Goal: Information Seeking & Learning: Check status

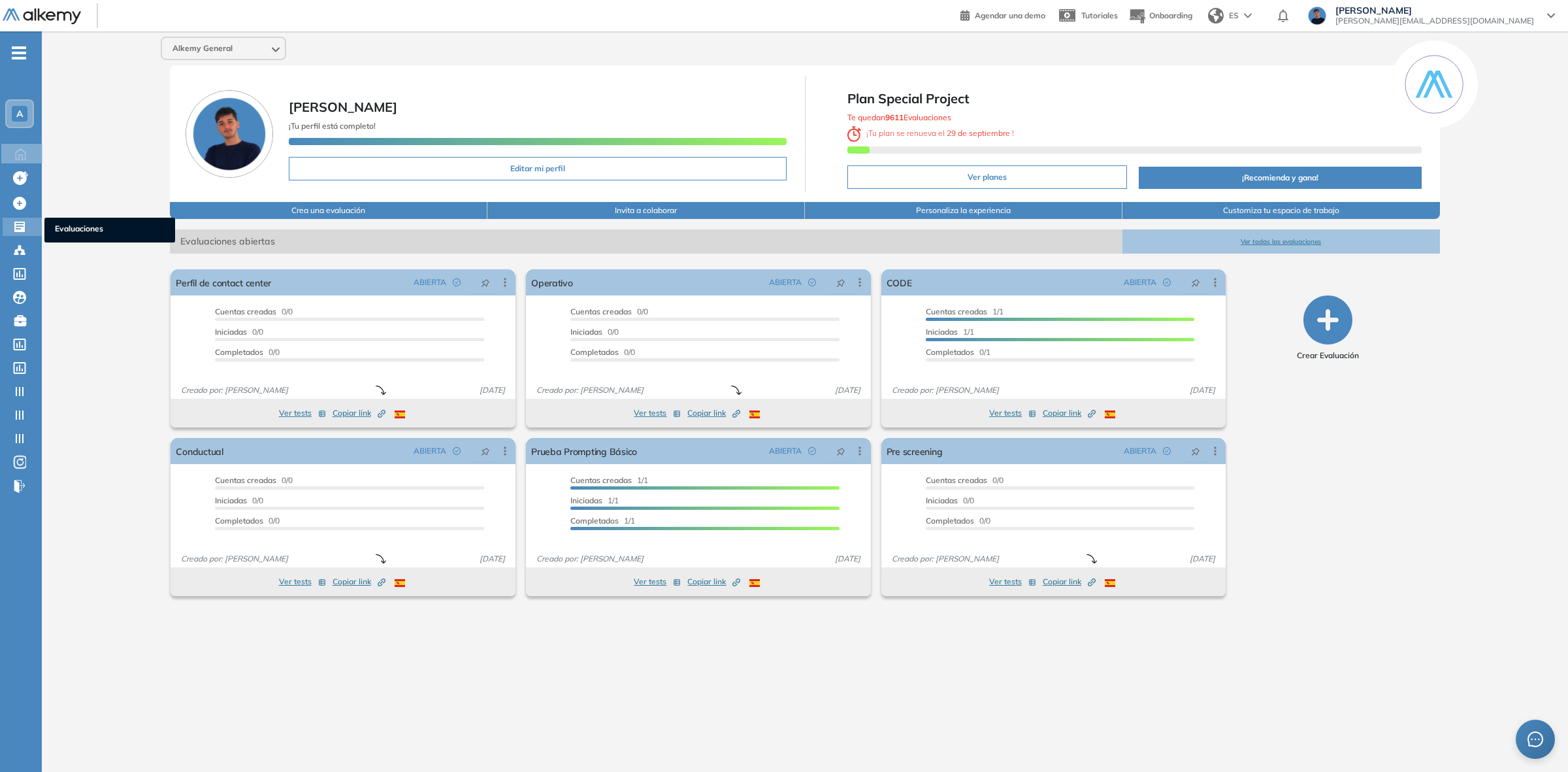
click at [19, 226] on icon at bounding box center [19, 226] width 13 height 13
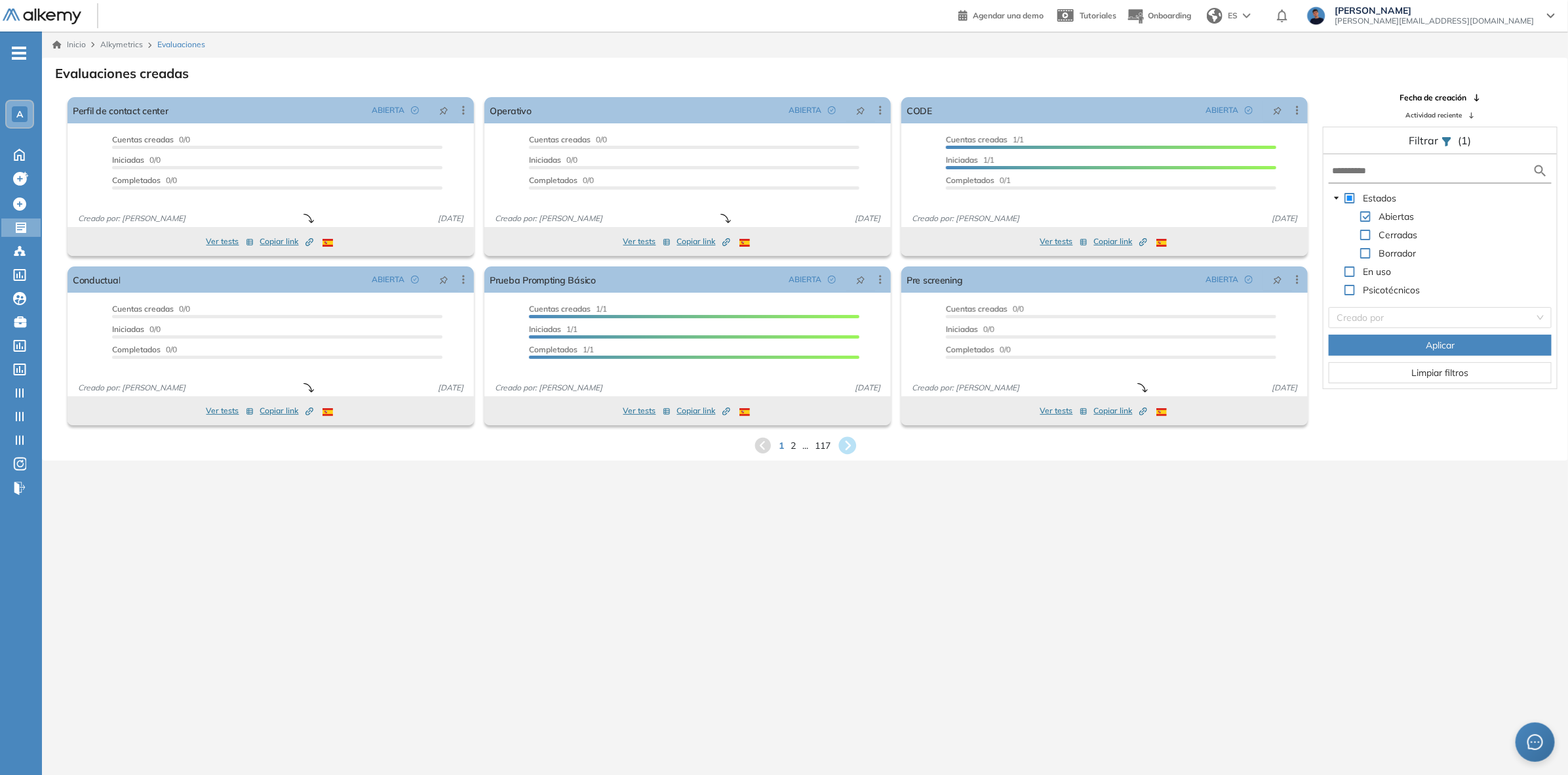
click at [853, 442] on icon at bounding box center [848, 446] width 18 height 18
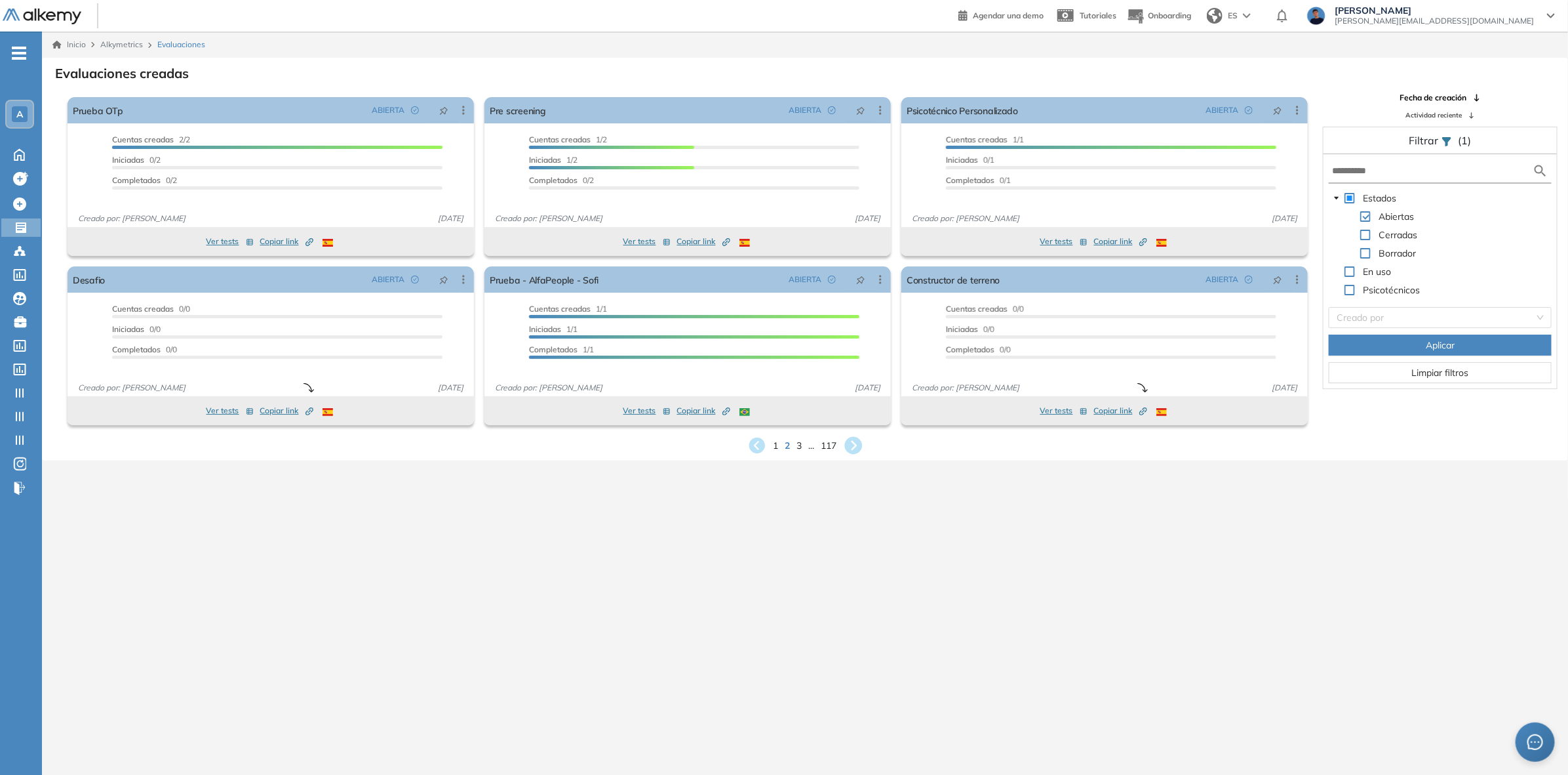
click at [857, 443] on icon at bounding box center [854, 446] width 18 height 18
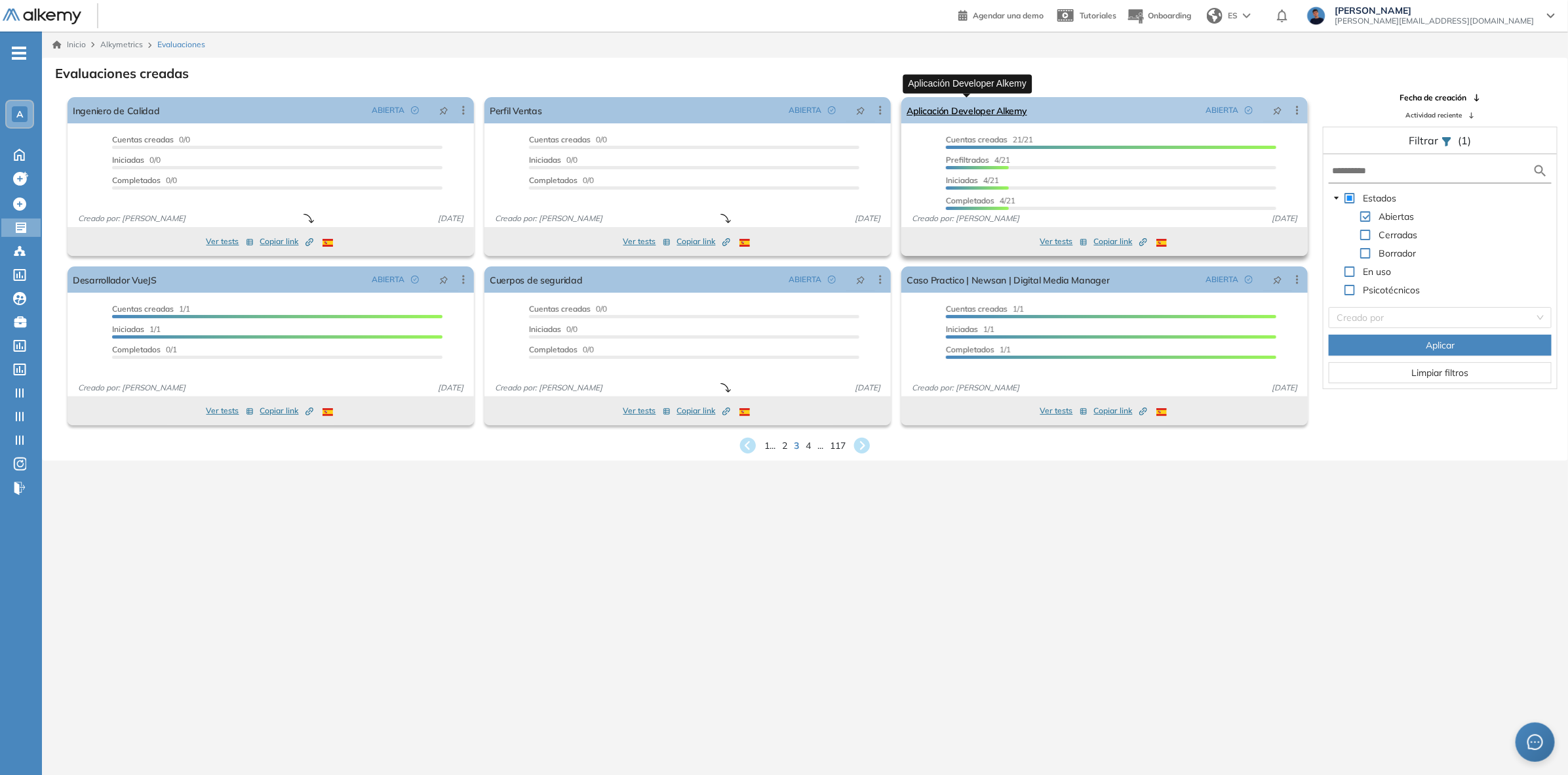
click at [957, 114] on link "Aplicación Developer Alkemy" at bounding box center [967, 110] width 121 height 27
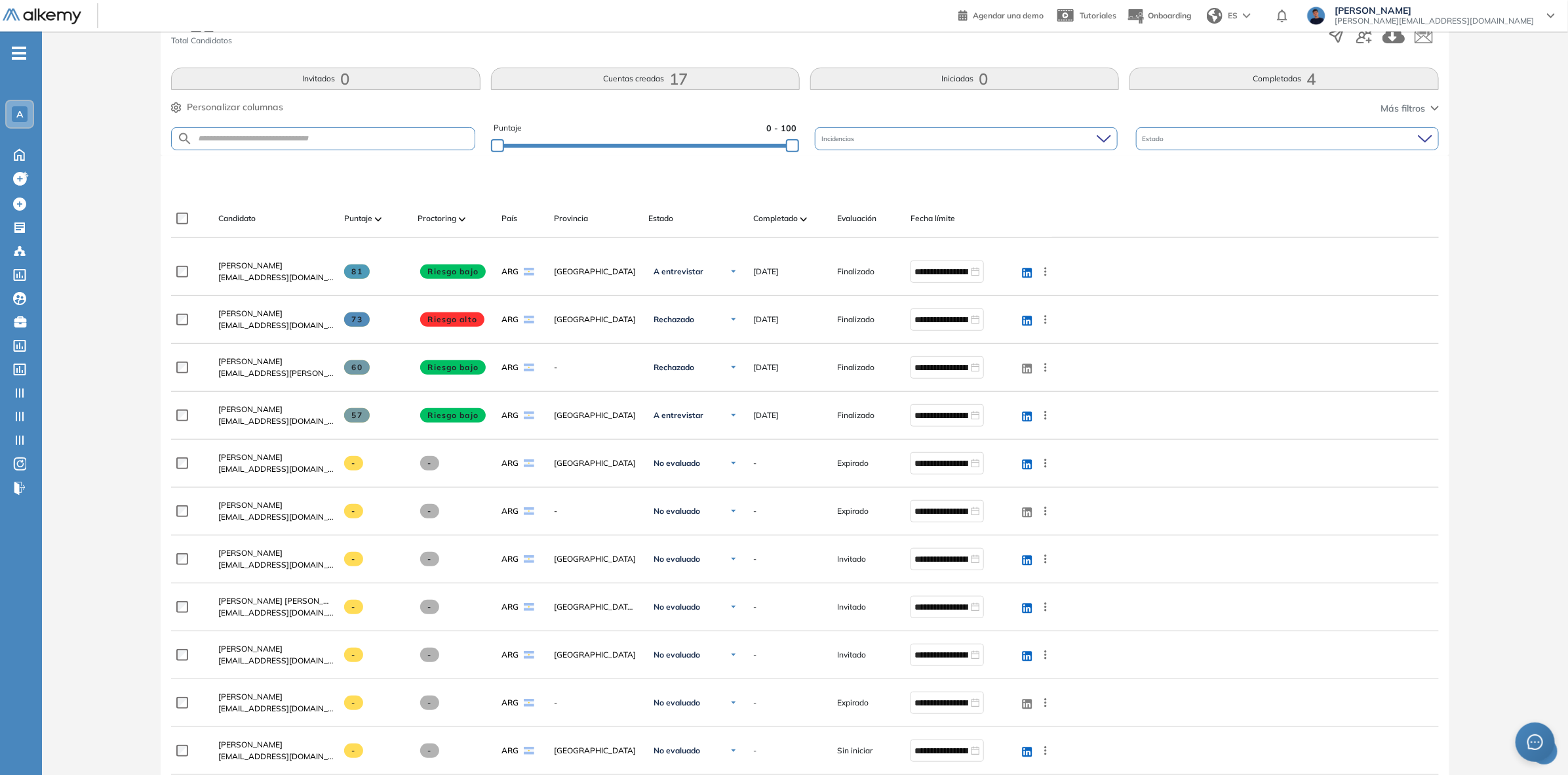
scroll to position [246, 0]
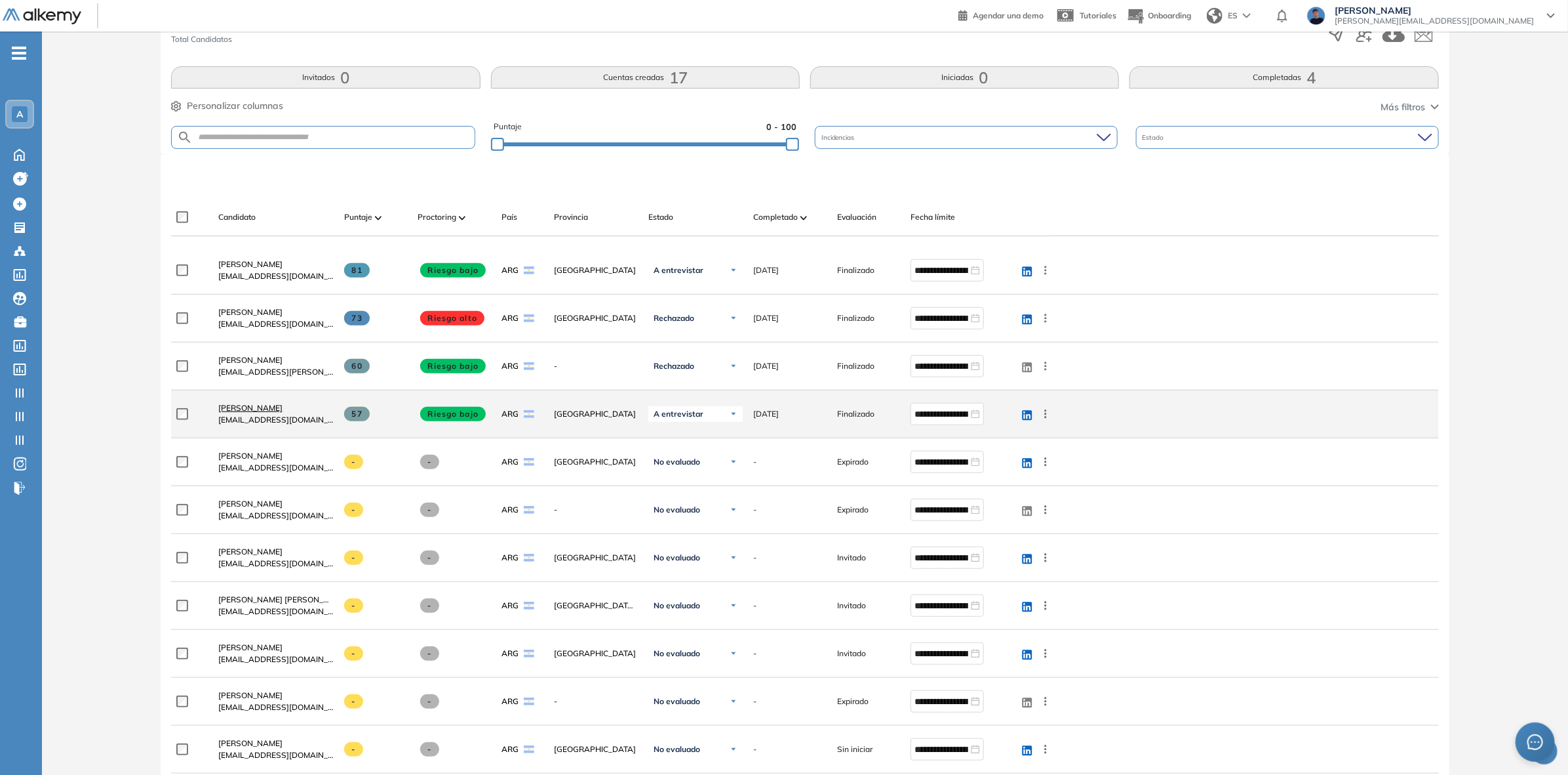
click at [256, 404] on span "Gaston Lopez" at bounding box center [250, 407] width 64 height 10
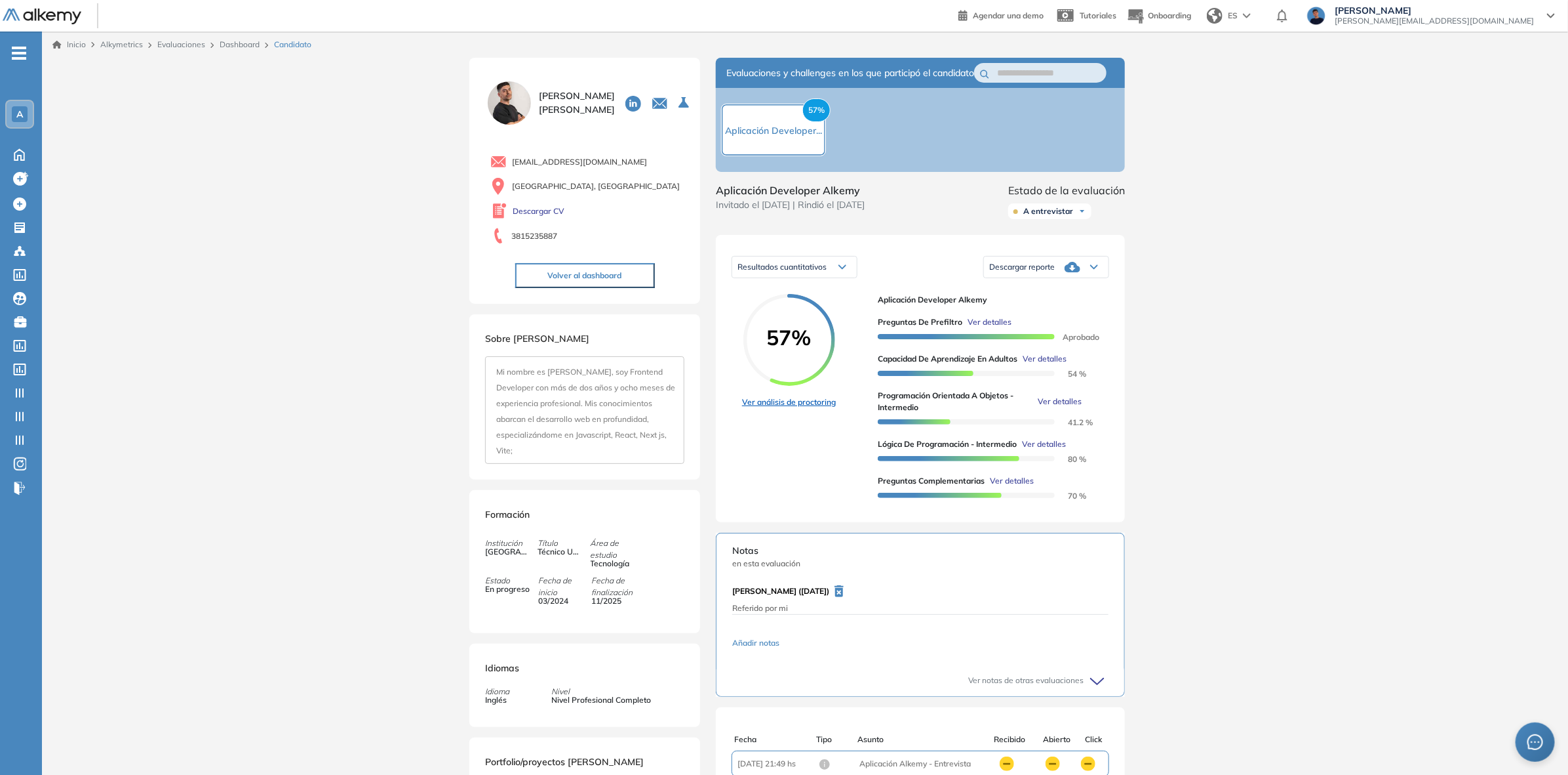
click at [786, 408] on link "Ver análisis de proctoring" at bounding box center [788, 402] width 94 height 12
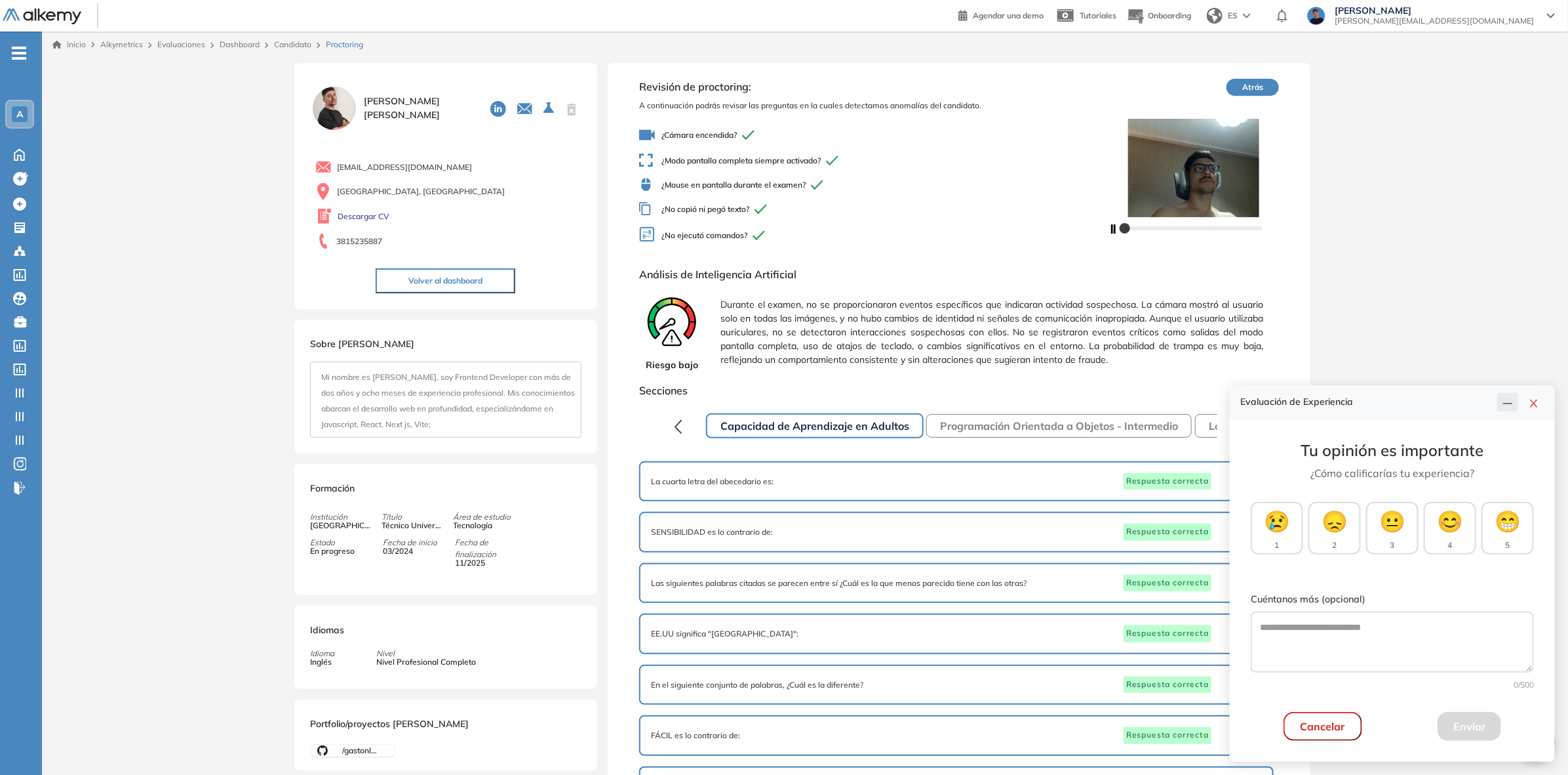
click at [1508, 404] on icon "line" at bounding box center [1508, 403] width 11 height 11
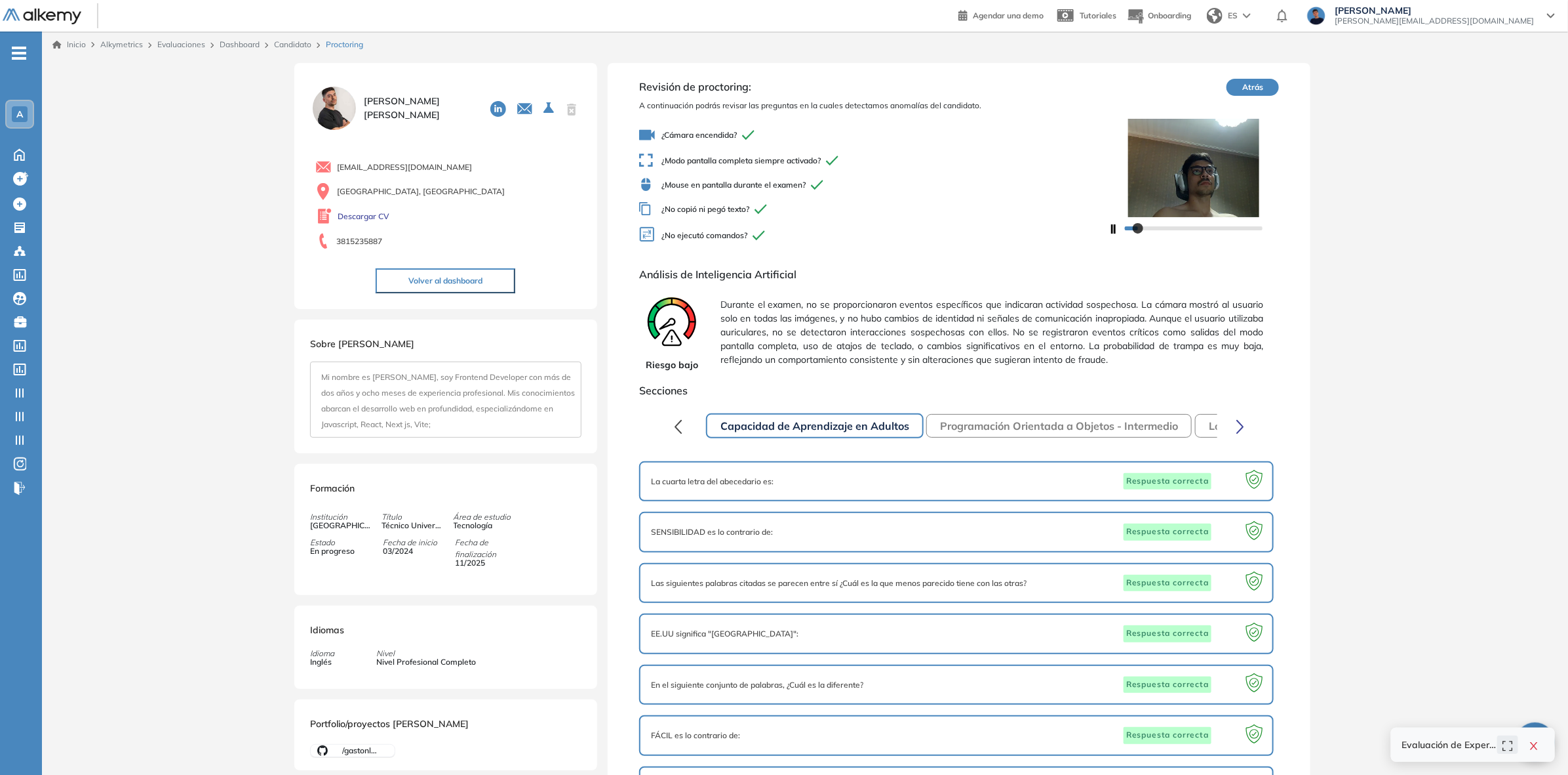
click at [1194, 228] on div at bounding box center [1194, 227] width 137 height 8
click at [1213, 229] on div at bounding box center [1194, 227] width 137 height 8
click at [1233, 231] on div at bounding box center [1194, 227] width 171 height 21
click at [1114, 226] on icon "button" at bounding box center [1114, 228] width 5 height 9
click at [1133, 231] on div at bounding box center [1194, 227] width 137 height 8
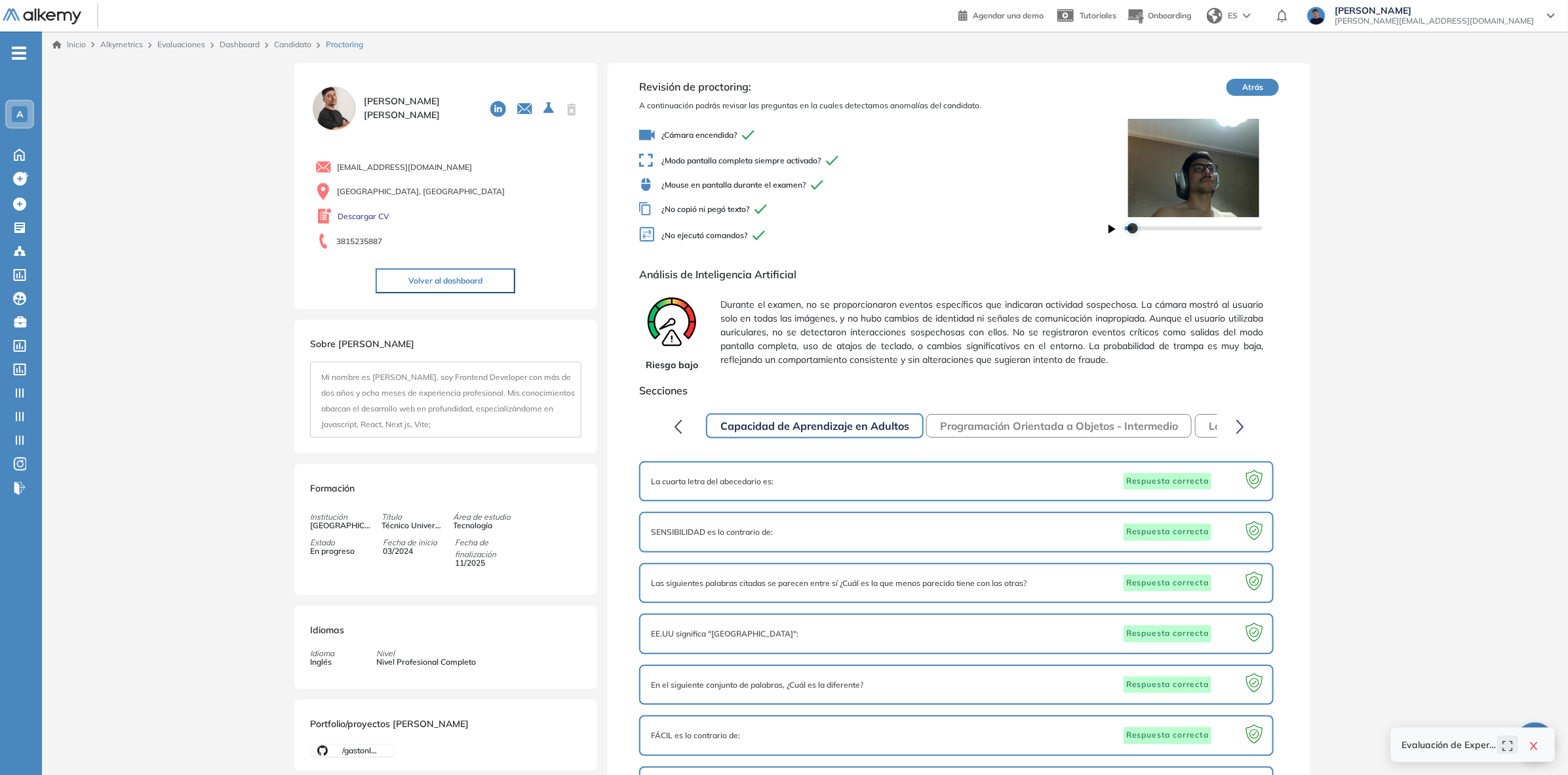
drag, startPoint x: 1133, startPoint y: 227, endPoint x: 1122, endPoint y: 227, distance: 11.0
click at [1127, 227] on div at bounding box center [1132, 228] width 11 height 11
click at [1119, 226] on div at bounding box center [1124, 228] width 11 height 11
click at [1113, 227] on icon "button" at bounding box center [1112, 228] width 7 height 9
click at [1165, 229] on div at bounding box center [1194, 227] width 137 height 8
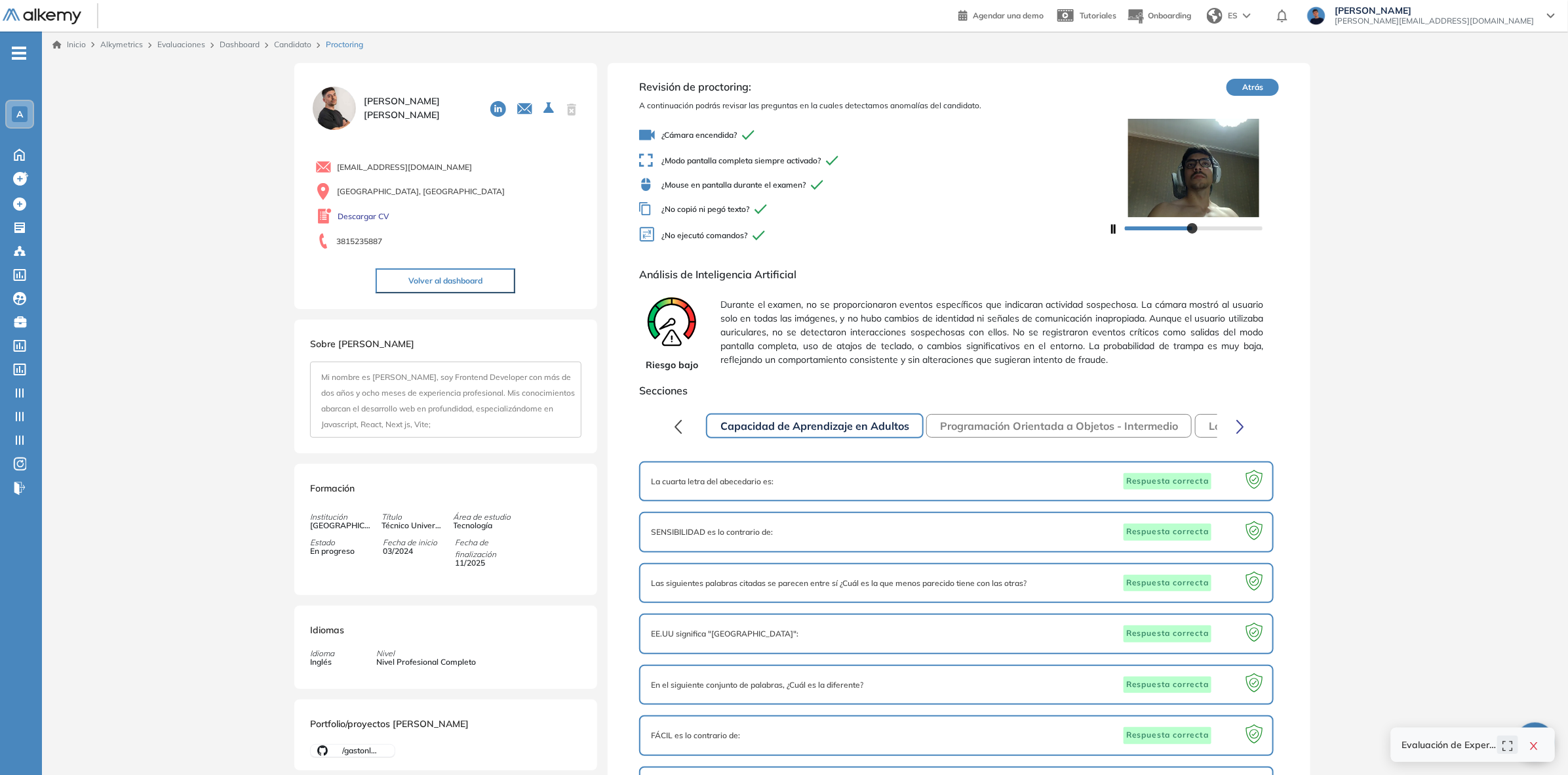
click at [1194, 229] on div at bounding box center [1194, 227] width 137 height 8
click at [1221, 231] on div at bounding box center [1194, 227] width 171 height 21
click at [1225, 230] on div at bounding box center [1194, 227] width 137 height 8
click at [1243, 230] on div at bounding box center [1194, 227] width 137 height 8
click at [1237, 231] on div at bounding box center [1194, 227] width 171 height 21
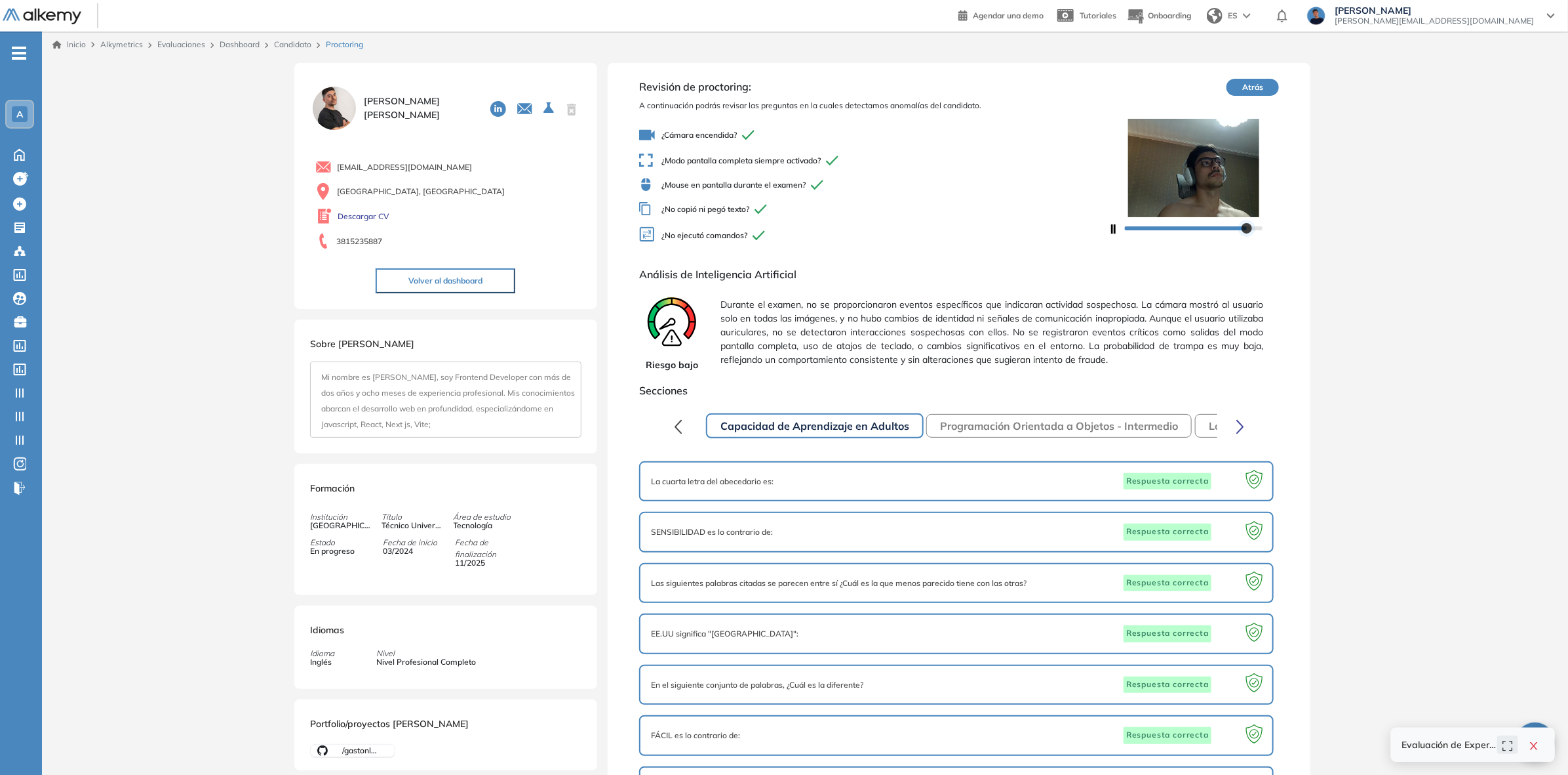
click at [1242, 229] on div at bounding box center [1247, 228] width 11 height 11
click at [1235, 229] on div at bounding box center [1194, 227] width 137 height 8
click at [1232, 229] on div at bounding box center [1237, 228] width 11 height 11
click at [1223, 229] on div at bounding box center [1194, 227] width 137 height 8
click at [1219, 229] on div at bounding box center [1224, 228] width 11 height 11
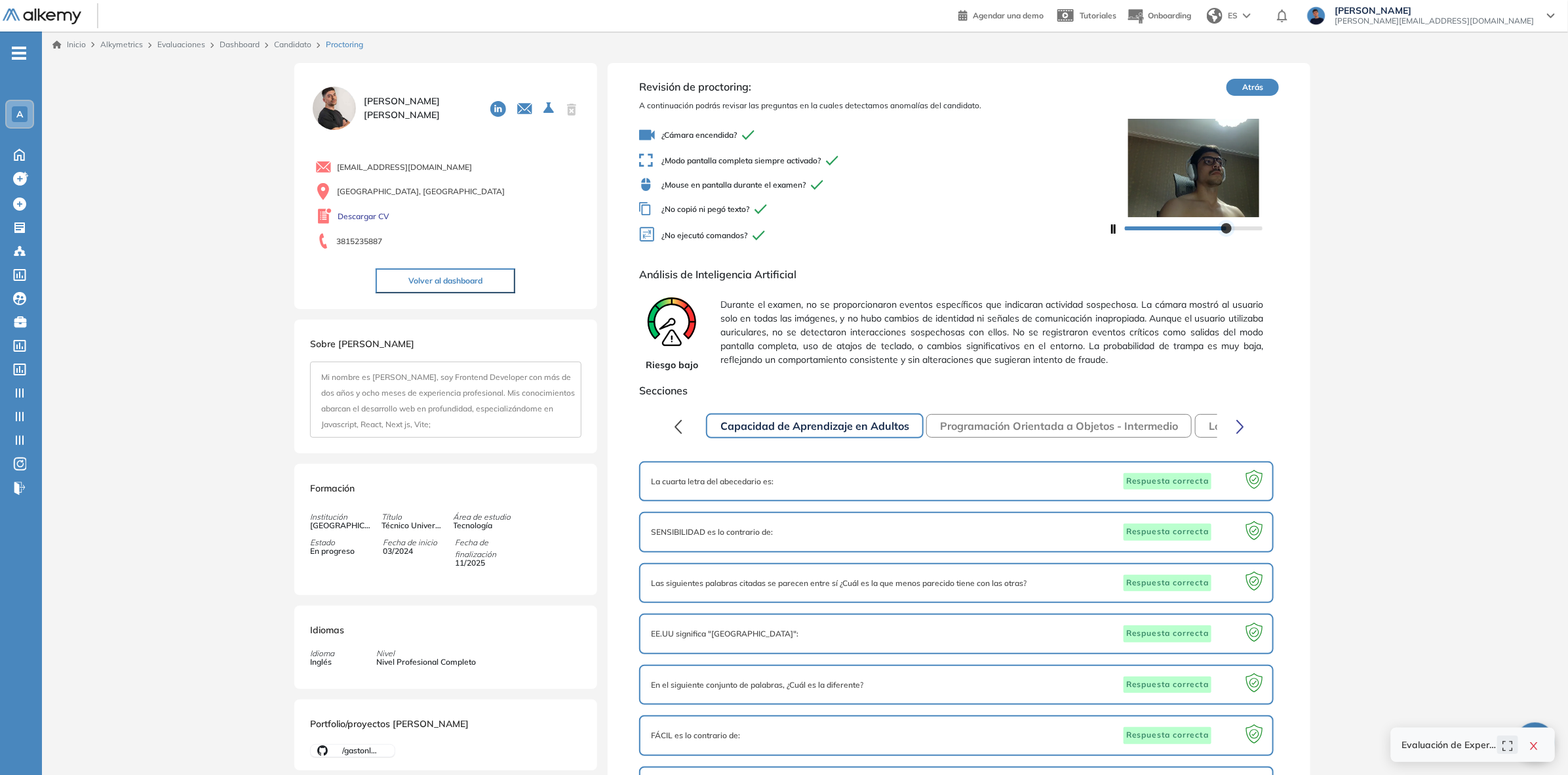
click at [1206, 229] on div at bounding box center [1194, 227] width 137 height 8
click at [1114, 227] on icon "button" at bounding box center [1112, 228] width 7 height 9
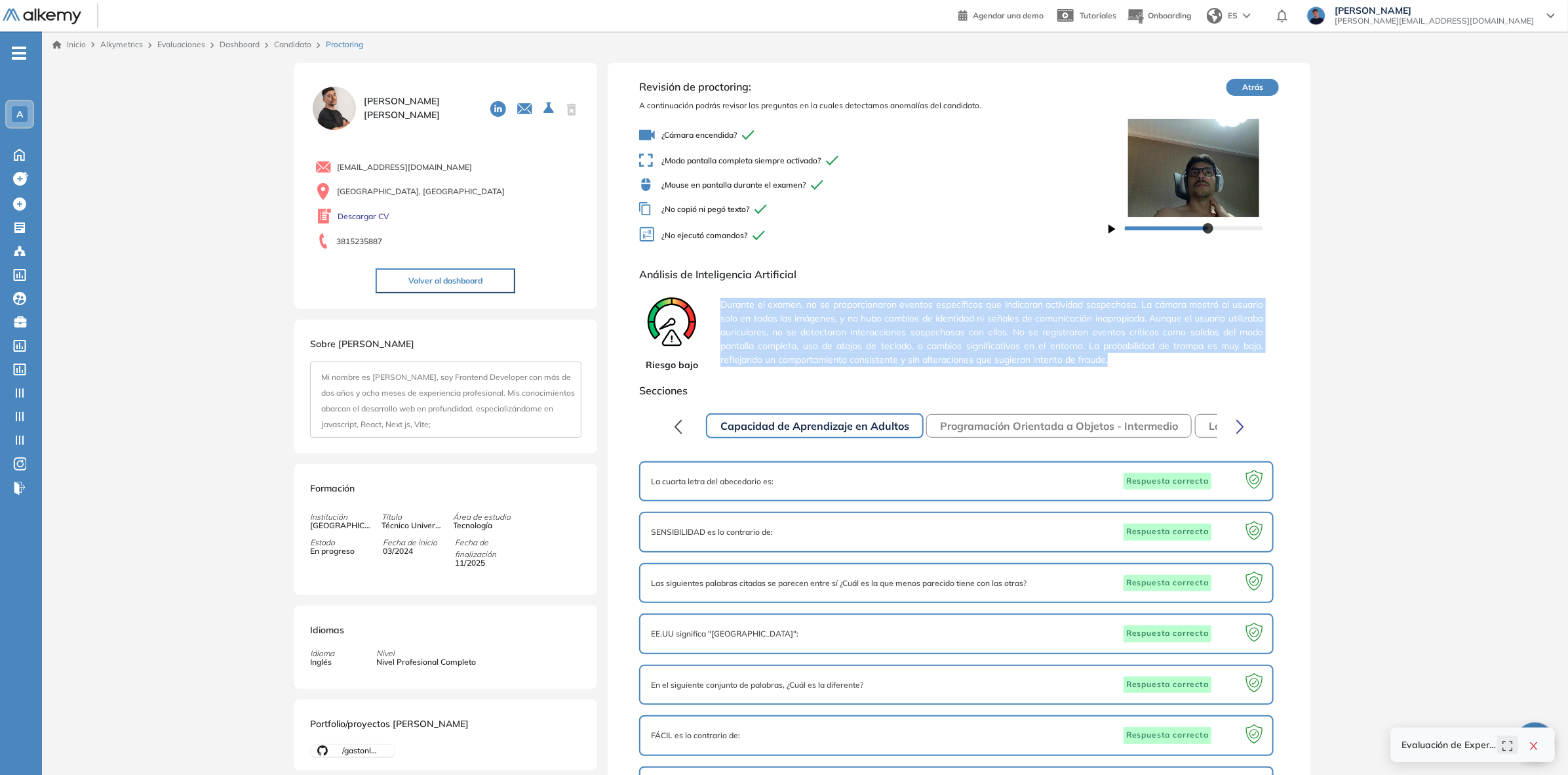
drag, startPoint x: 714, startPoint y: 300, endPoint x: 1161, endPoint y: 364, distance: 451.6
click at [1161, 364] on div "Riesgo bajo Durante el examen, no se proporcionaron eventos específicos que ind…" at bounding box center [959, 332] width 640 height 79
click at [1161, 364] on span "Durante el examen, no se proporcionaron eventos específicos que indicaran activ…" at bounding box center [991, 332] width 542 height 79
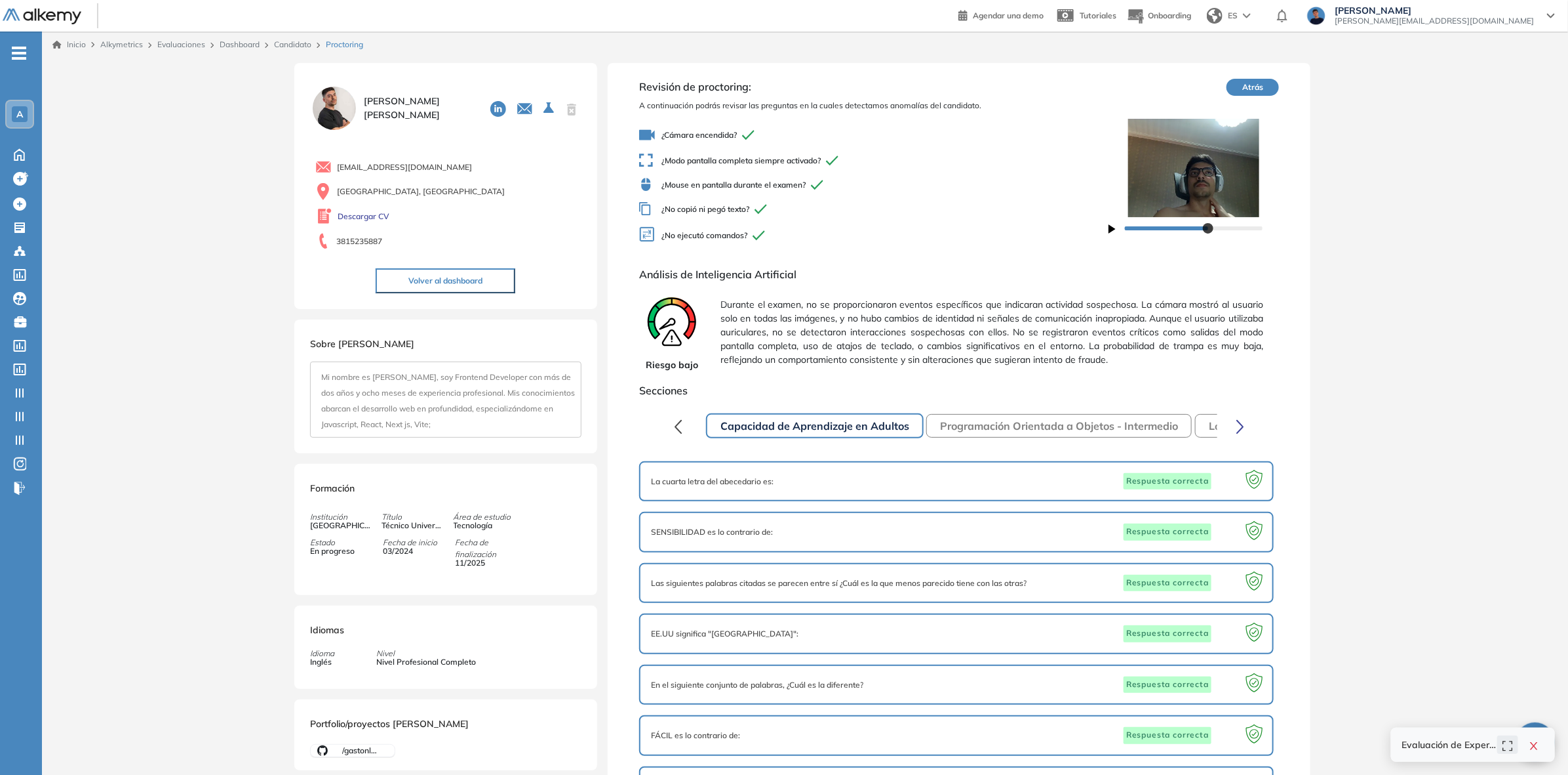
click at [492, 287] on button "Volver al dashboard" at bounding box center [445, 280] width 139 height 25
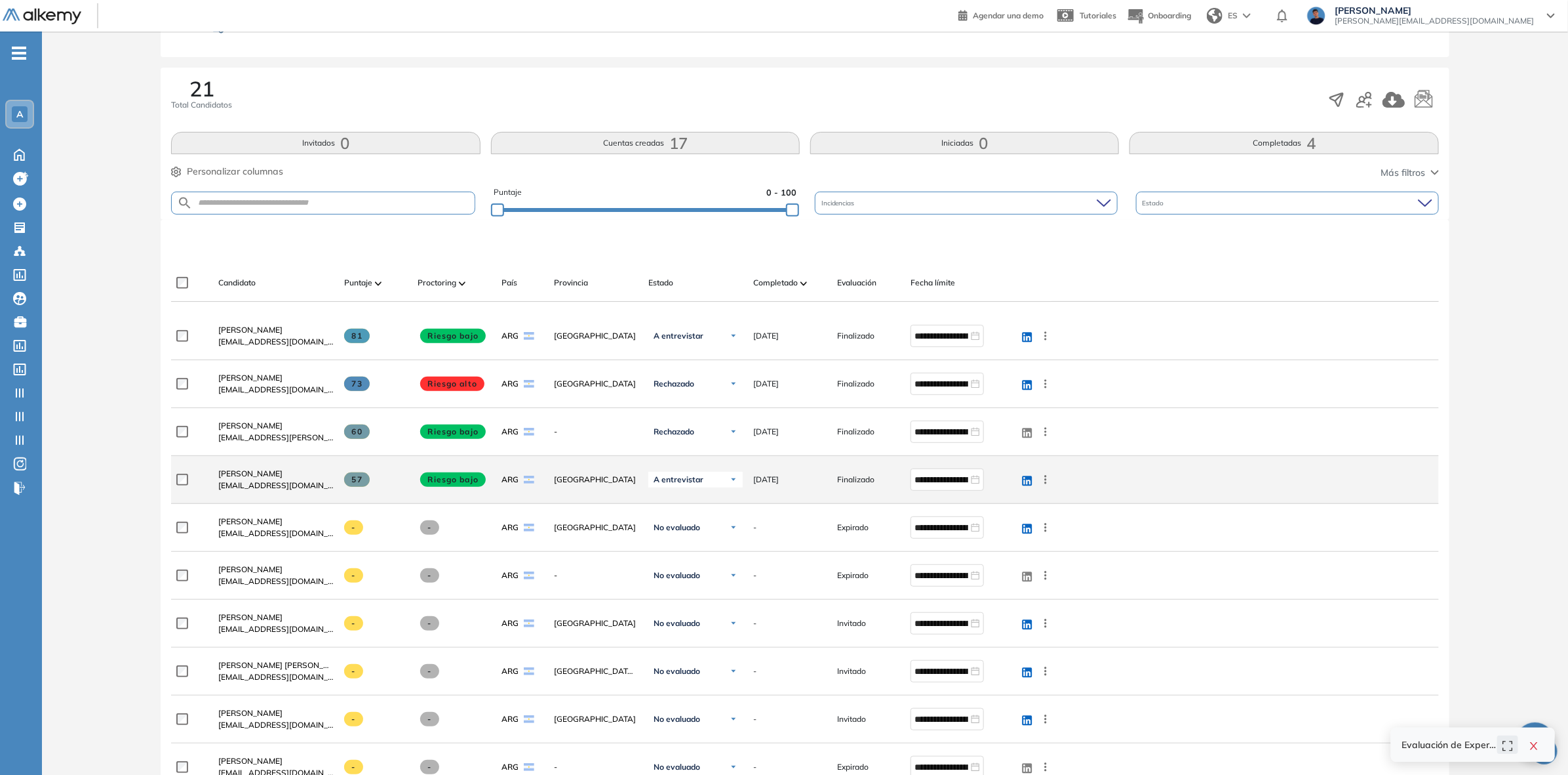
scroll to position [246, 0]
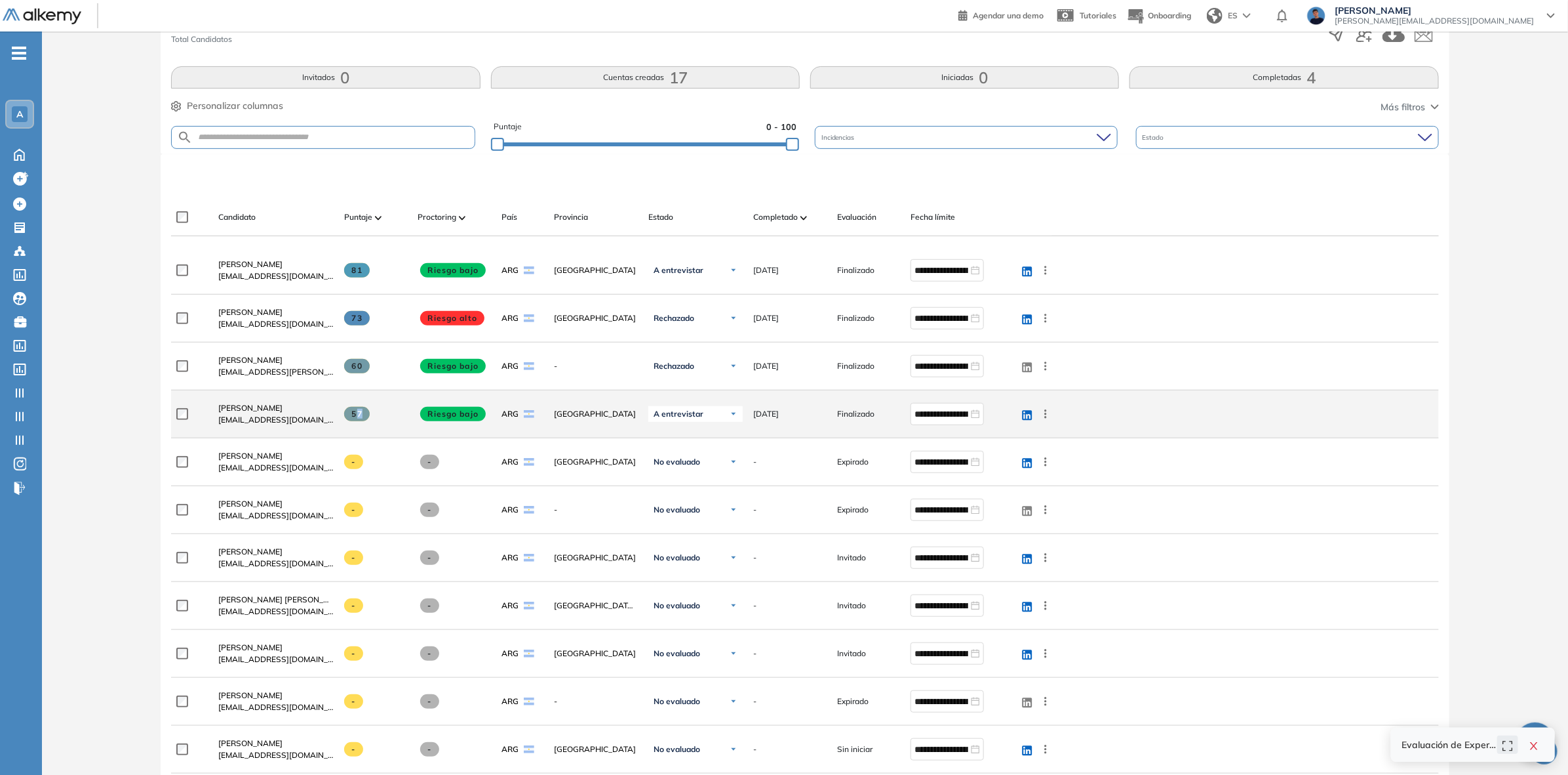
drag, startPoint x: 356, startPoint y: 414, endPoint x: 377, endPoint y: 414, distance: 21.0
click at [375, 414] on div "57" at bounding box center [375, 413] width 63 height 15
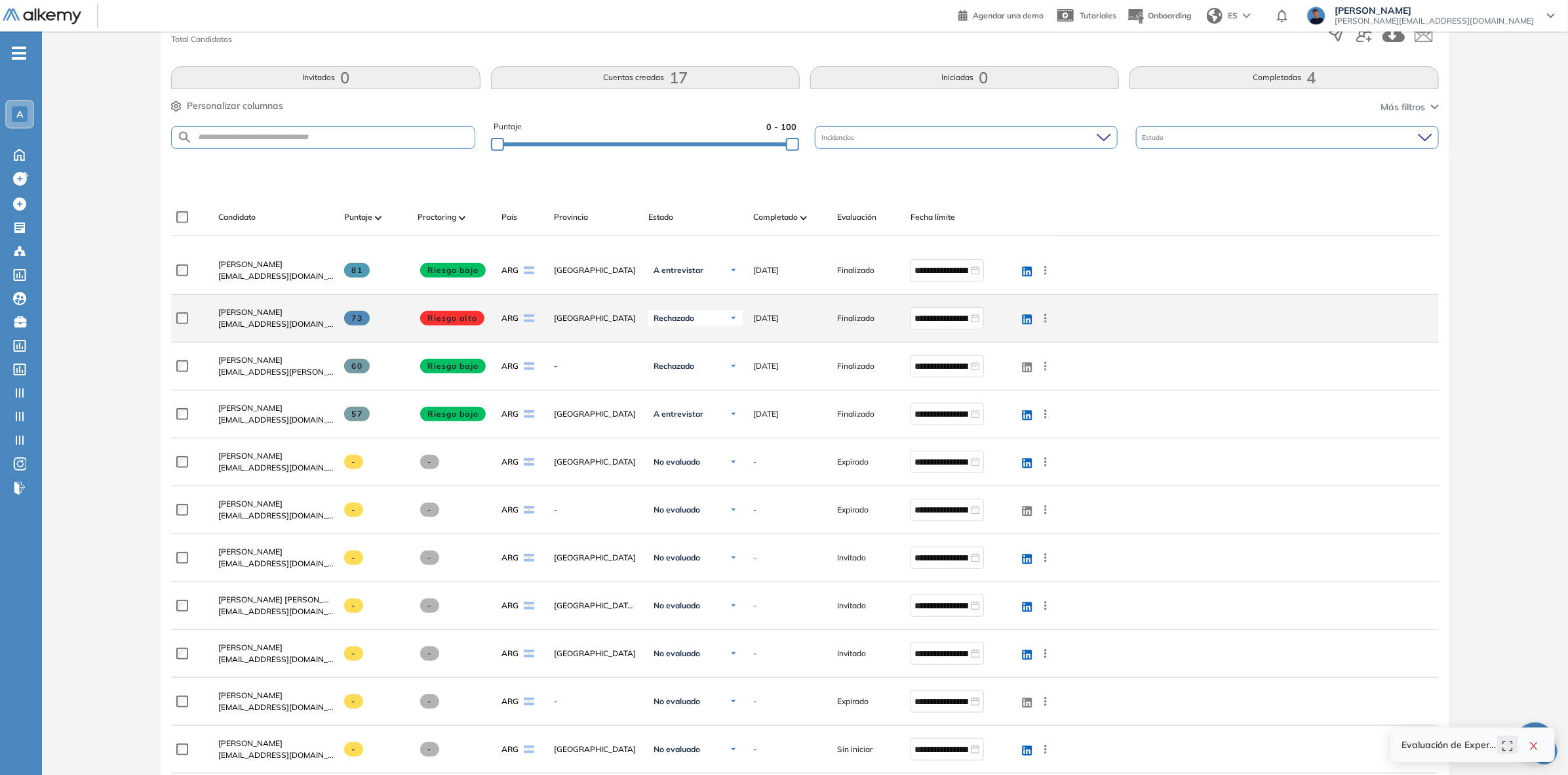
click at [372, 313] on div "73" at bounding box center [375, 318] width 63 height 15
drag, startPoint x: 448, startPoint y: 319, endPoint x: 470, endPoint y: 319, distance: 22.0
click at [462, 319] on span "Riesgo alto" at bounding box center [452, 318] width 64 height 15
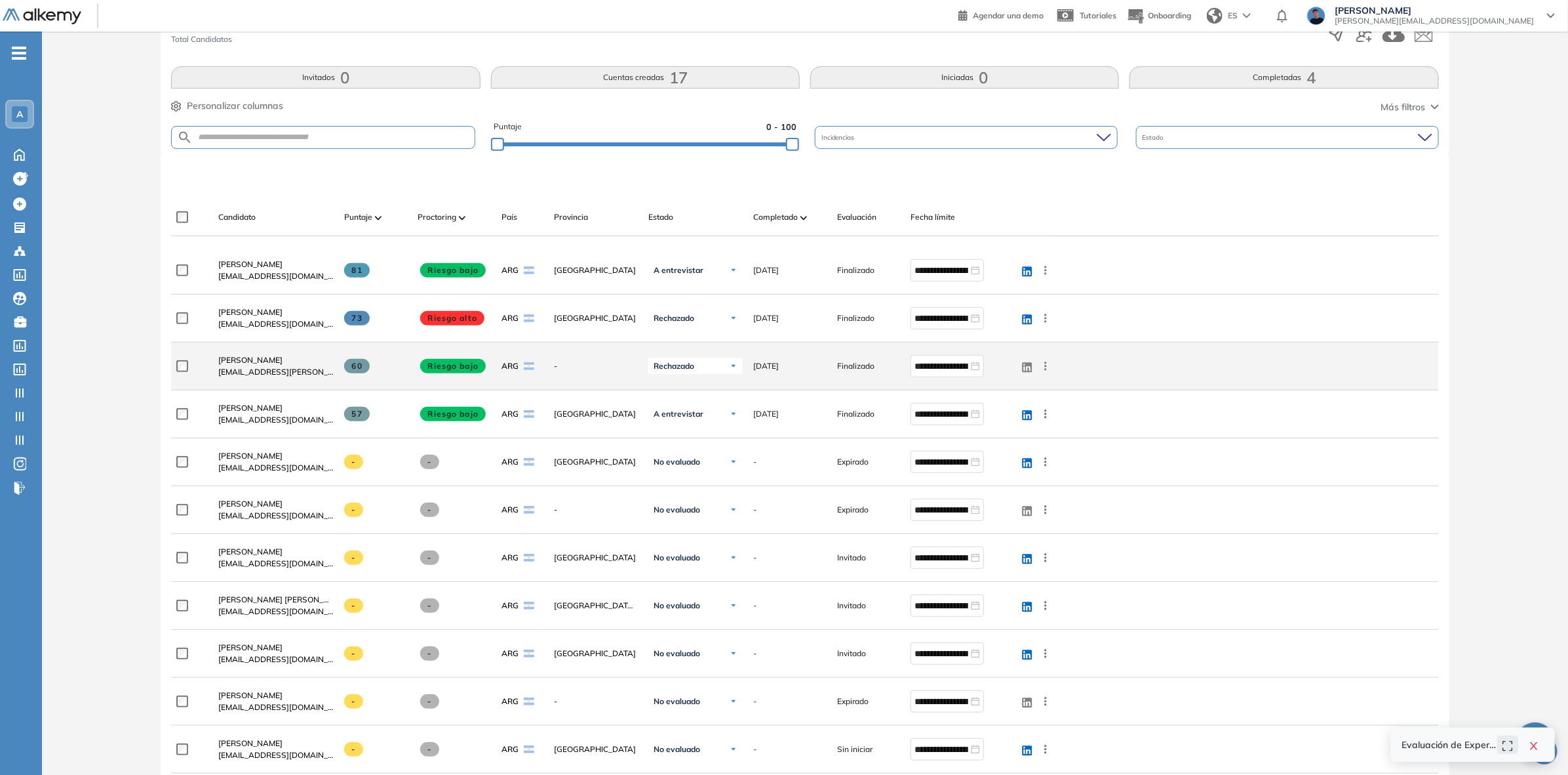
click at [385, 366] on div "60" at bounding box center [375, 366] width 63 height 15
click at [364, 366] on span at bounding box center [357, 366] width 26 height 15
click at [356, 364] on span "60" at bounding box center [357, 366] width 26 height 15
click at [540, 364] on div "ARG" at bounding box center [523, 366] width 41 height 12
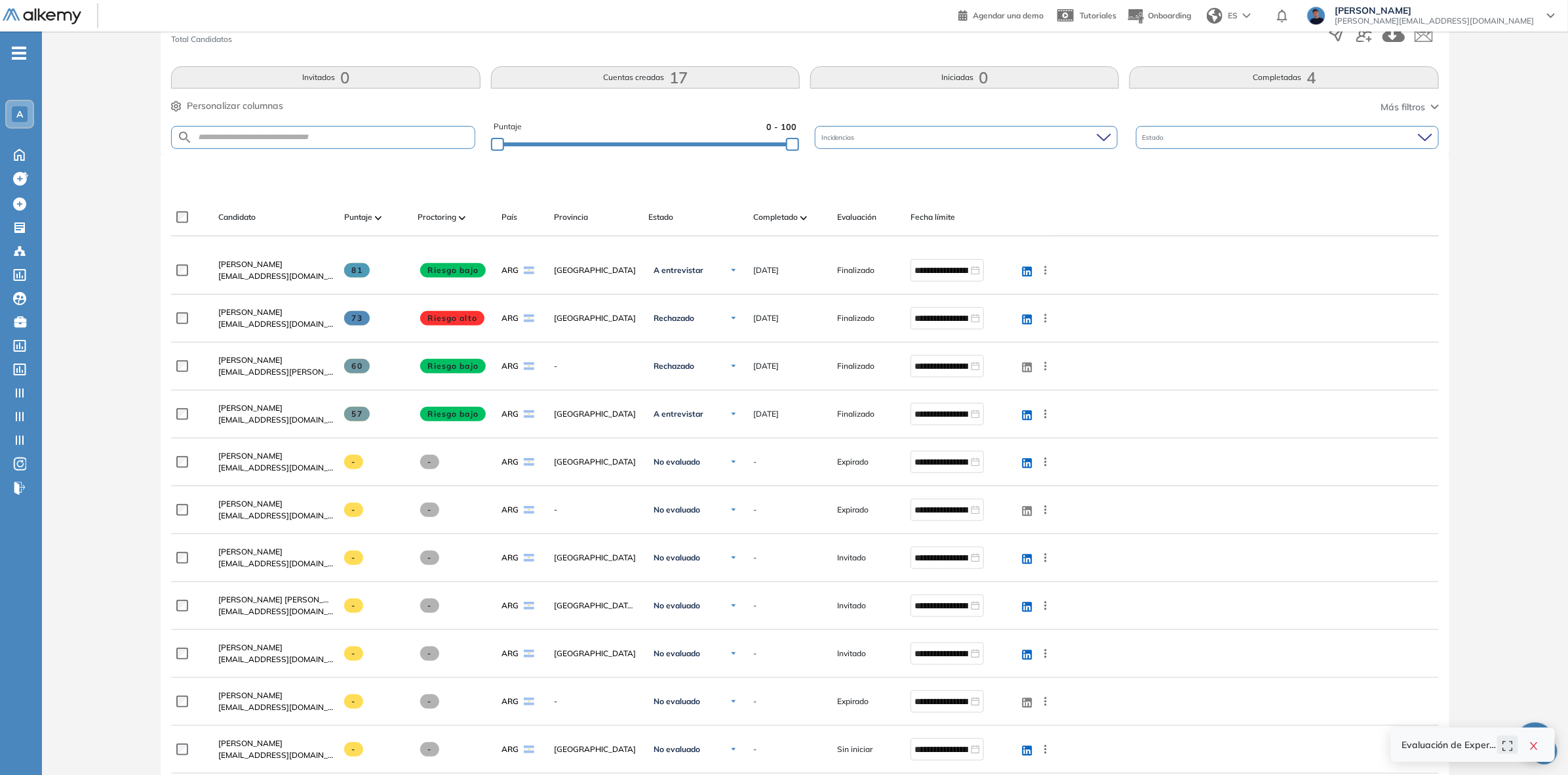
drag, startPoint x: 67, startPoint y: 346, endPoint x: 124, endPoint y: 346, distance: 57.0
click at [69, 346] on div "Evaluación : Aplicación Developer Alkemy Abierta Ver evaluación Cerrar evaluaci…" at bounding box center [805, 517] width 1516 height 1411
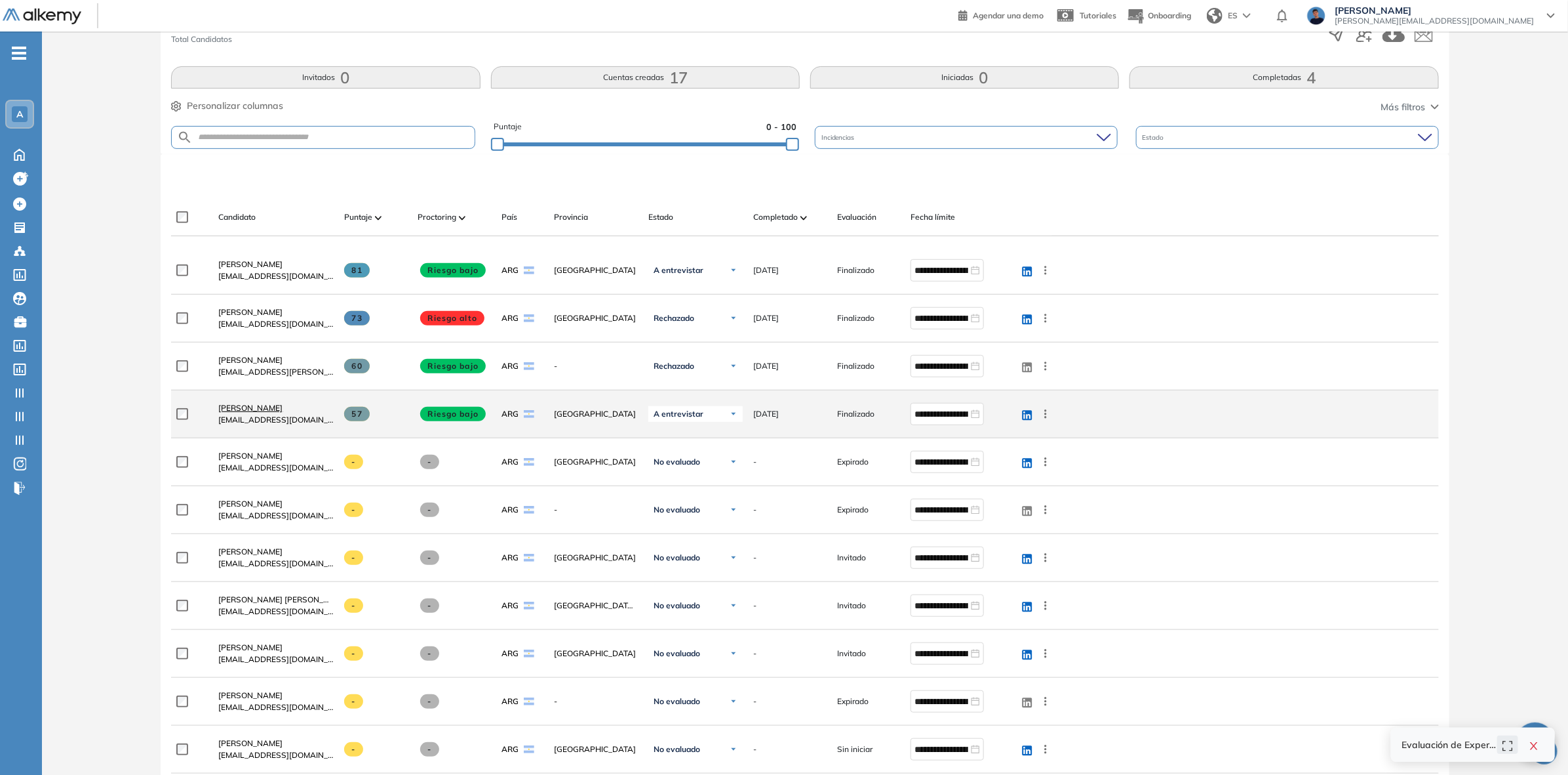
click at [245, 408] on span "Gaston Lopez" at bounding box center [250, 407] width 64 height 10
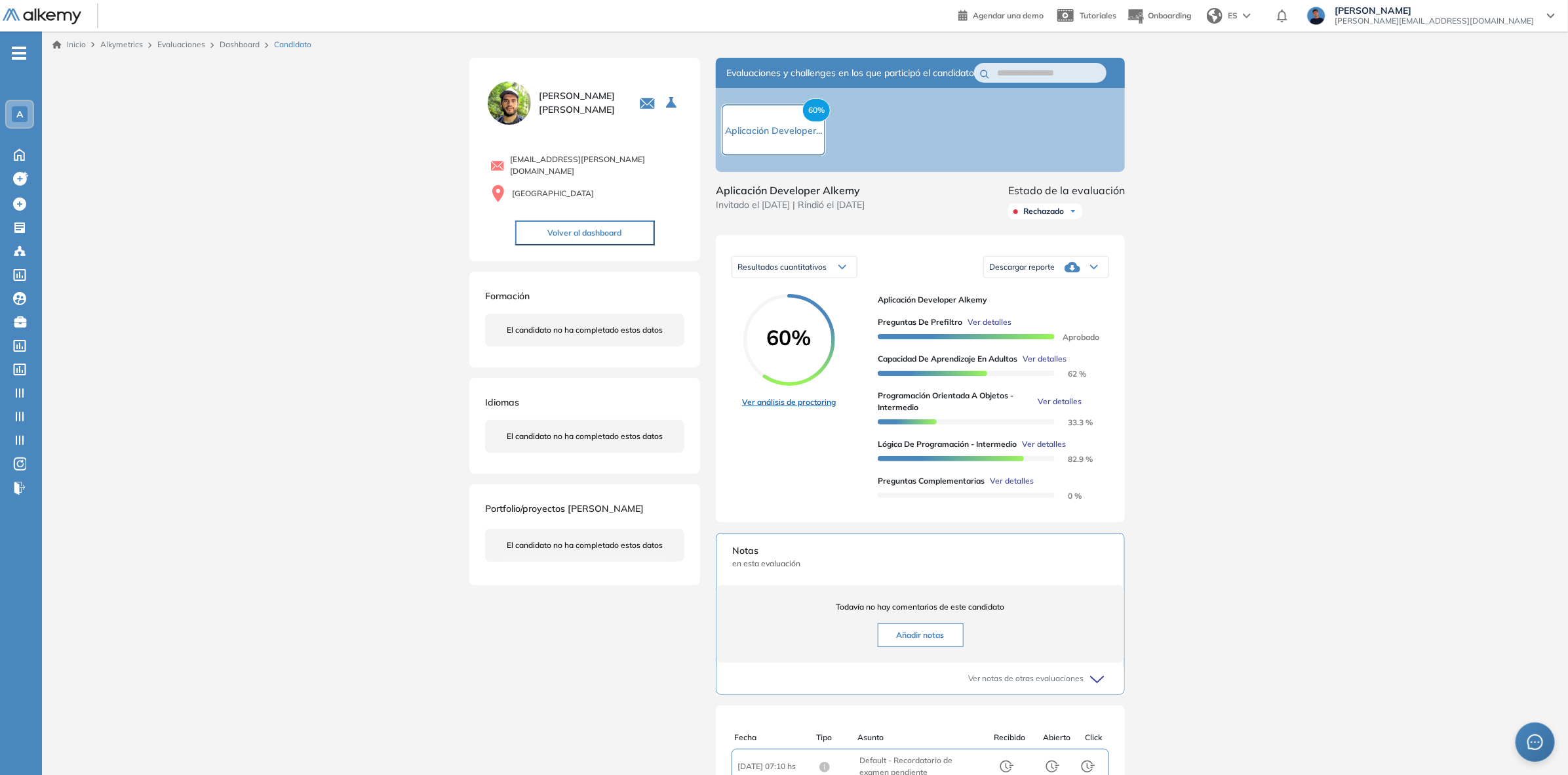
click at [820, 408] on link "Ver análisis de proctoring" at bounding box center [788, 402] width 94 height 12
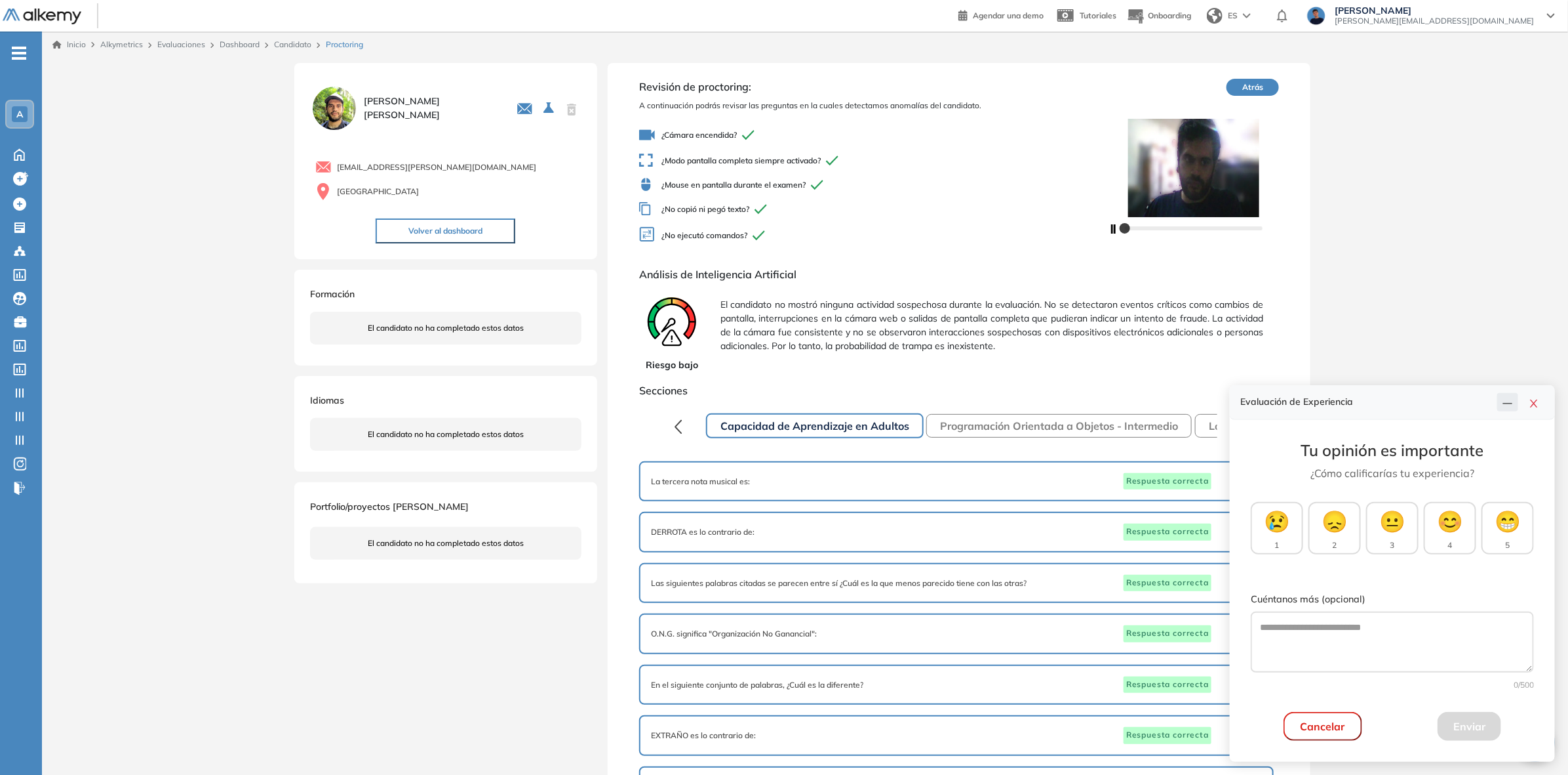
click at [1506, 402] on icon "line" at bounding box center [1508, 403] width 11 height 11
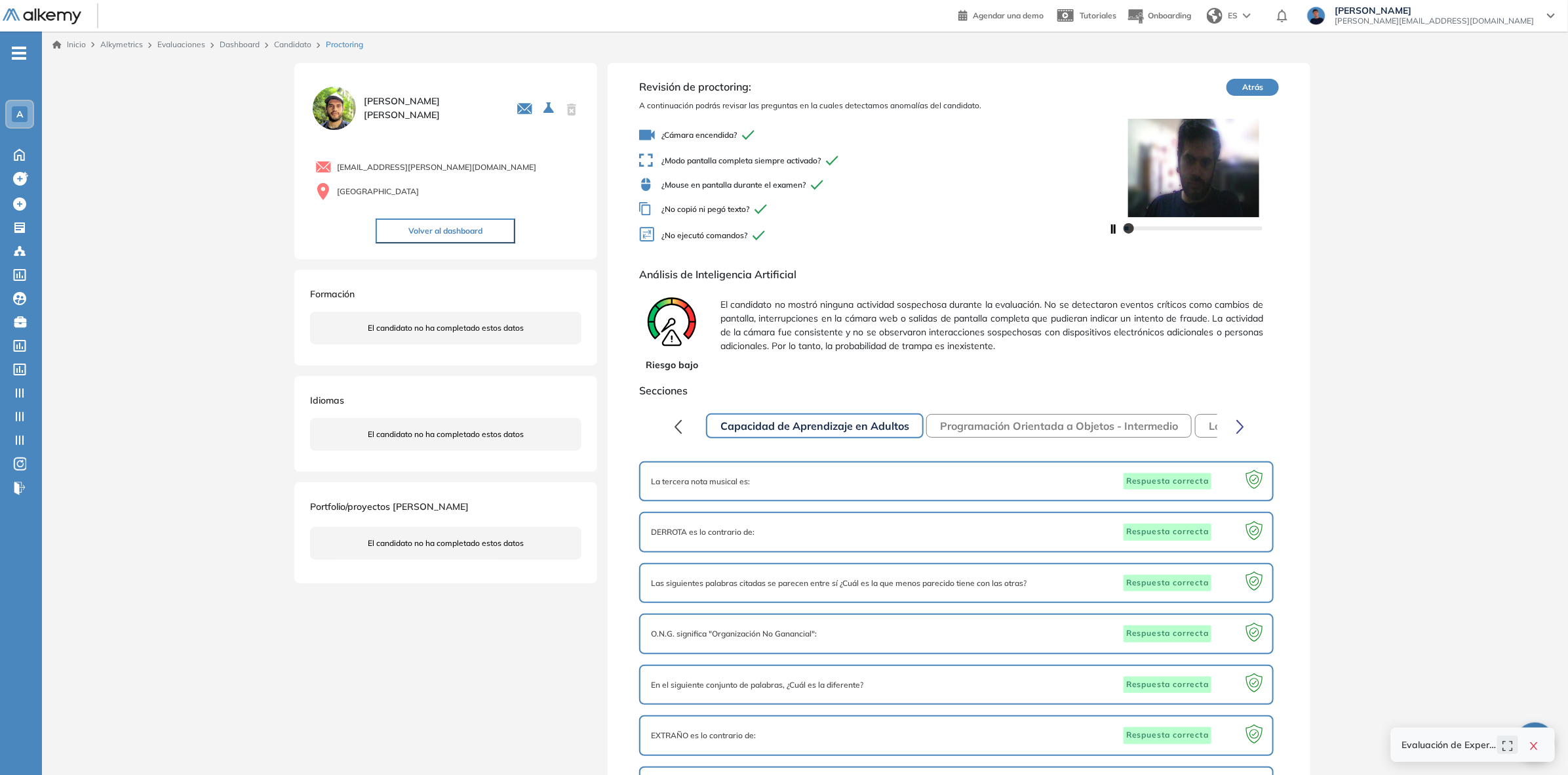
click at [1169, 244] on div at bounding box center [1194, 179] width 171 height 144
click at [1178, 233] on div at bounding box center [1194, 227] width 171 height 21
click at [1207, 231] on div at bounding box center [1194, 227] width 171 height 21
click at [1146, 231] on div at bounding box center [1194, 227] width 137 height 8
click at [1203, 233] on div at bounding box center [1194, 227] width 171 height 21
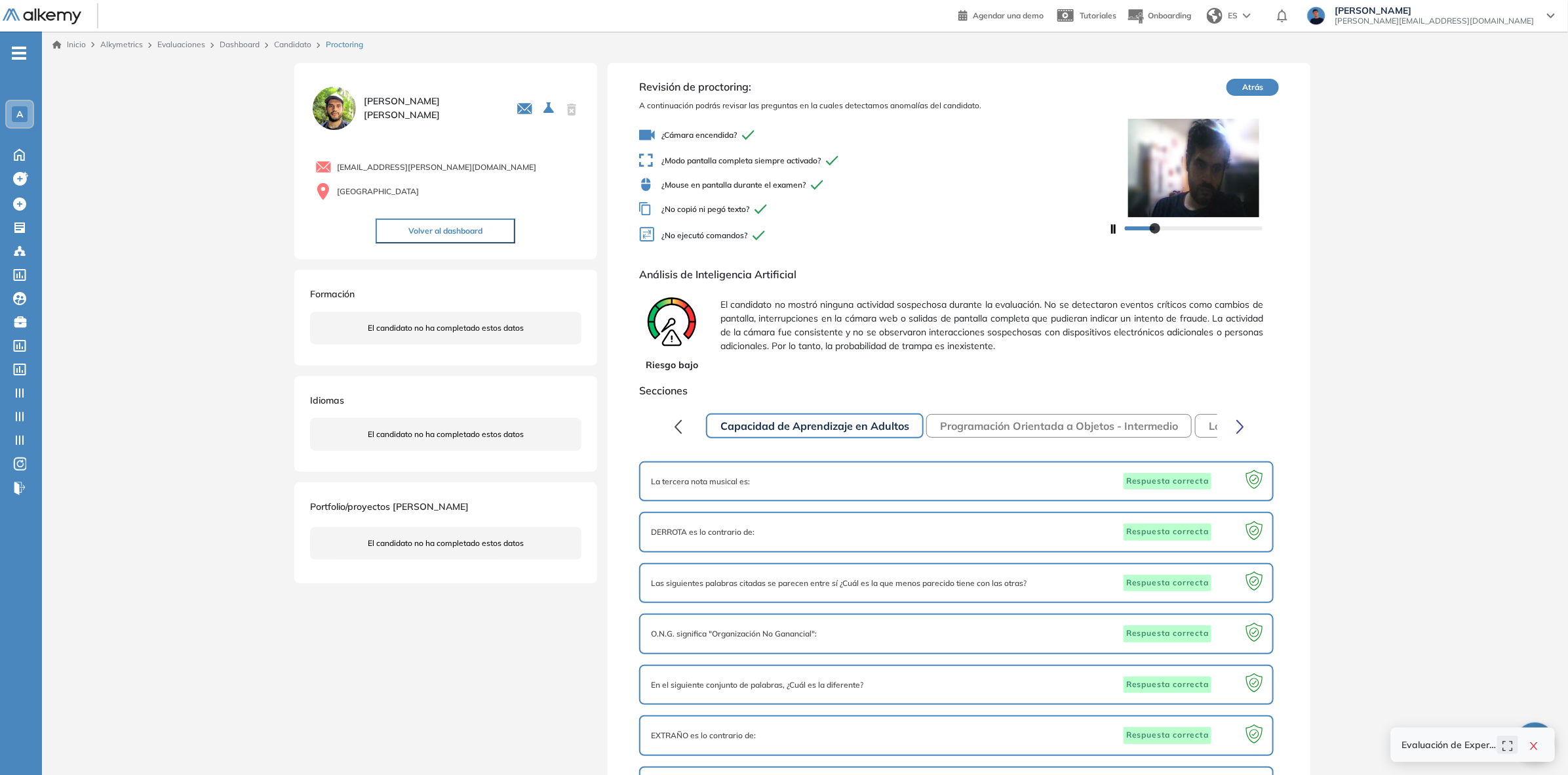
click at [1261, 84] on button "Atrás" at bounding box center [1253, 87] width 52 height 17
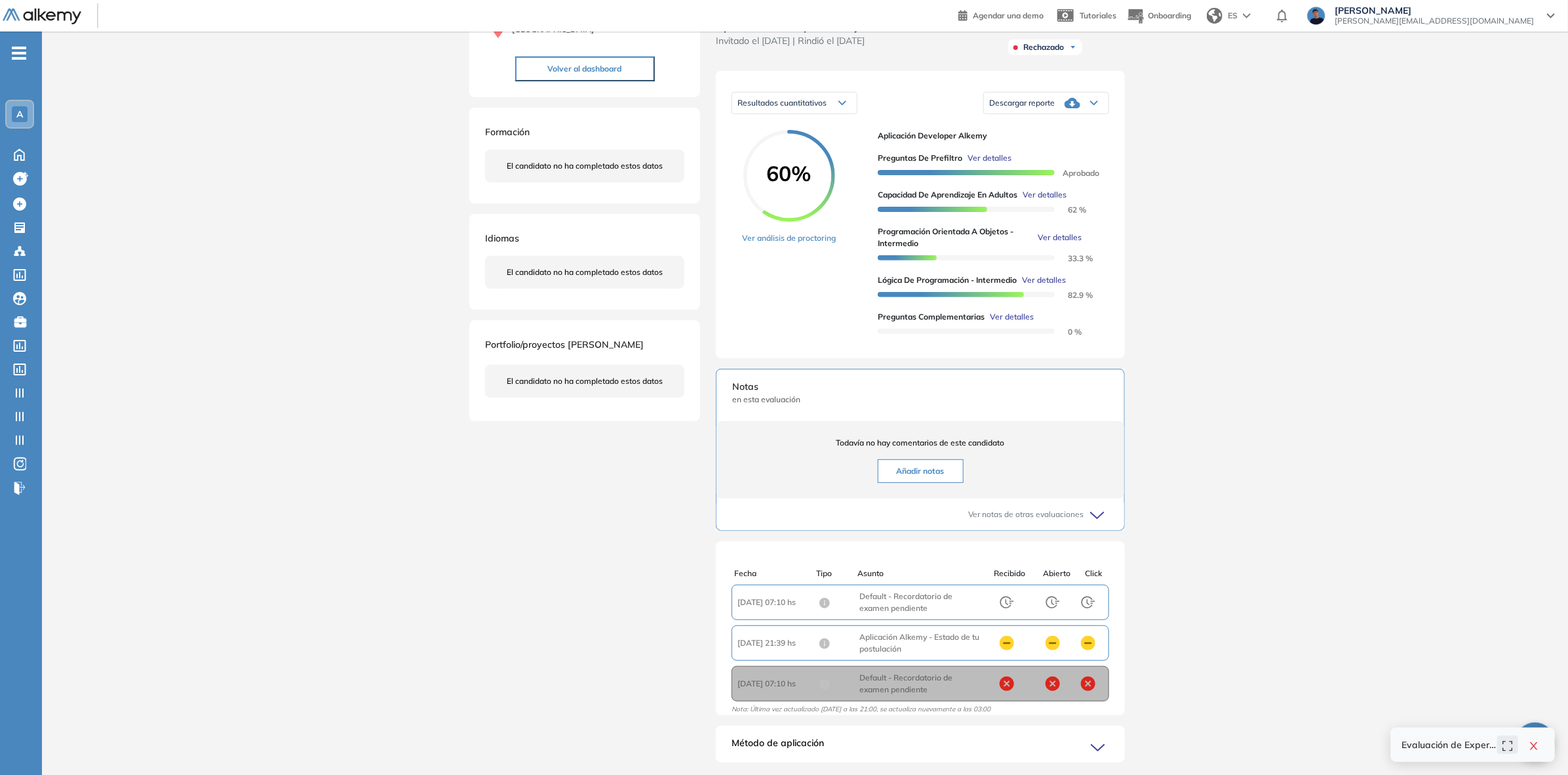
scroll to position [82, 0]
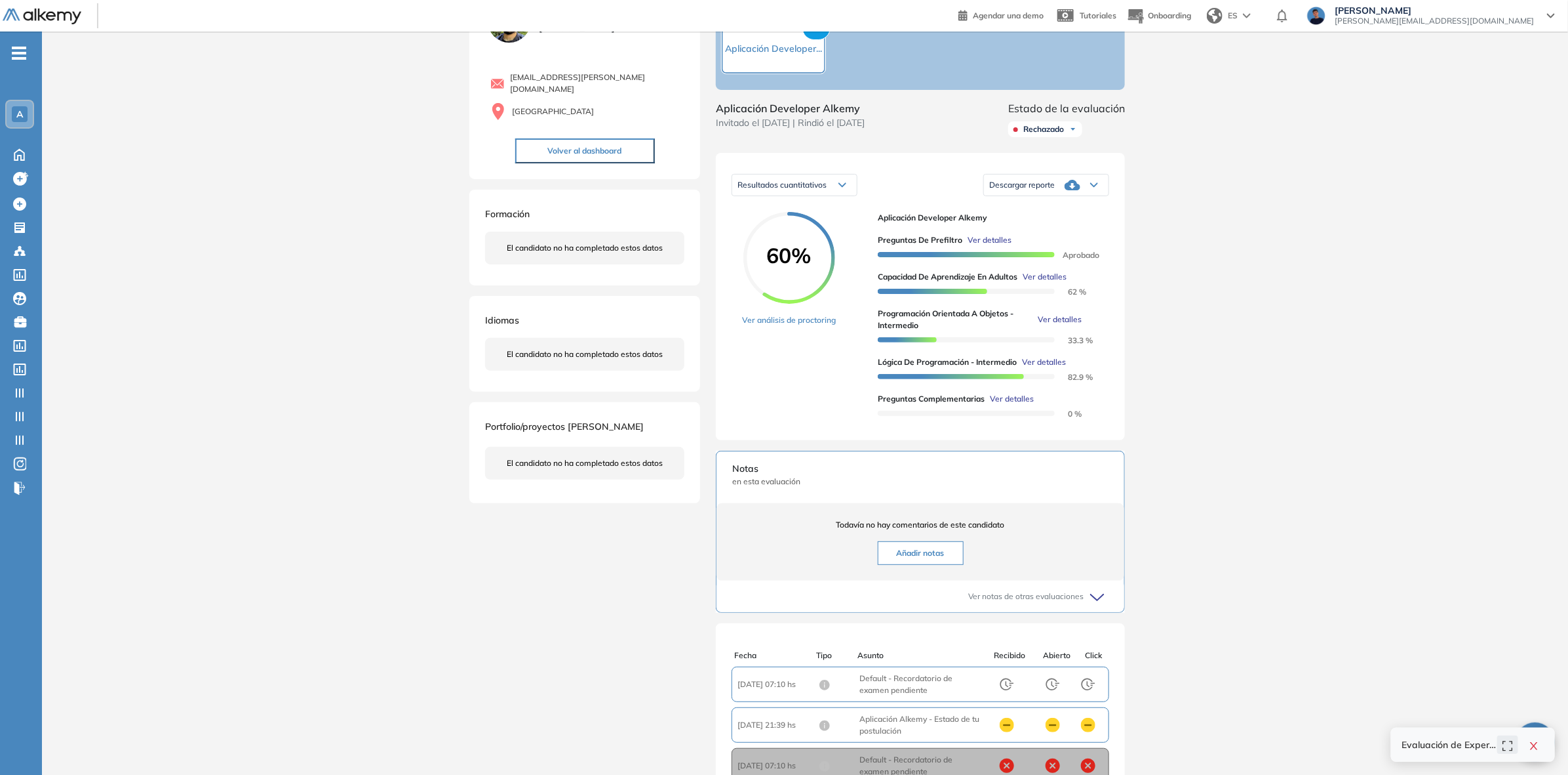
click at [1021, 404] on span "Ver detalles" at bounding box center [1012, 399] width 43 height 12
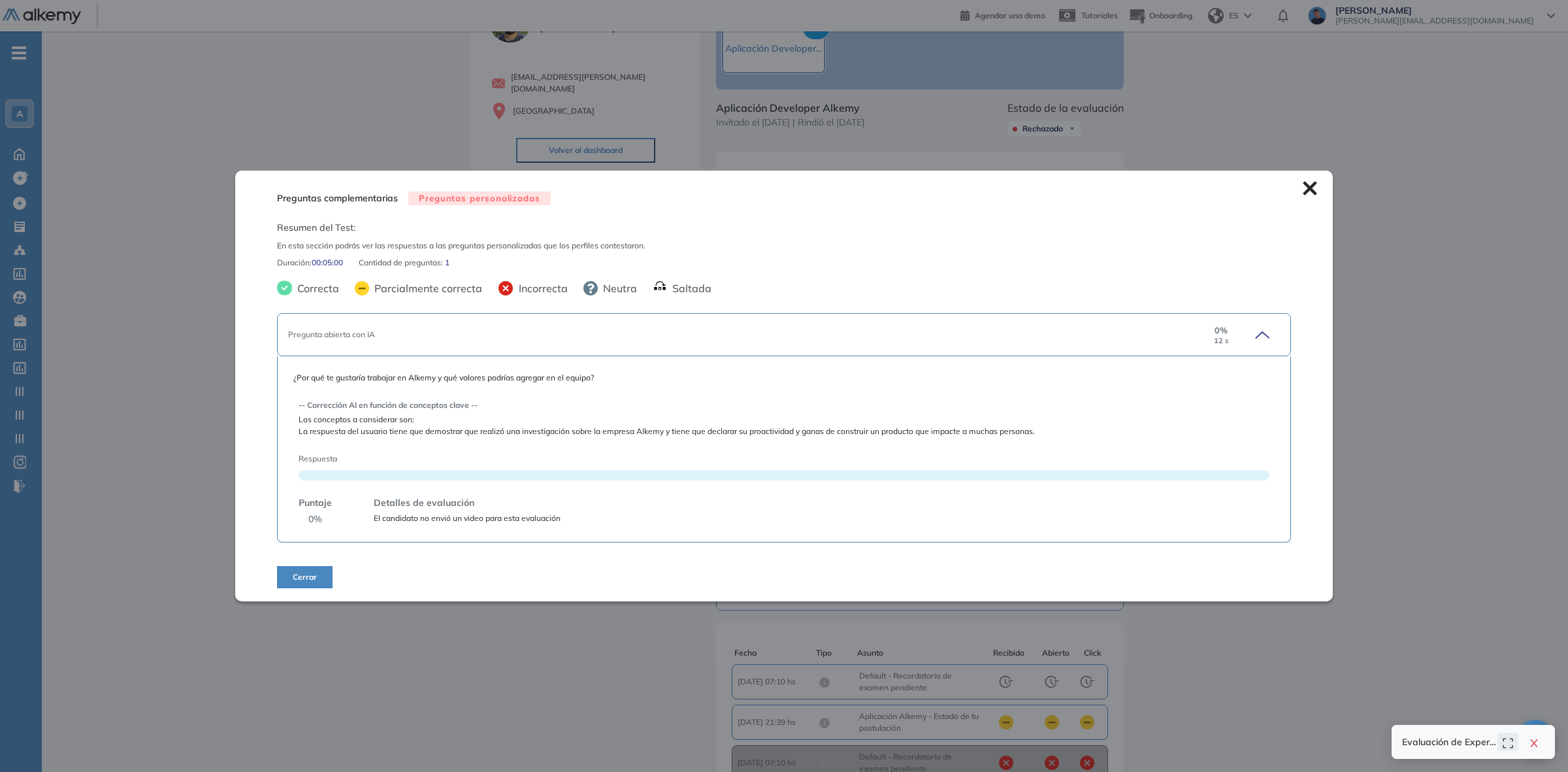
click at [408, 433] on span "La respuesta del usuario tiene que demostrar que realizó una investigación sobr…" at bounding box center [784, 431] width 971 height 12
click at [282, 115] on div "Inicio Alkymetrics Evaluaciones Dashboard Candidato Preguntas complementarias P…" at bounding box center [804, 418] width 1526 height 938
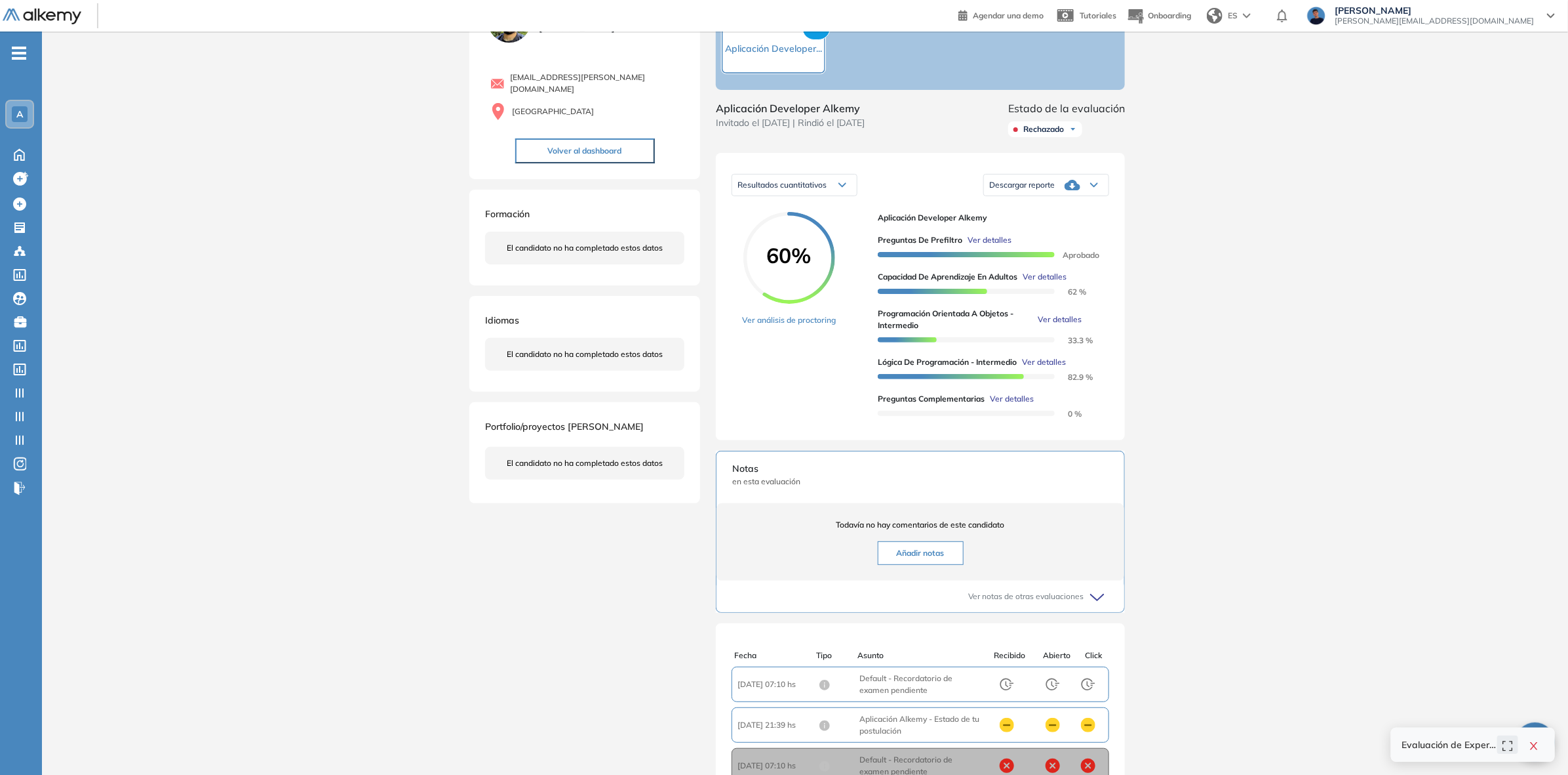
click at [558, 142] on button "Volver al dashboard" at bounding box center [585, 150] width 139 height 25
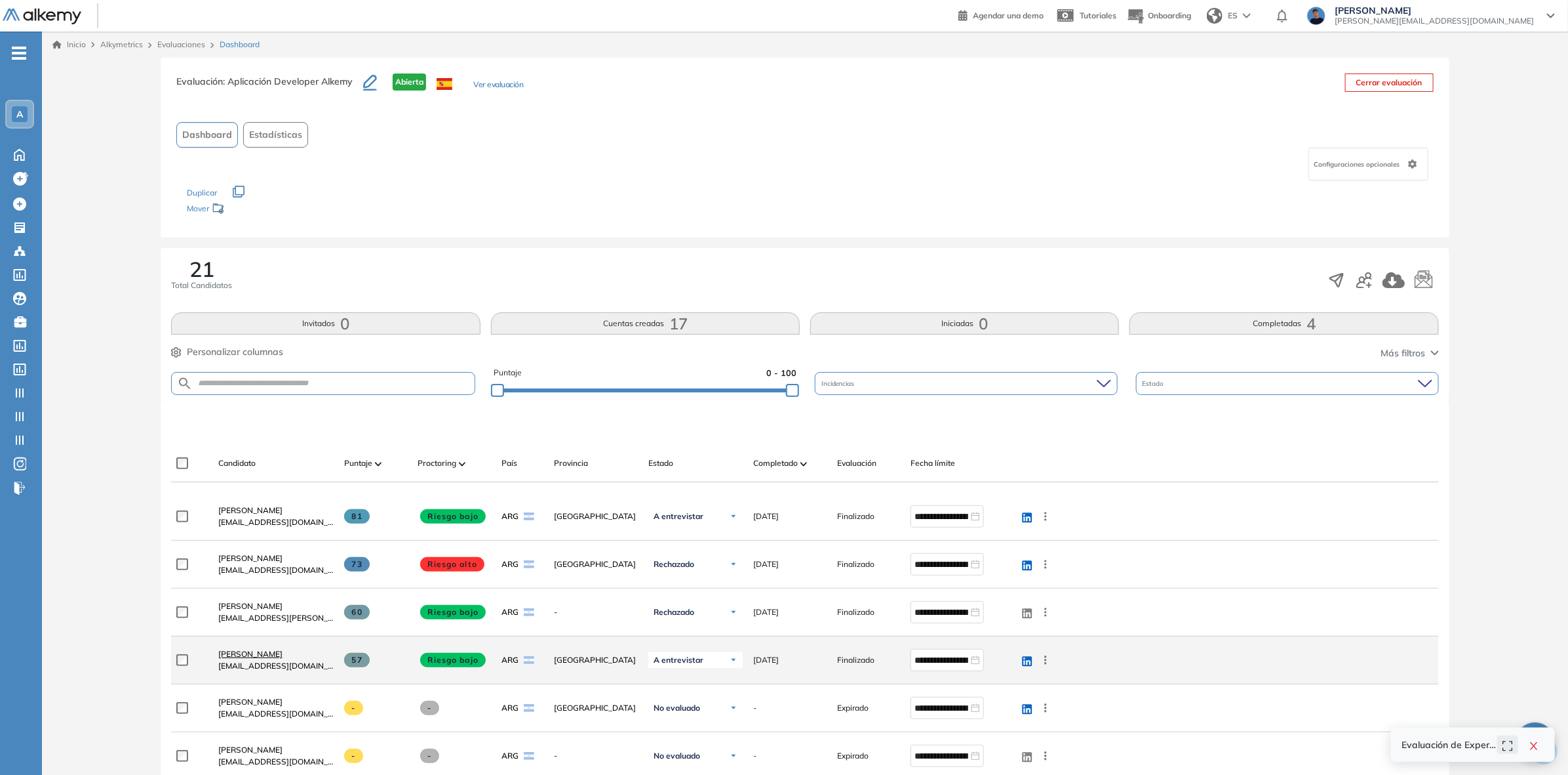
click at [240, 651] on span "Gaston Lopez" at bounding box center [250, 653] width 64 height 10
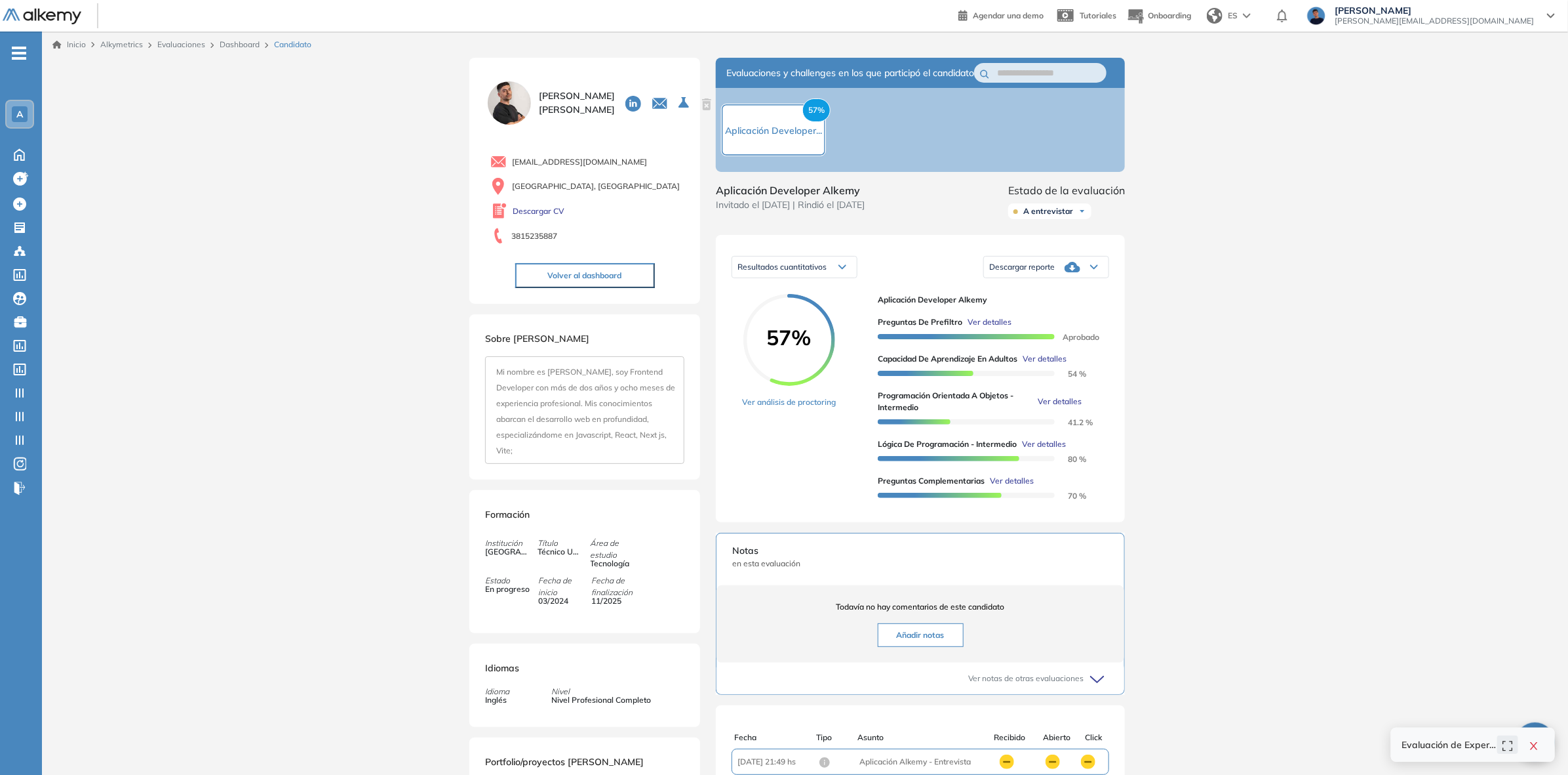
click at [1007, 486] on span "Ver detalles" at bounding box center [1012, 480] width 43 height 12
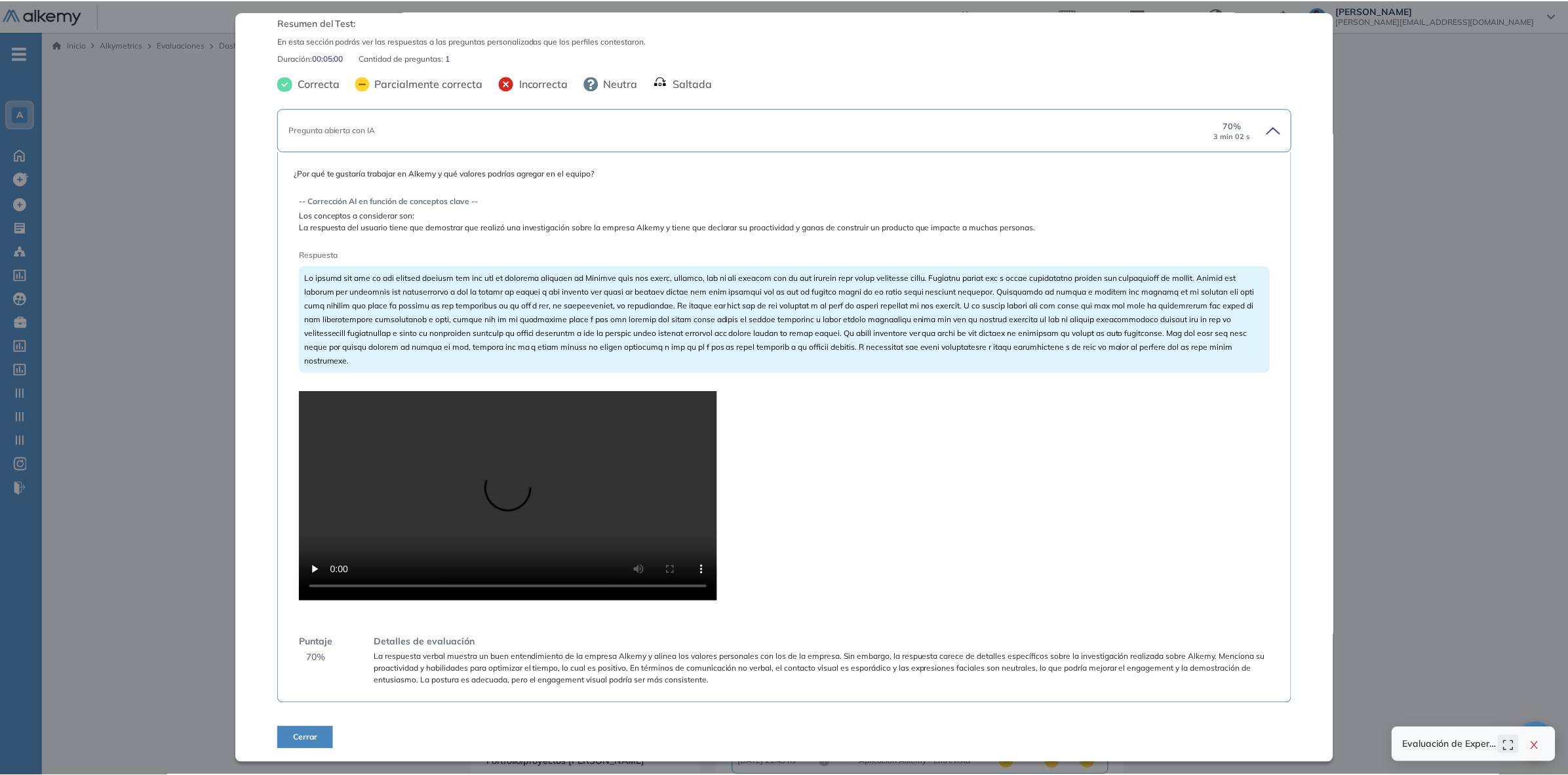
scroll to position [151, 0]
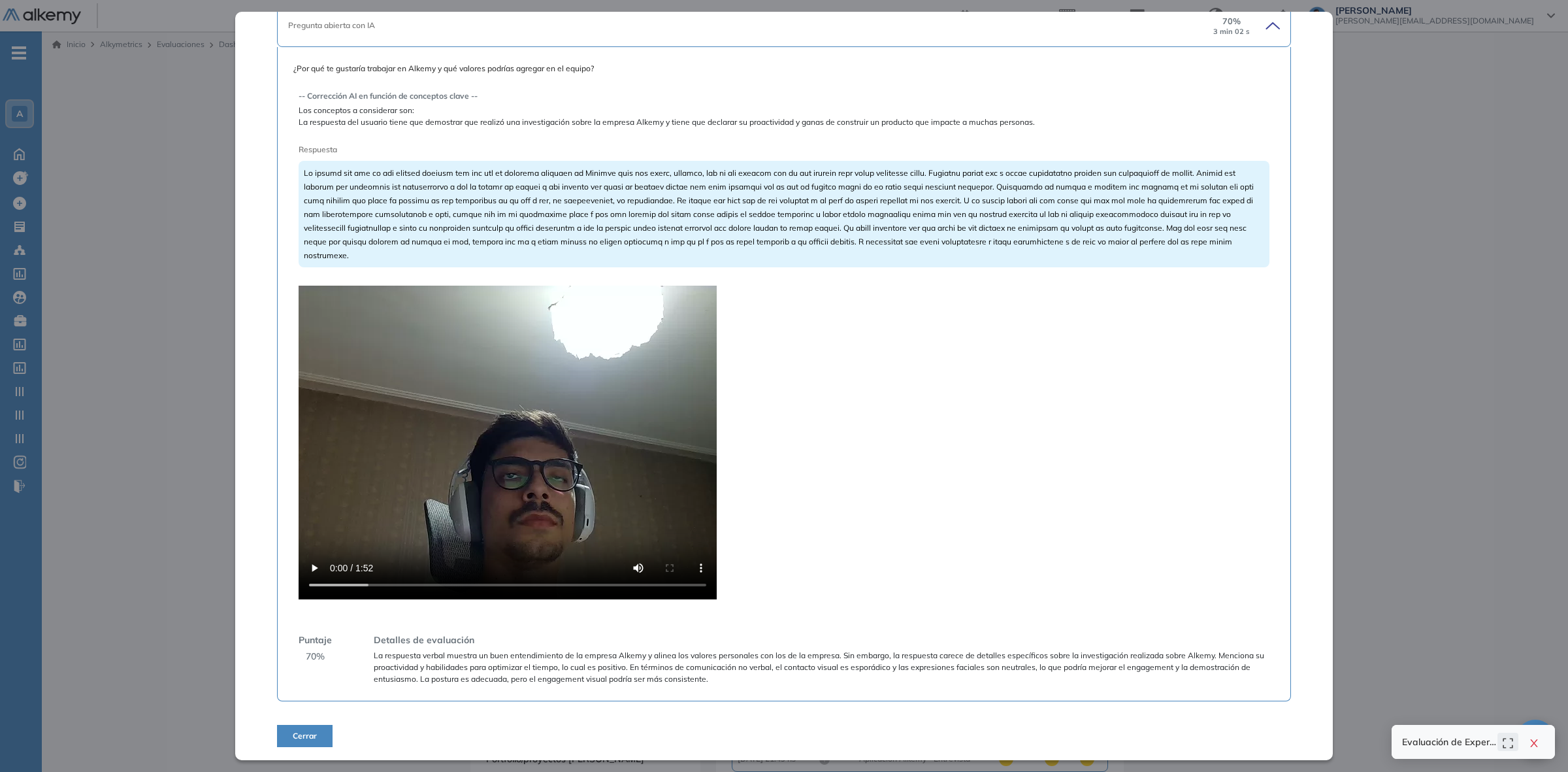
click at [520, 452] on video at bounding box center [507, 442] width 418 height 314
click at [608, 483] on video at bounding box center [507, 442] width 418 height 314
click at [141, 401] on div "Inicio Alkymetrics Evaluaciones Dashboard Candidato Preguntas complementarias P…" at bounding box center [801, 496] width 1521 height 930
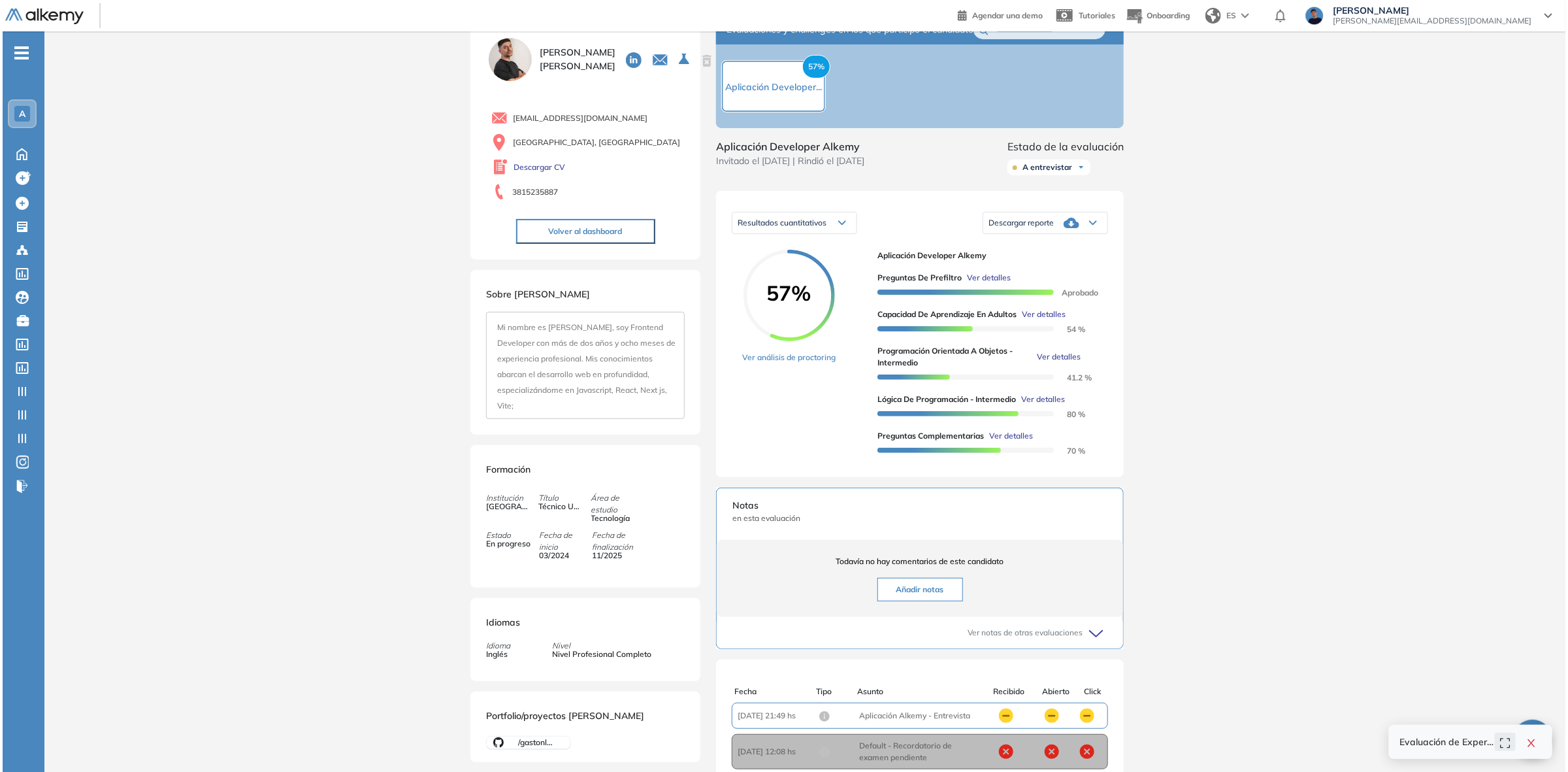
scroll to position [39, 0]
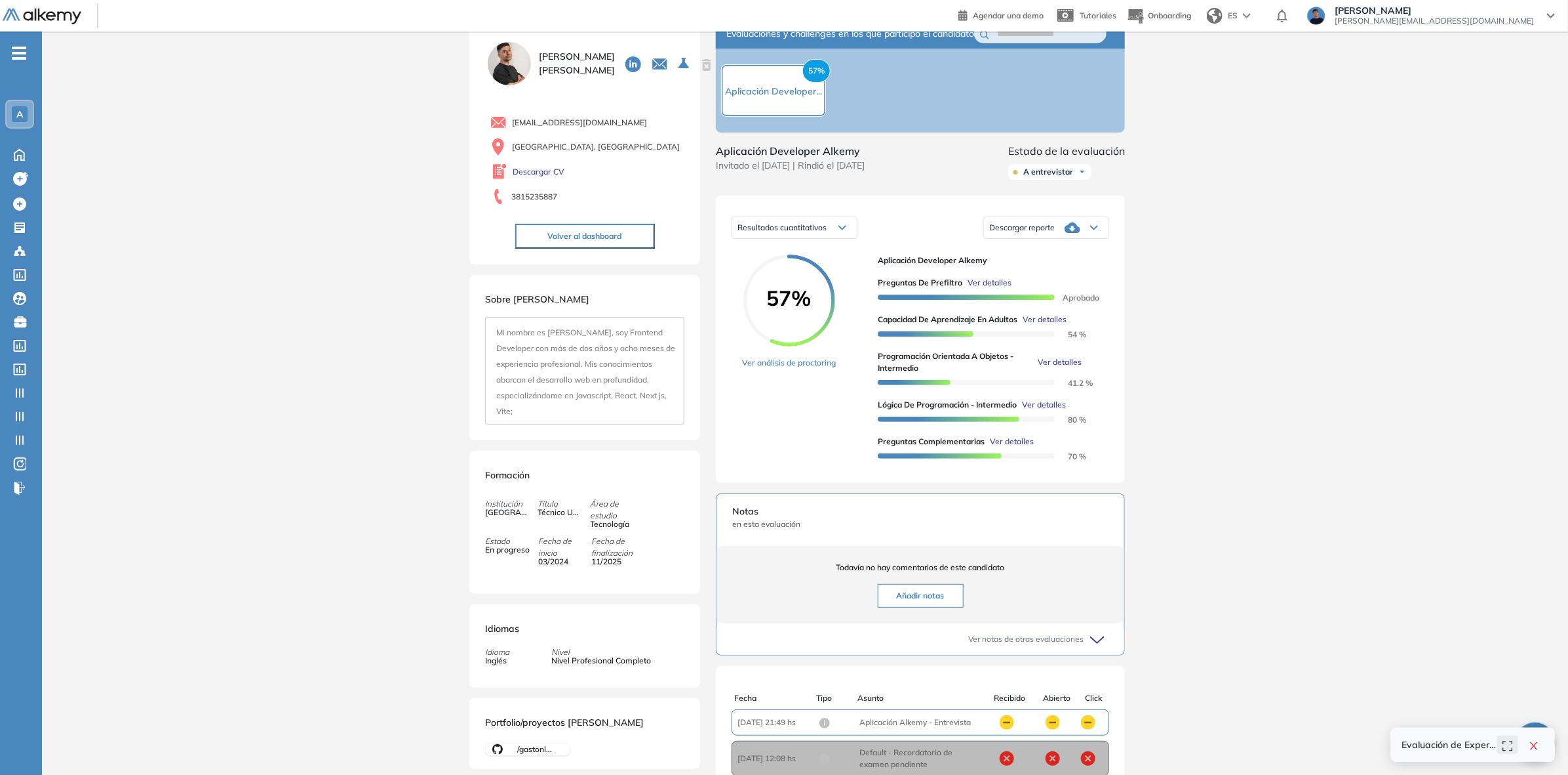
click at [988, 289] on span "Ver detalles" at bounding box center [990, 283] width 43 height 12
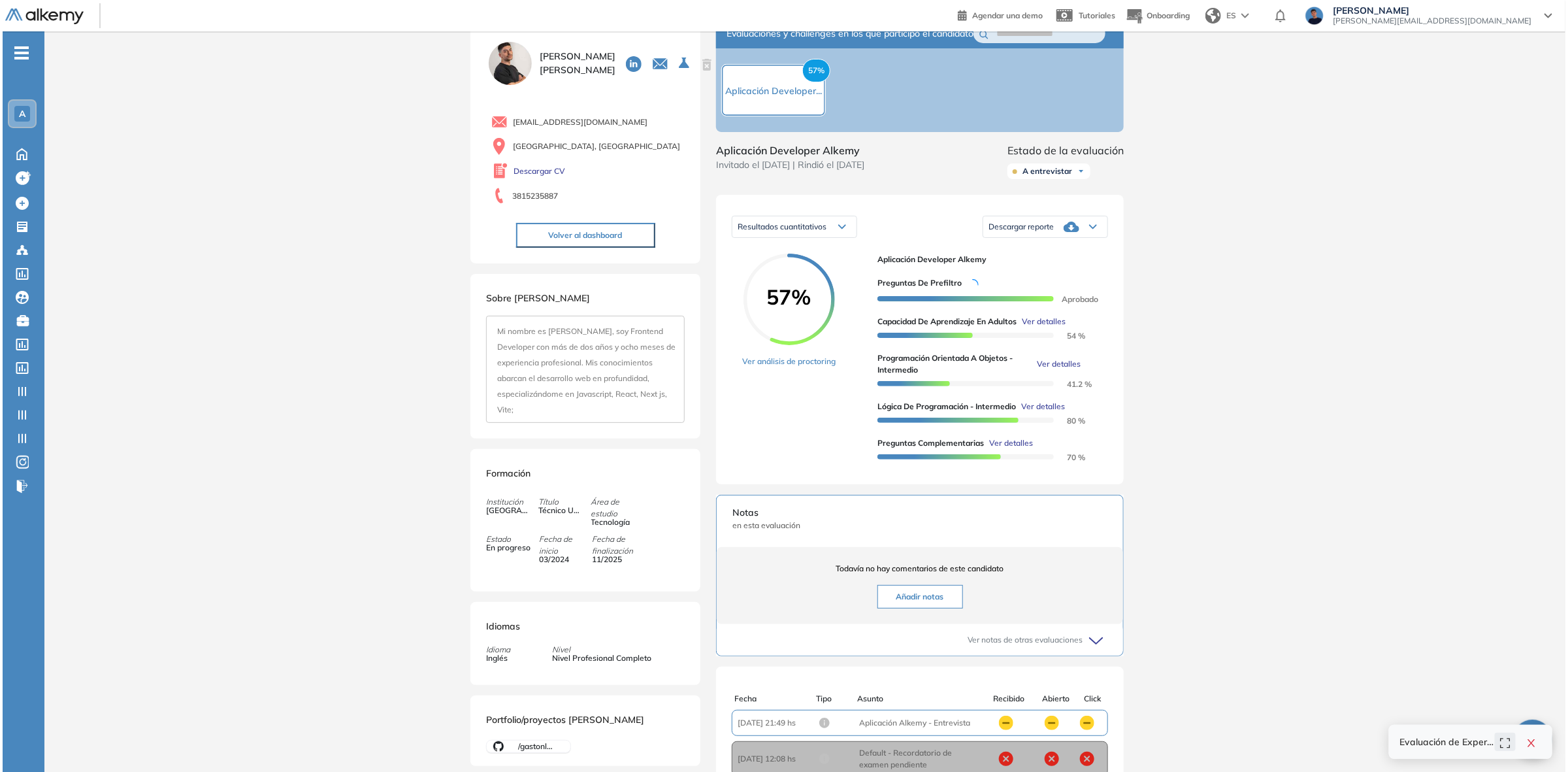
scroll to position [0, 0]
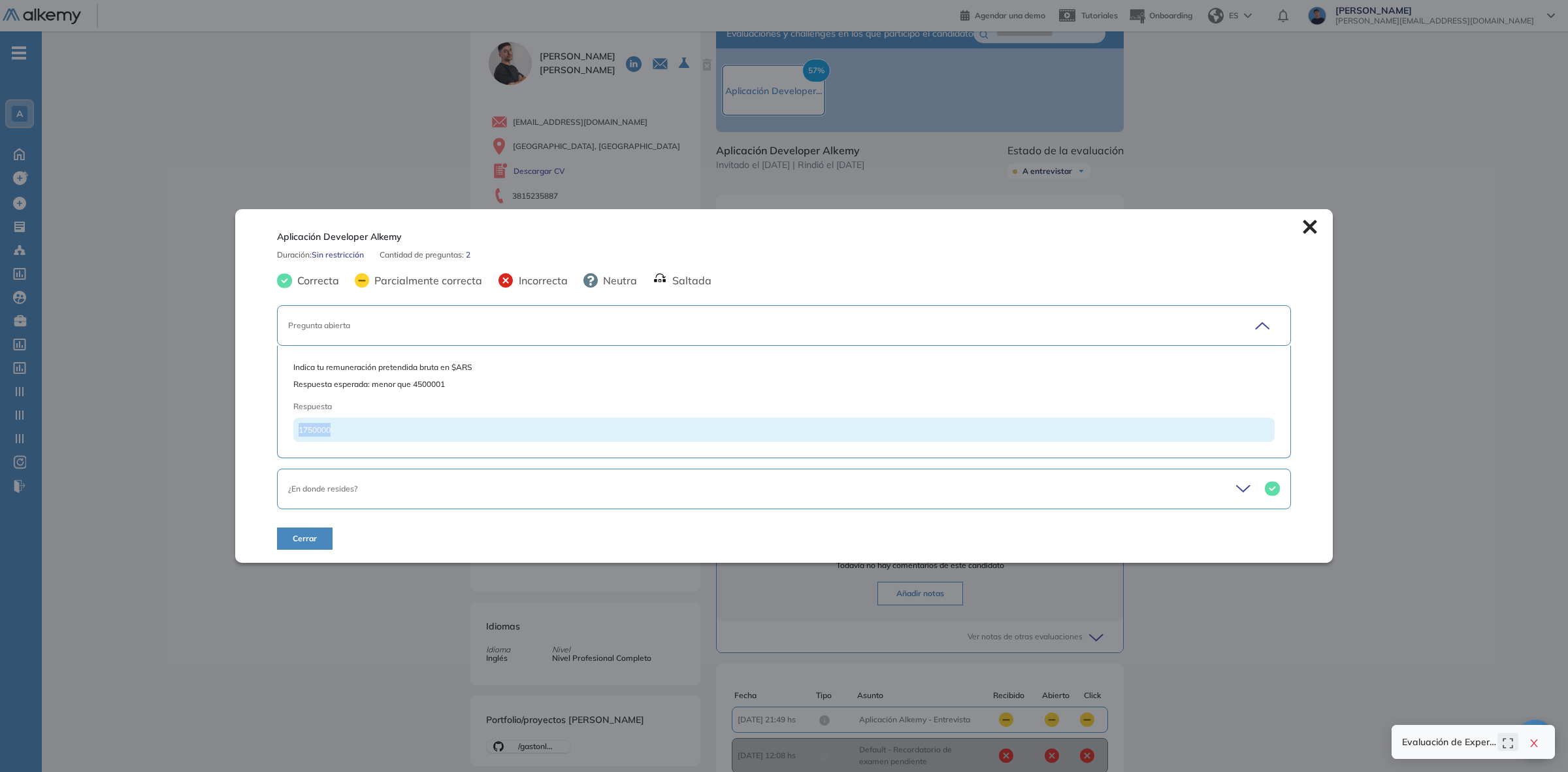
drag, startPoint x: 337, startPoint y: 429, endPoint x: 279, endPoint y: 426, distance: 58.1
click at [287, 426] on div "Indica tu remuneración pretendida bruta en $ARS Respuesta esperada: menor que 4…" at bounding box center [784, 402] width 1014 height 112
click at [354, 438] on div "1750000" at bounding box center [784, 429] width 981 height 25
drag, startPoint x: 360, startPoint y: 426, endPoint x: 287, endPoint y: 425, distance: 73.0
click at [287, 425] on div "Indica tu remuneración pretendida bruta en $ARS Respuesta esperada: menor que 4…" at bounding box center [784, 402] width 1014 height 112
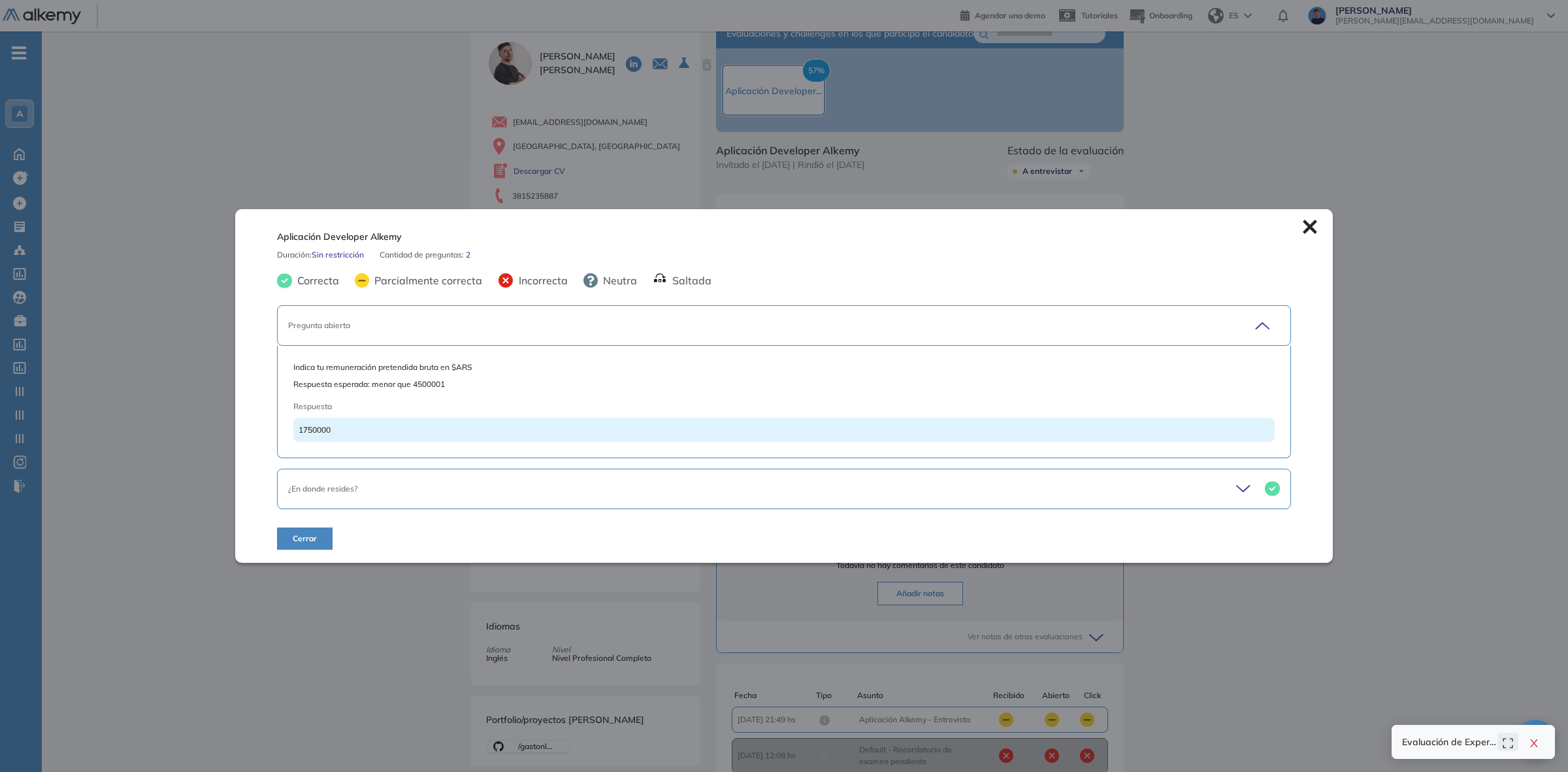
click at [337, 493] on span "¿En donde resides?" at bounding box center [323, 488] width 69 height 10
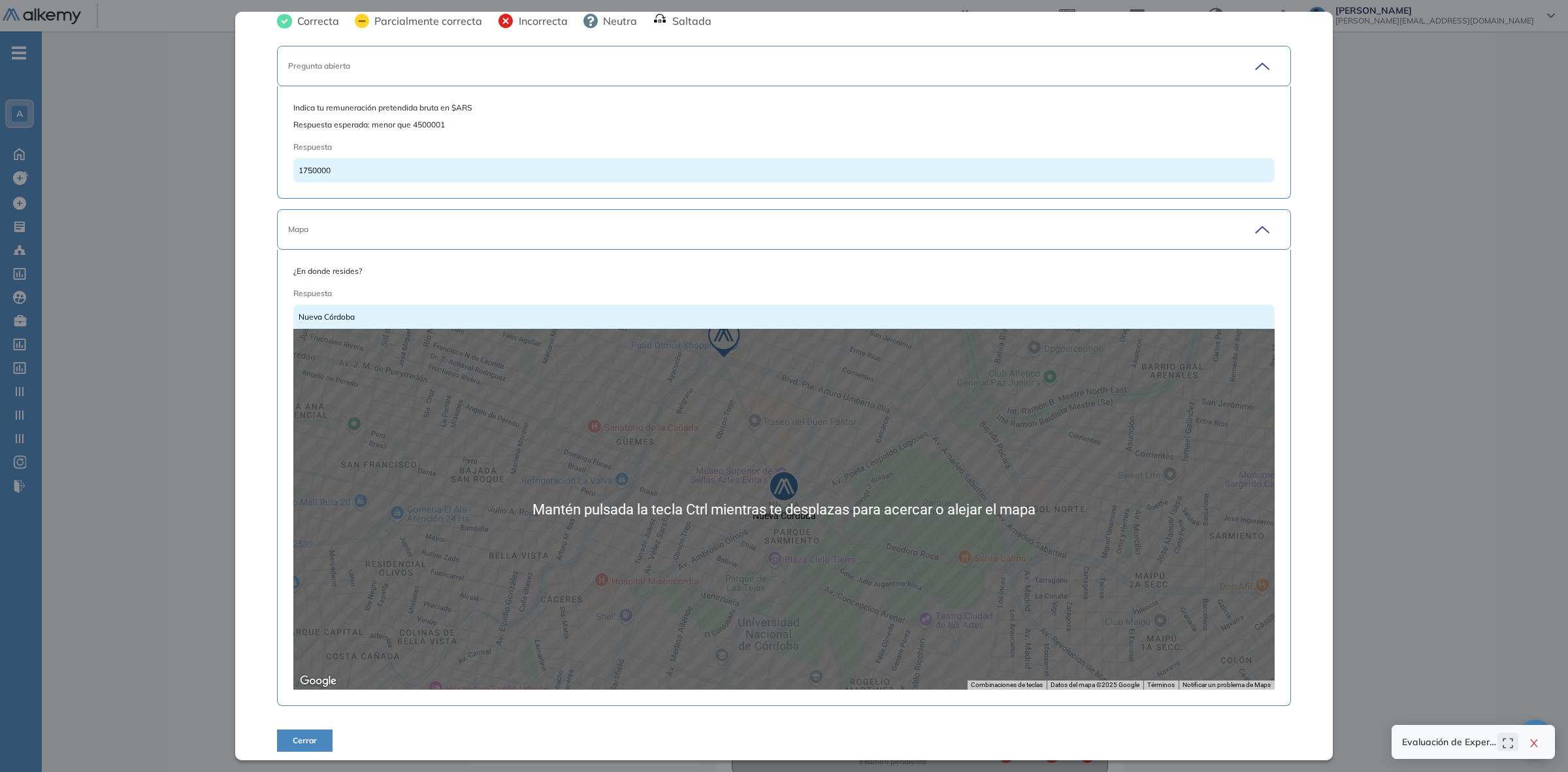
scroll to position [67, 0]
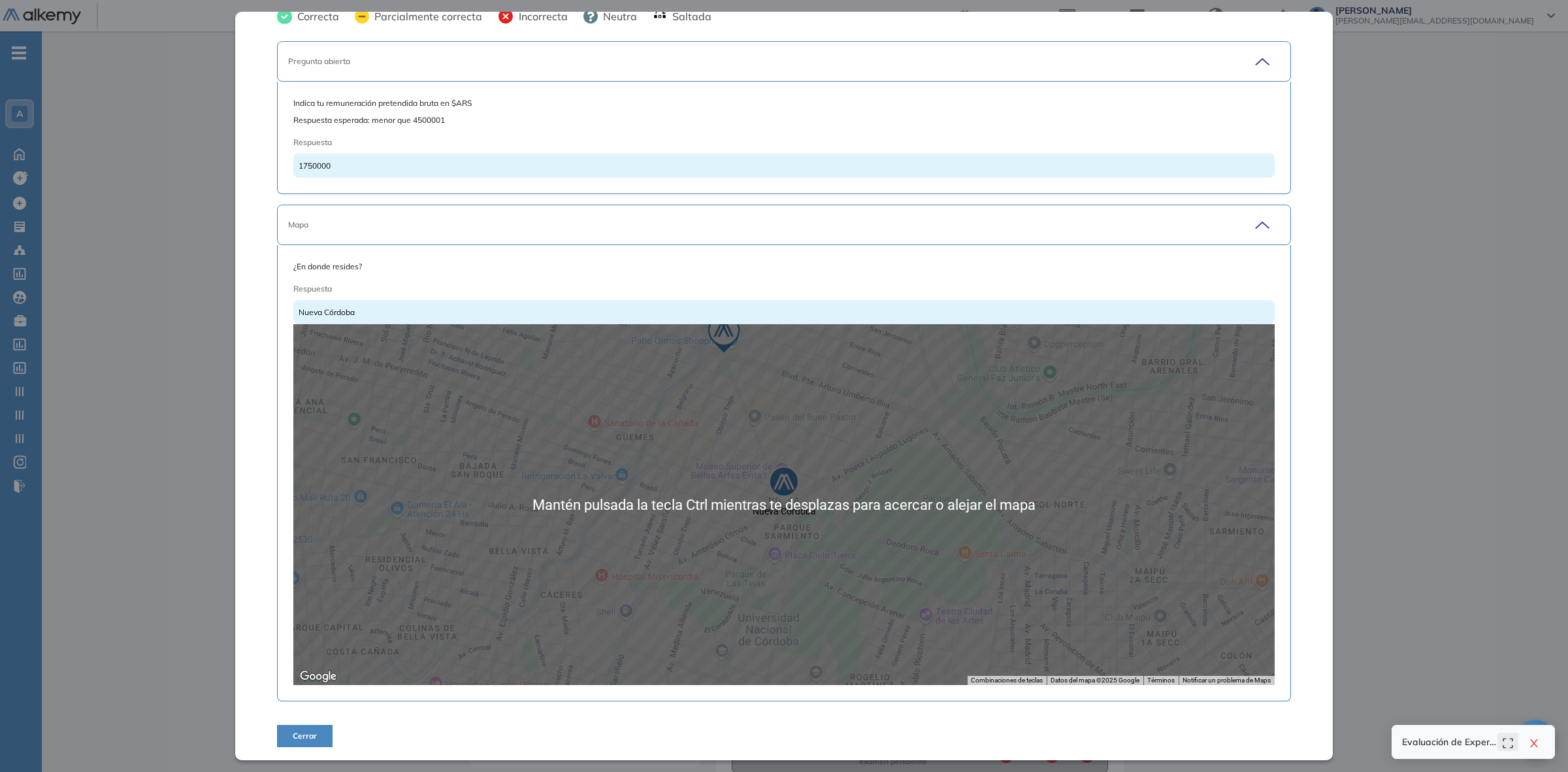
click at [439, 215] on div "Mapa" at bounding box center [784, 225] width 1014 height 40
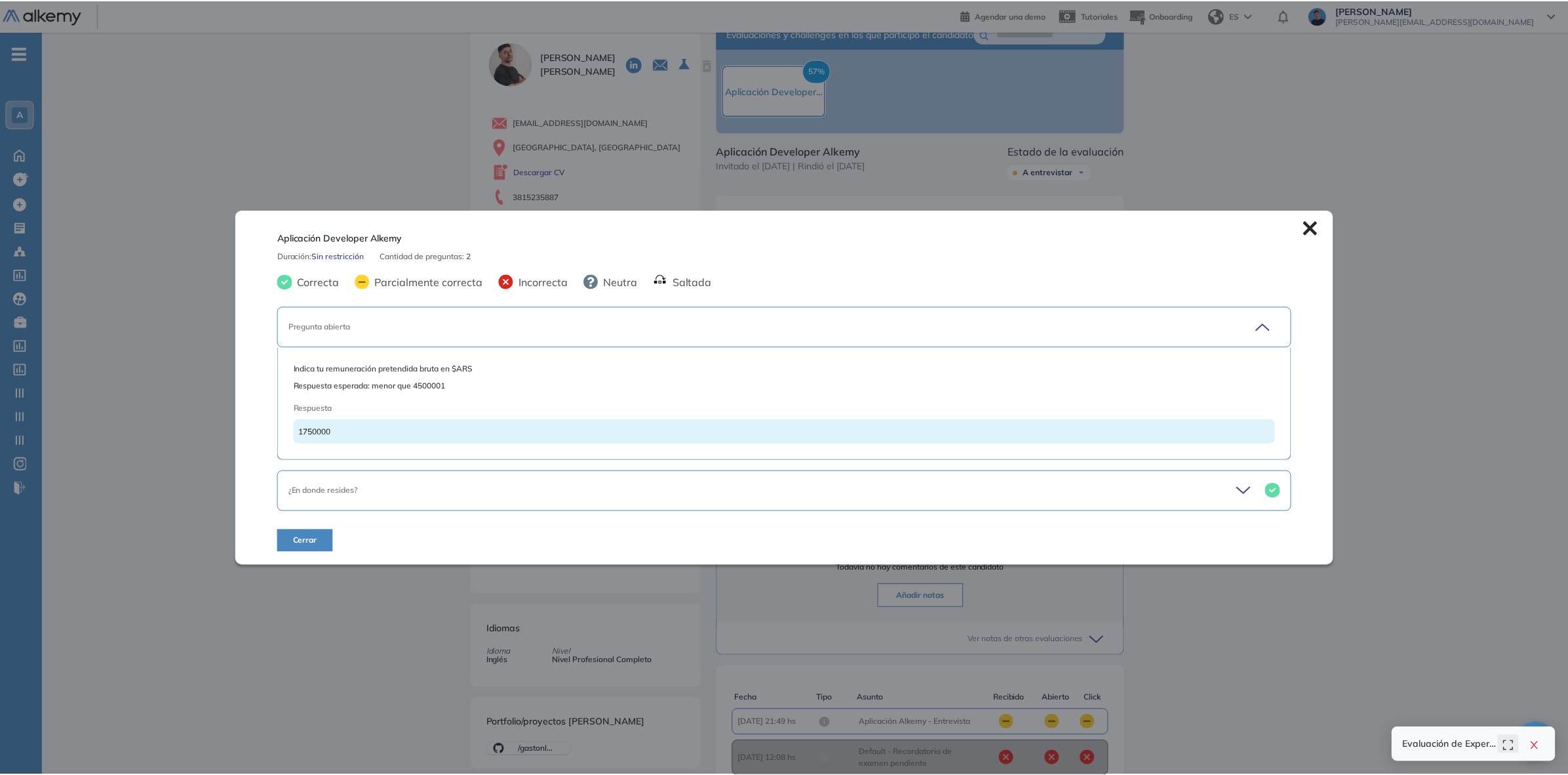
scroll to position [0, 0]
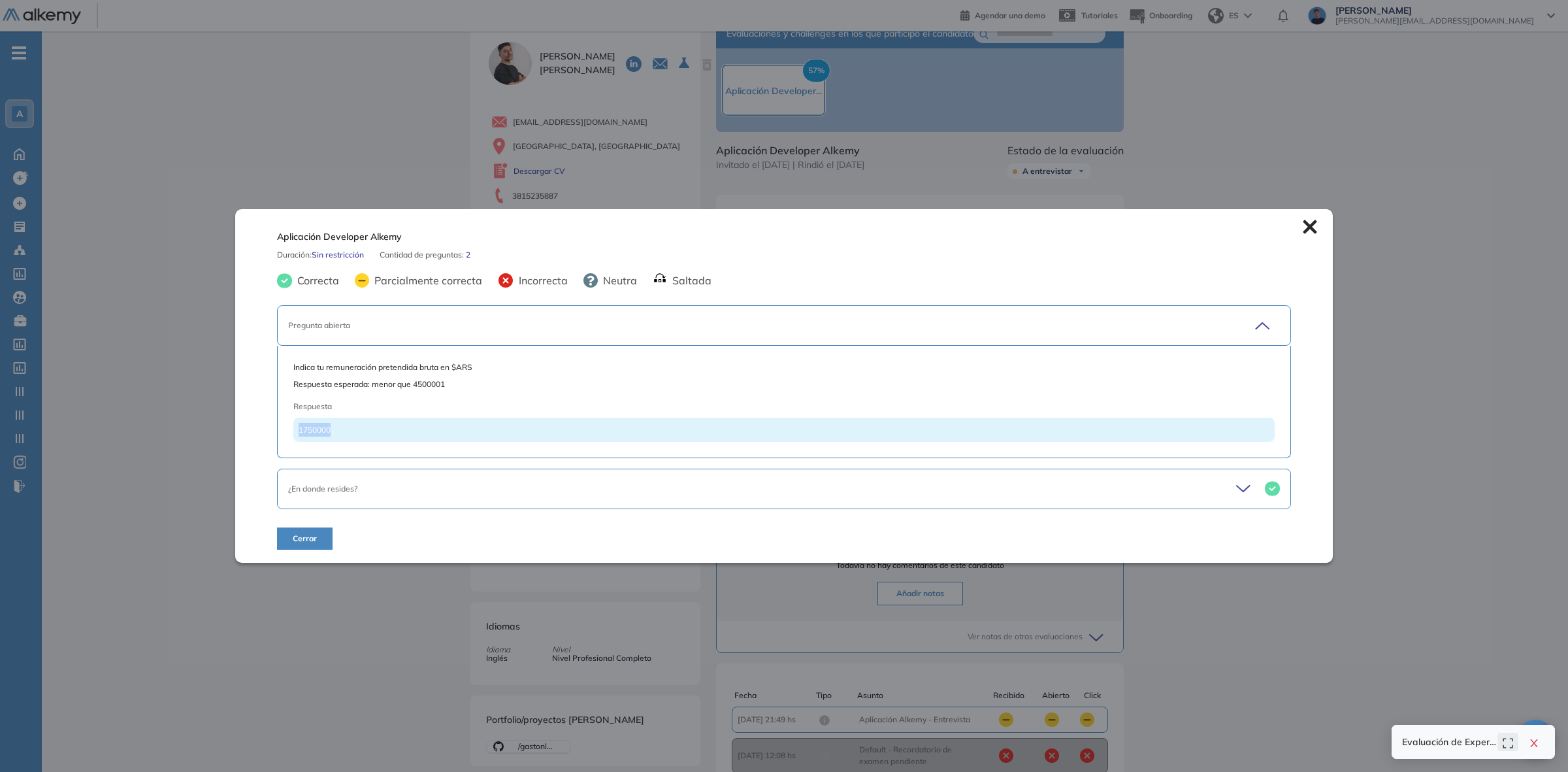
drag, startPoint x: 349, startPoint y: 428, endPoint x: 269, endPoint y: 420, distance: 80.4
click at [277, 420] on div "Indica tu remuneración pretendida bruta en $ARS Respuesta esperada: menor que 4…" at bounding box center [784, 402] width 1014 height 112
click at [260, 417] on div "Aplicación Developer Alkemy Duración : Sin restricción Cantidad de preguntas: 2…" at bounding box center [784, 385] width 1098 height 354
click at [299, 547] on button "Cerrar" at bounding box center [304, 539] width 55 height 23
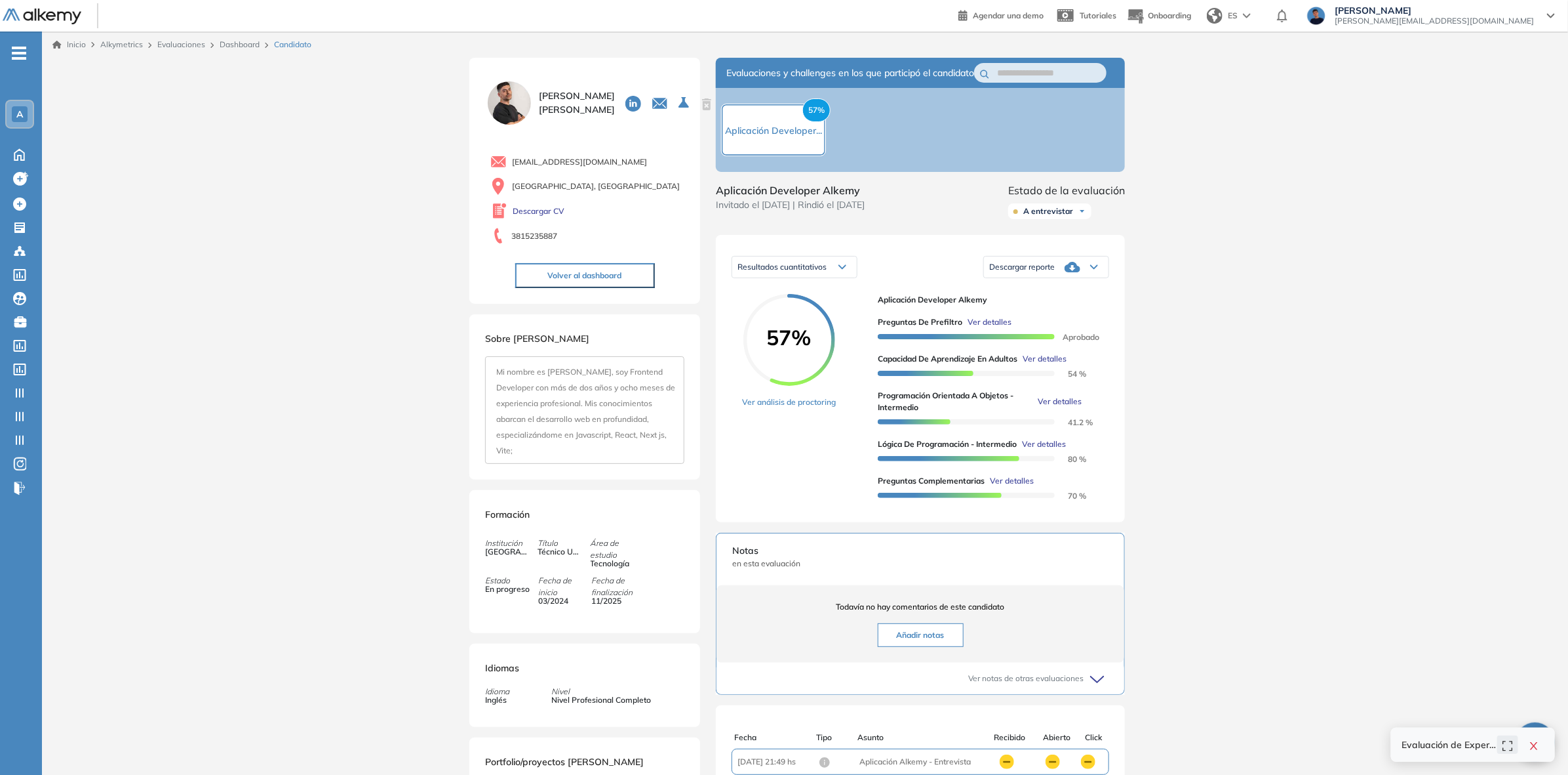
click at [598, 280] on button "Volver al dashboard" at bounding box center [585, 275] width 139 height 25
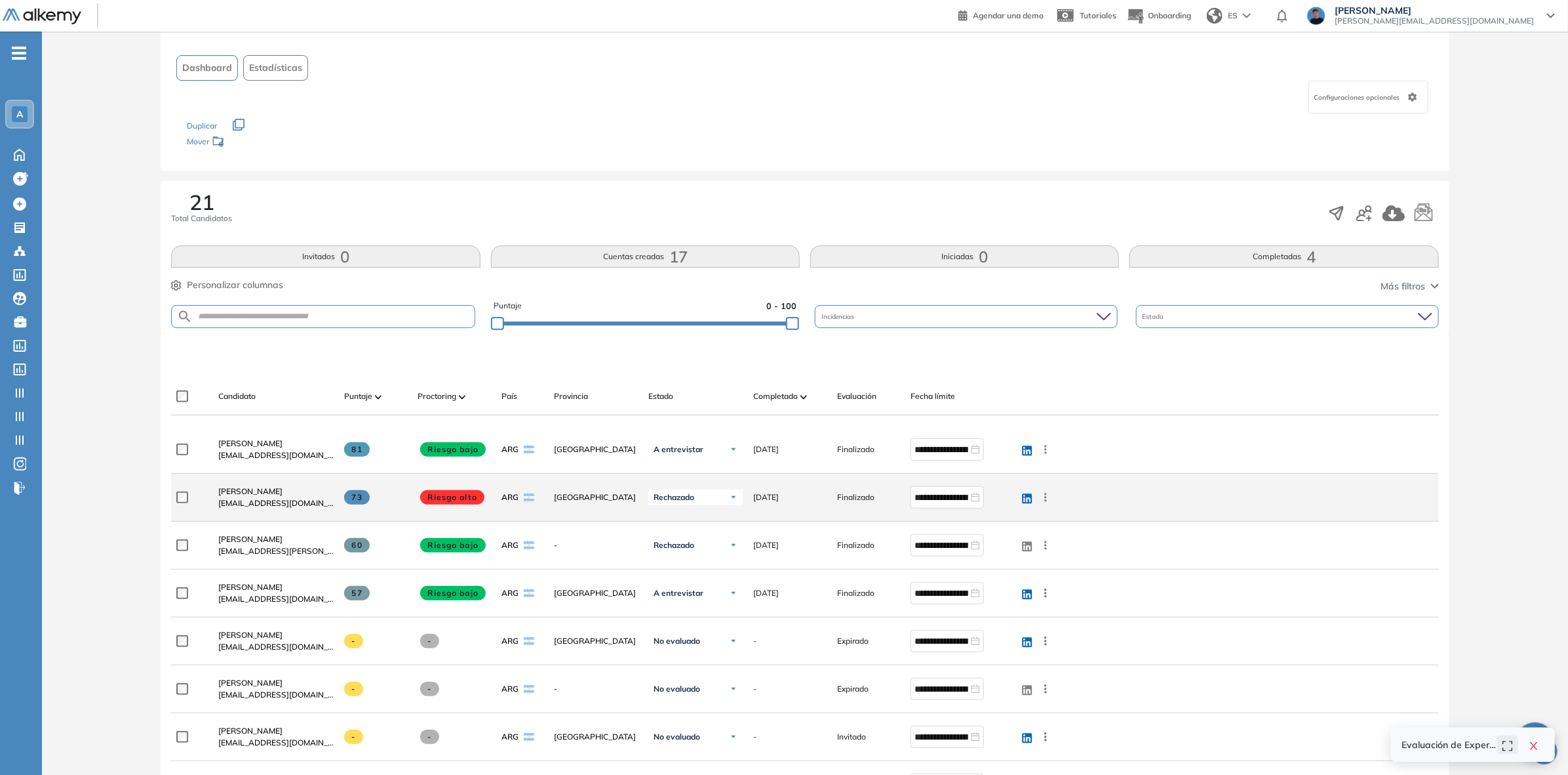
scroll to position [82, 0]
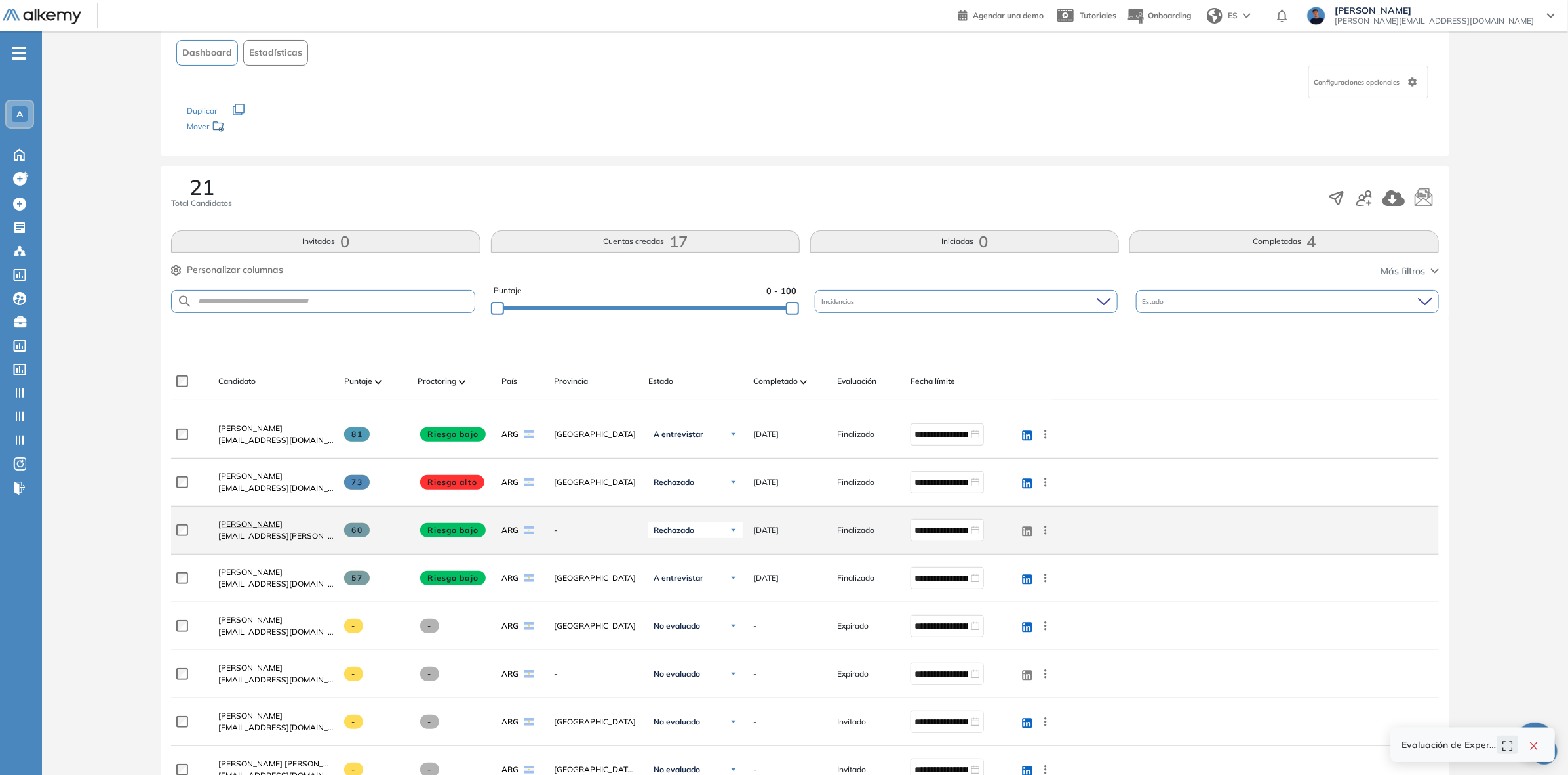
click at [247, 525] on span "Gustavo Cortez" at bounding box center [250, 524] width 64 height 10
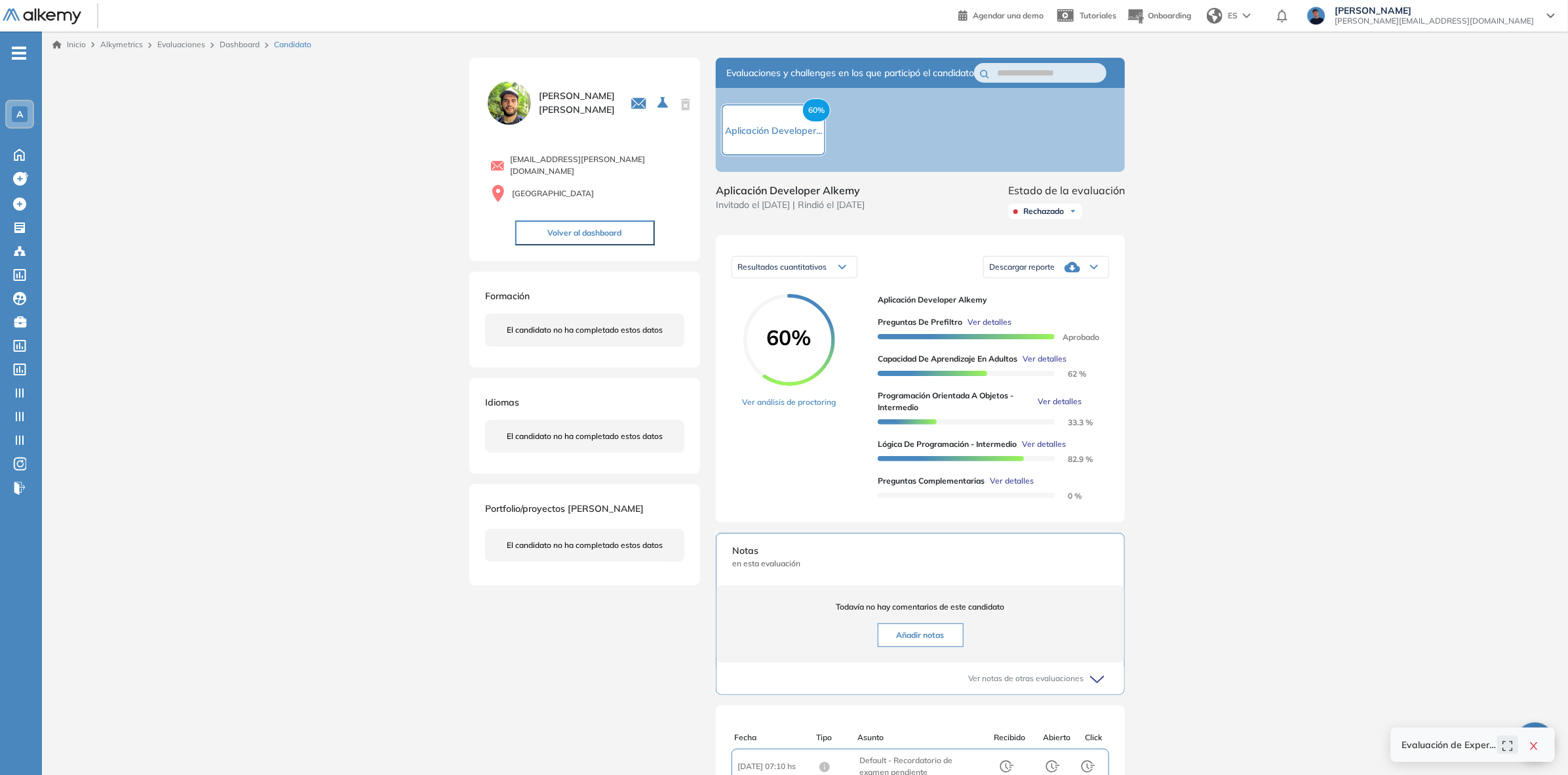
click at [1001, 328] on span "Ver detalles" at bounding box center [990, 322] width 43 height 12
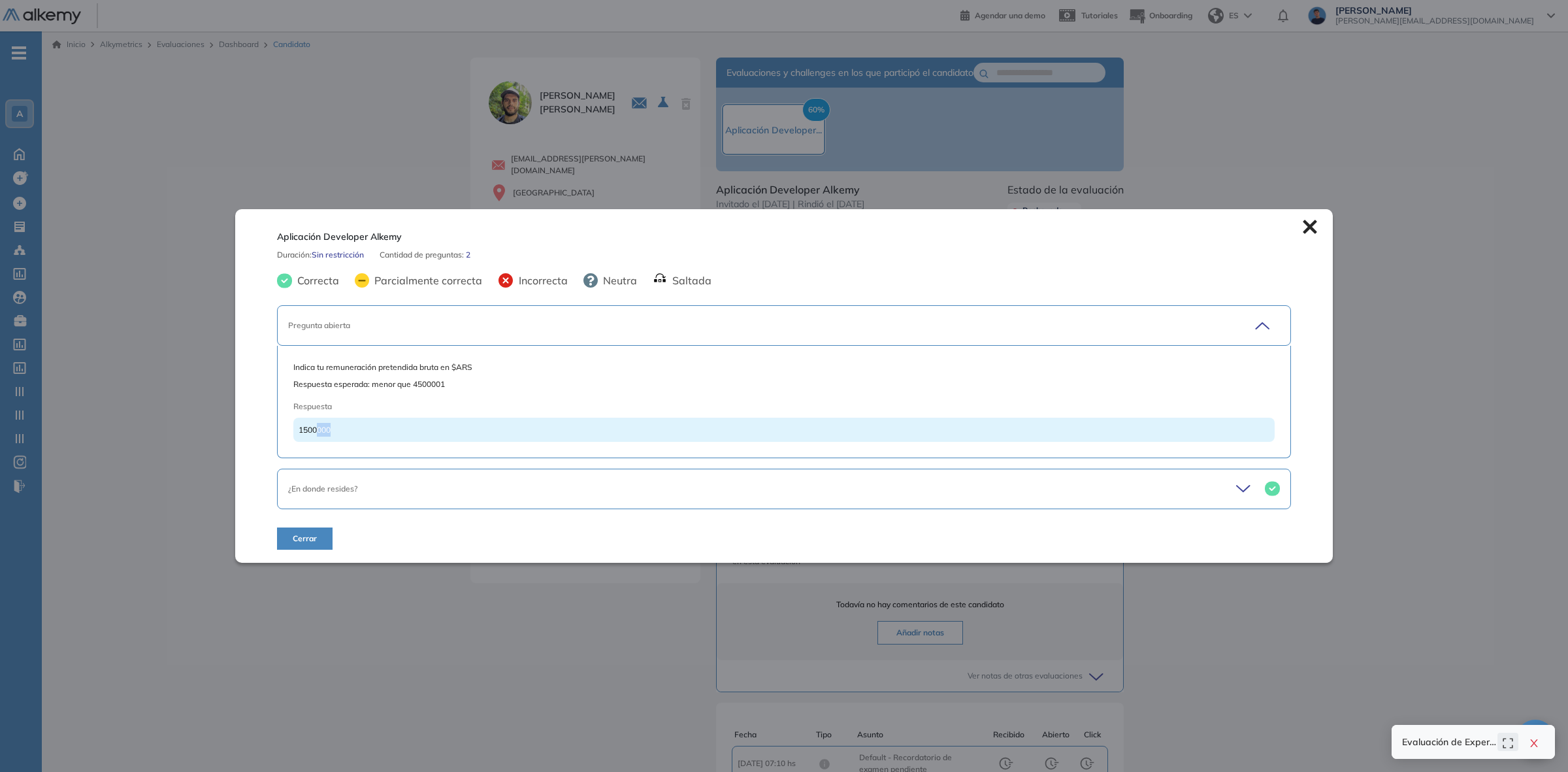
drag, startPoint x: 332, startPoint y: 432, endPoint x: 316, endPoint y: 432, distance: 16.0
click at [316, 432] on div "1500000" at bounding box center [784, 429] width 981 height 25
click at [312, 541] on span "Cerrar" at bounding box center [304, 539] width 25 height 12
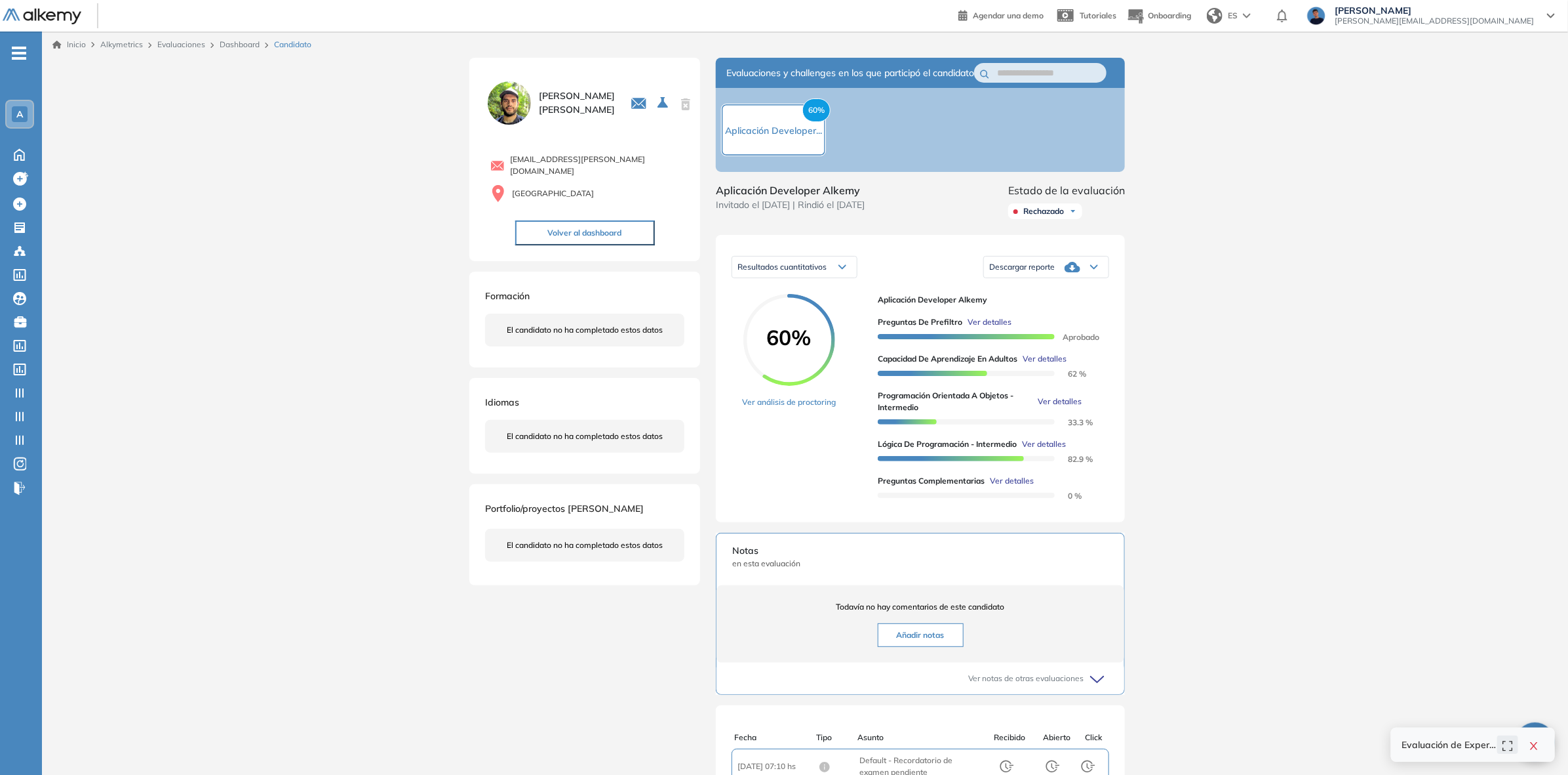
click at [559, 223] on button "Volver al dashboard" at bounding box center [585, 232] width 139 height 25
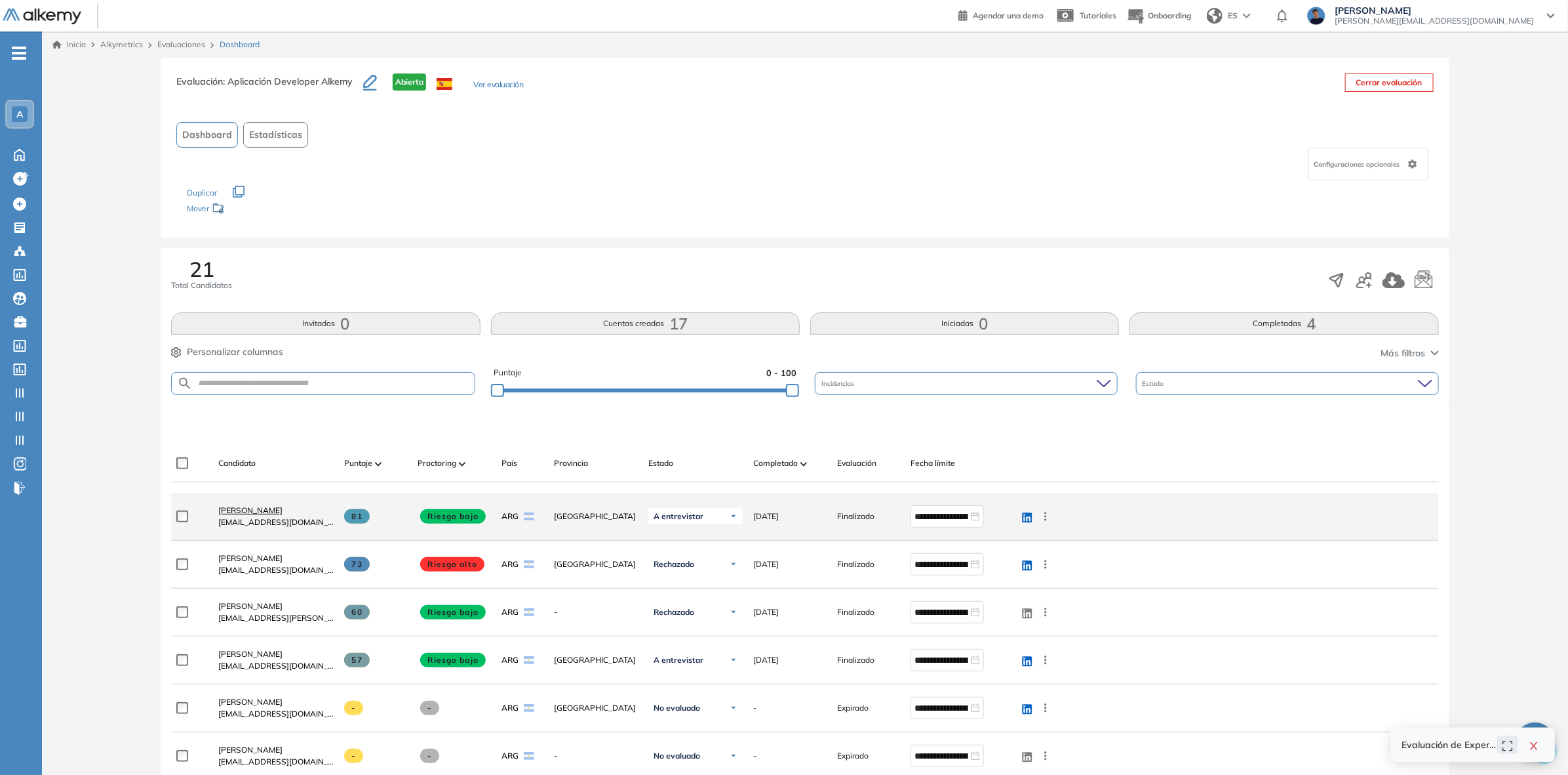
click at [230, 512] on span "Taiel Molina" at bounding box center [250, 510] width 64 height 10
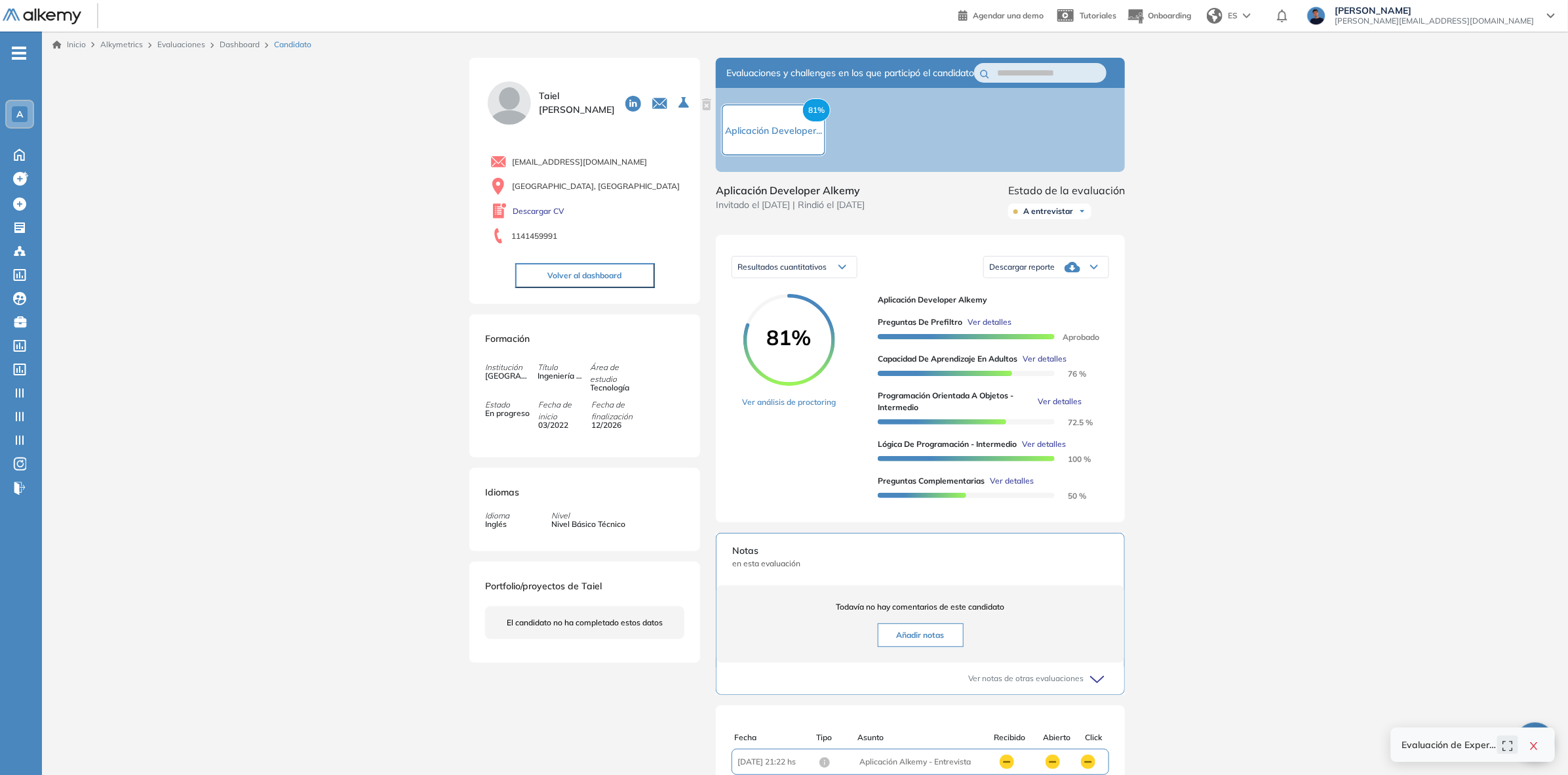
click at [982, 328] on span "Ver detalles" at bounding box center [990, 322] width 43 height 12
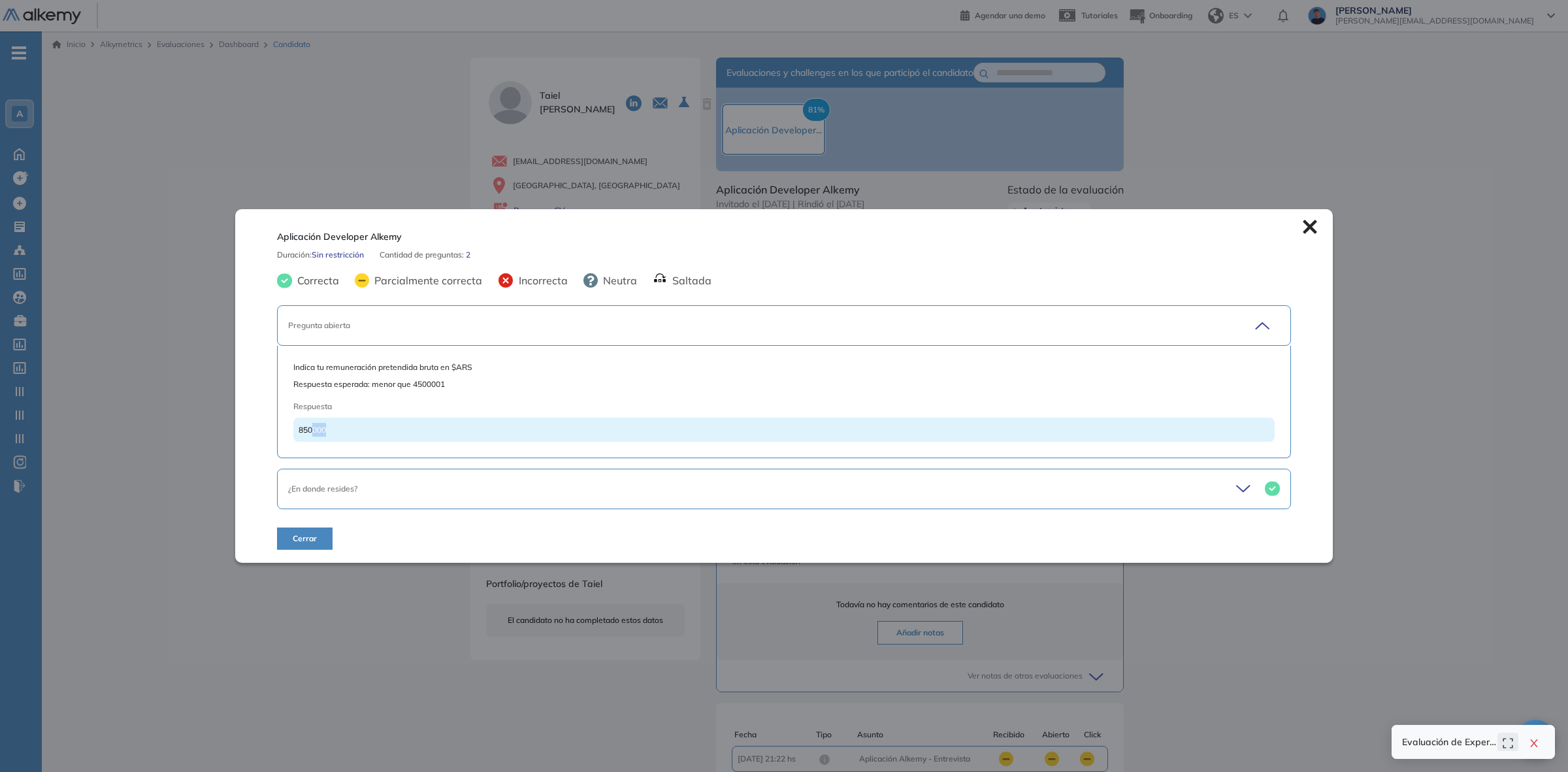
drag, startPoint x: 331, startPoint y: 431, endPoint x: 314, endPoint y: 428, distance: 17.3
click at [314, 428] on div "850000" at bounding box center [784, 429] width 981 height 25
click at [306, 530] on button "Cerrar" at bounding box center [304, 539] width 55 height 23
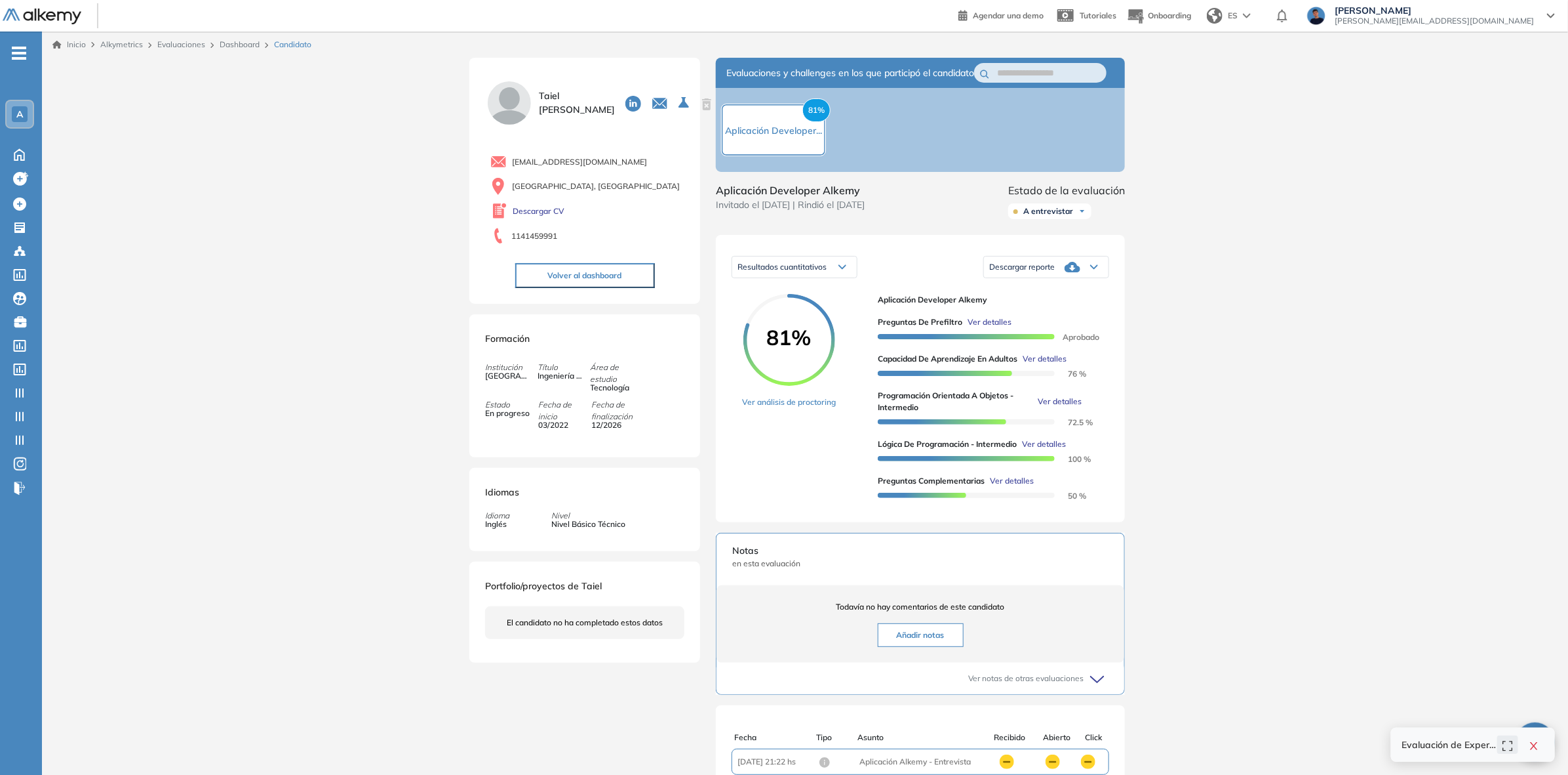
click at [584, 280] on button "Volver al dashboard" at bounding box center [585, 275] width 139 height 25
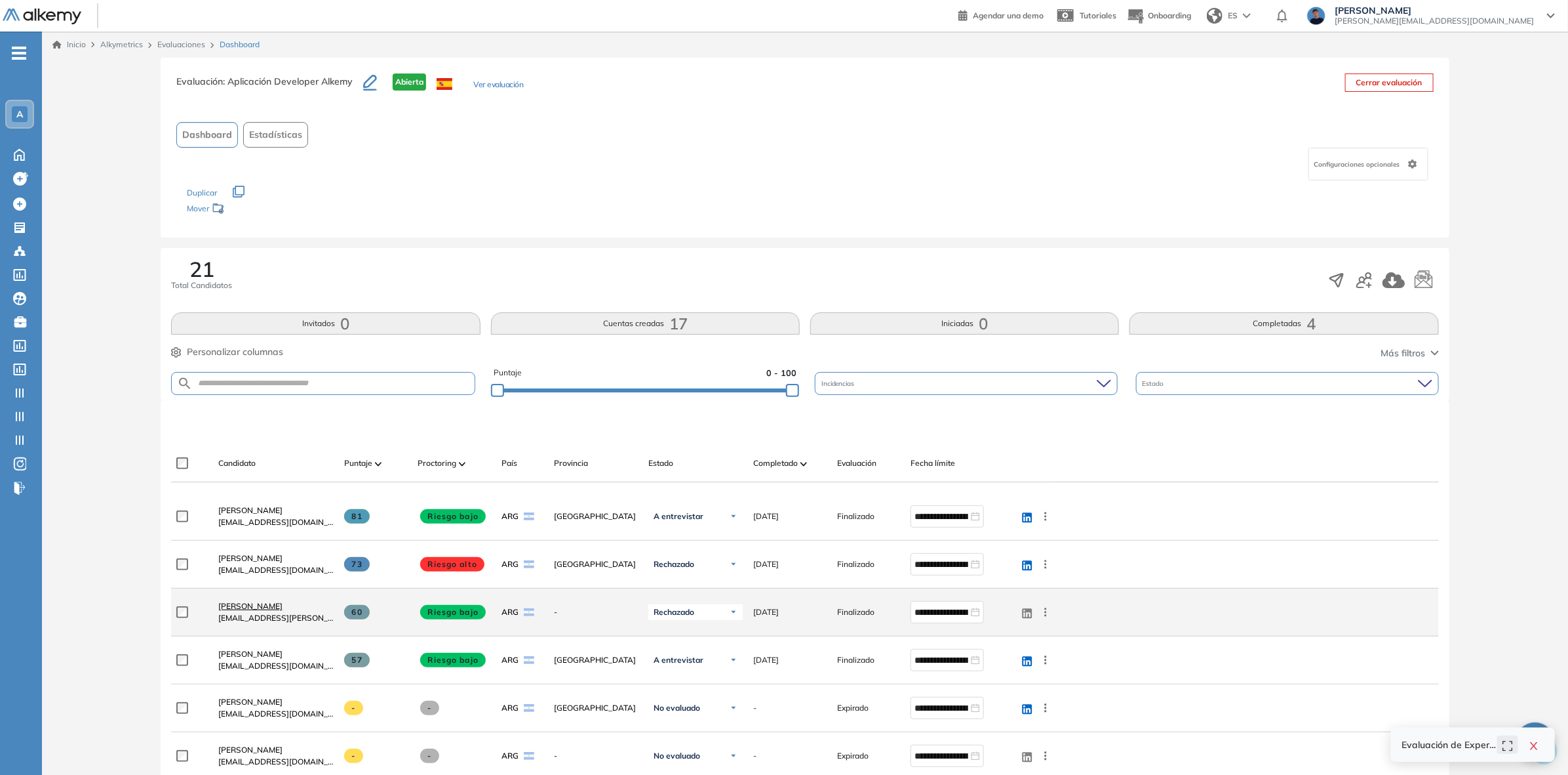
click at [260, 604] on span "Gustavo Cortez" at bounding box center [250, 606] width 64 height 10
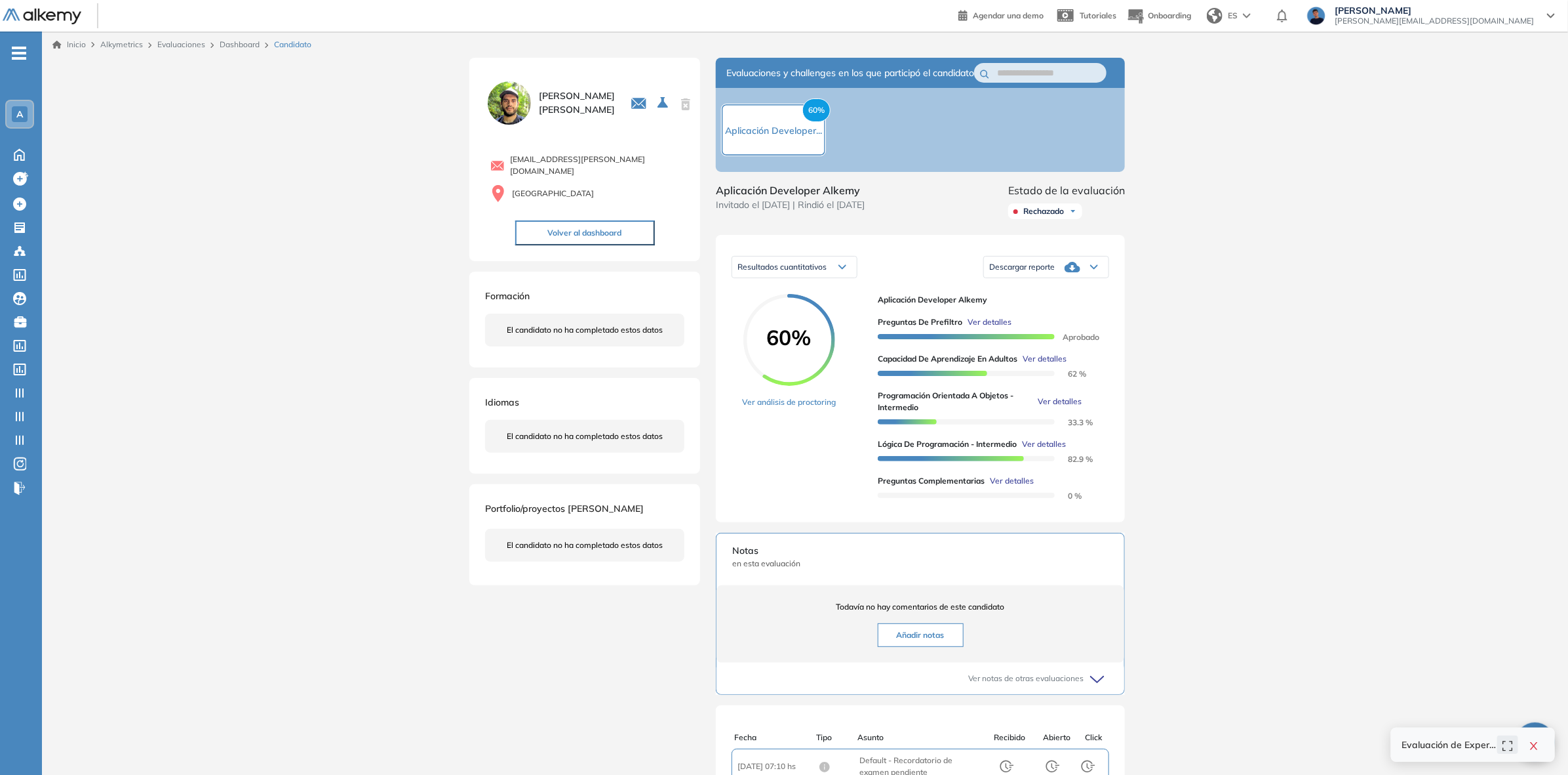
click at [1005, 328] on span "Ver detalles" at bounding box center [990, 322] width 43 height 12
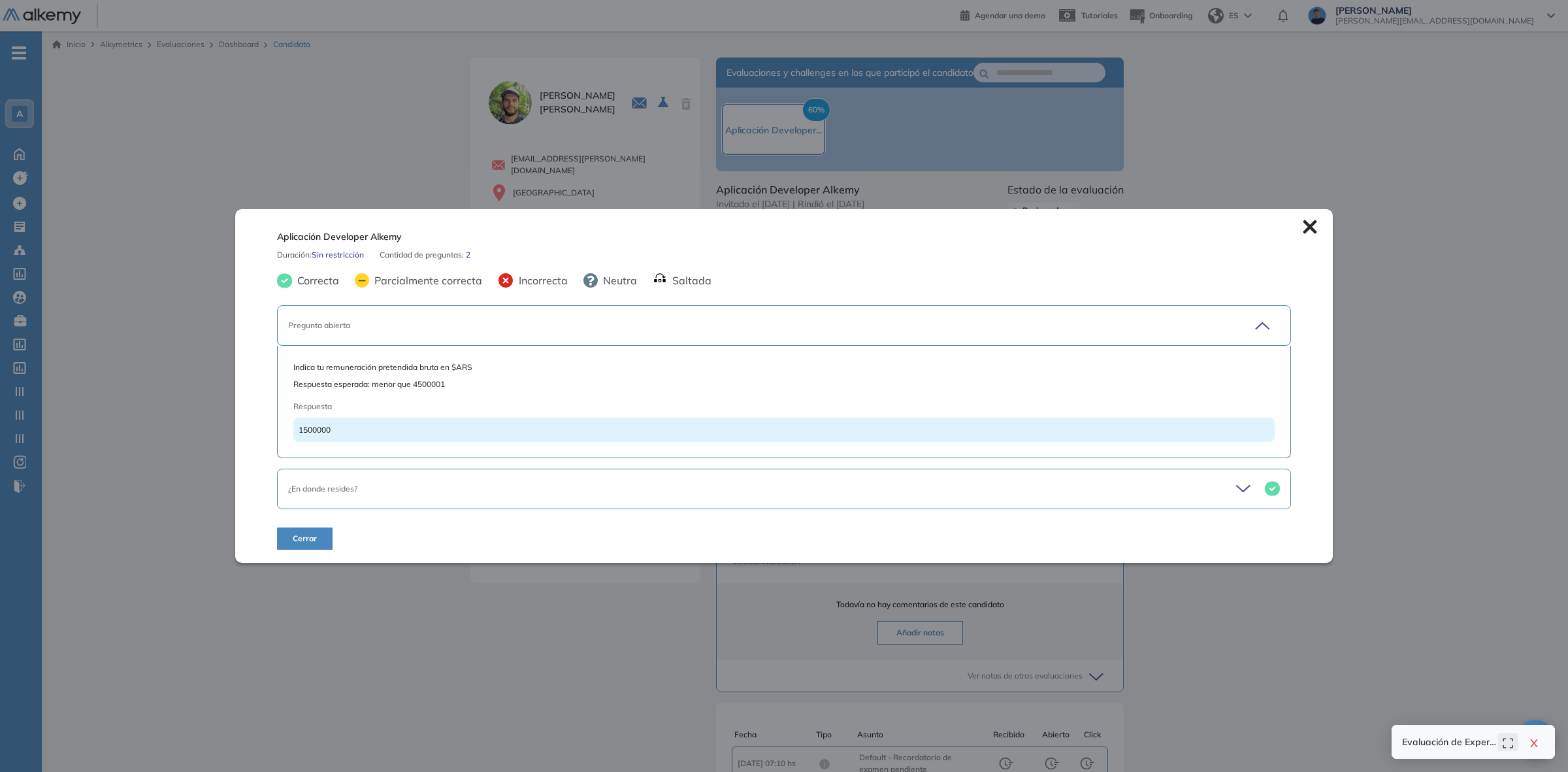
click at [310, 539] on span "Cerrar" at bounding box center [304, 539] width 25 height 12
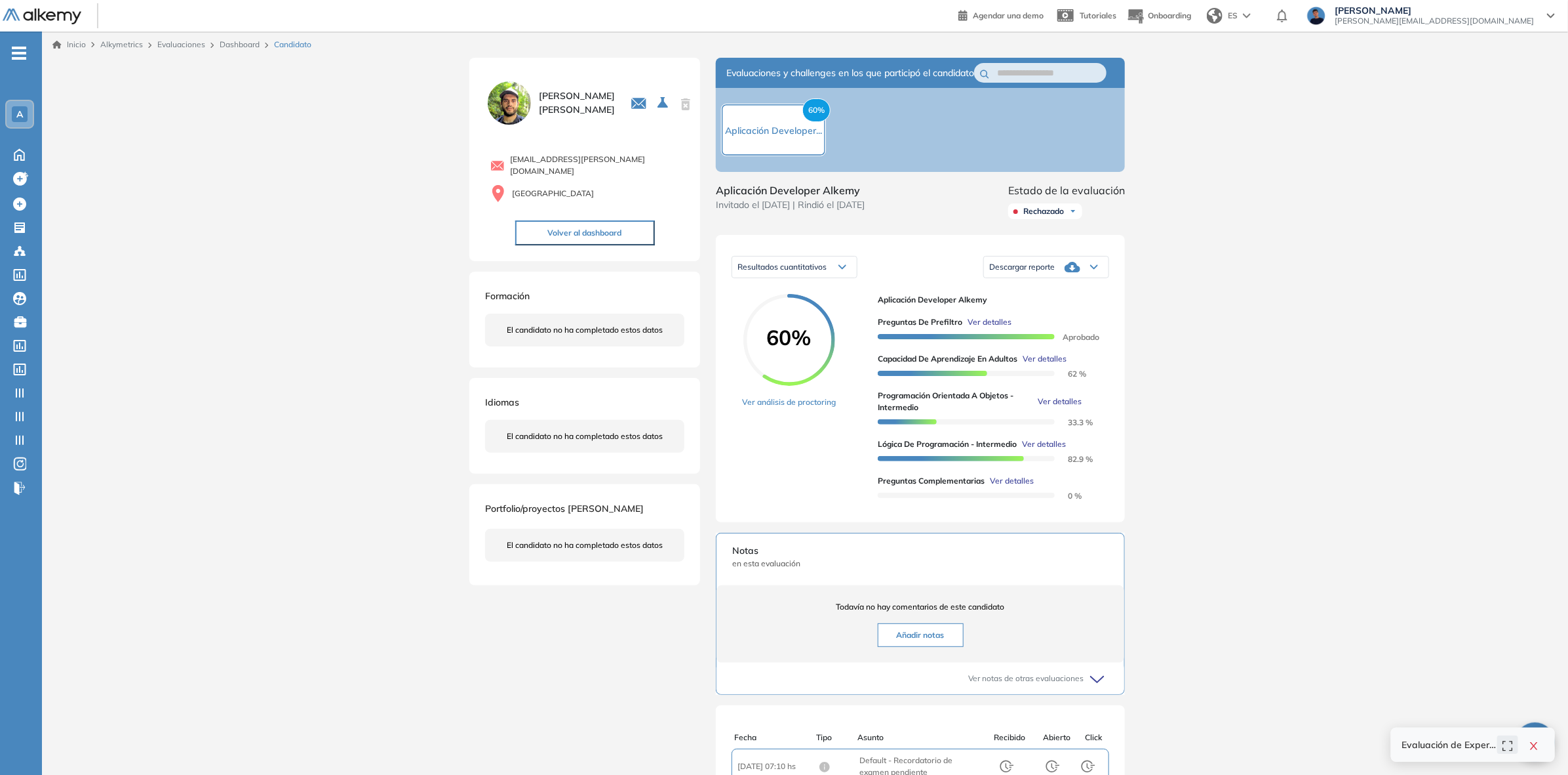
click at [584, 233] on button "Volver al dashboard" at bounding box center [585, 232] width 139 height 25
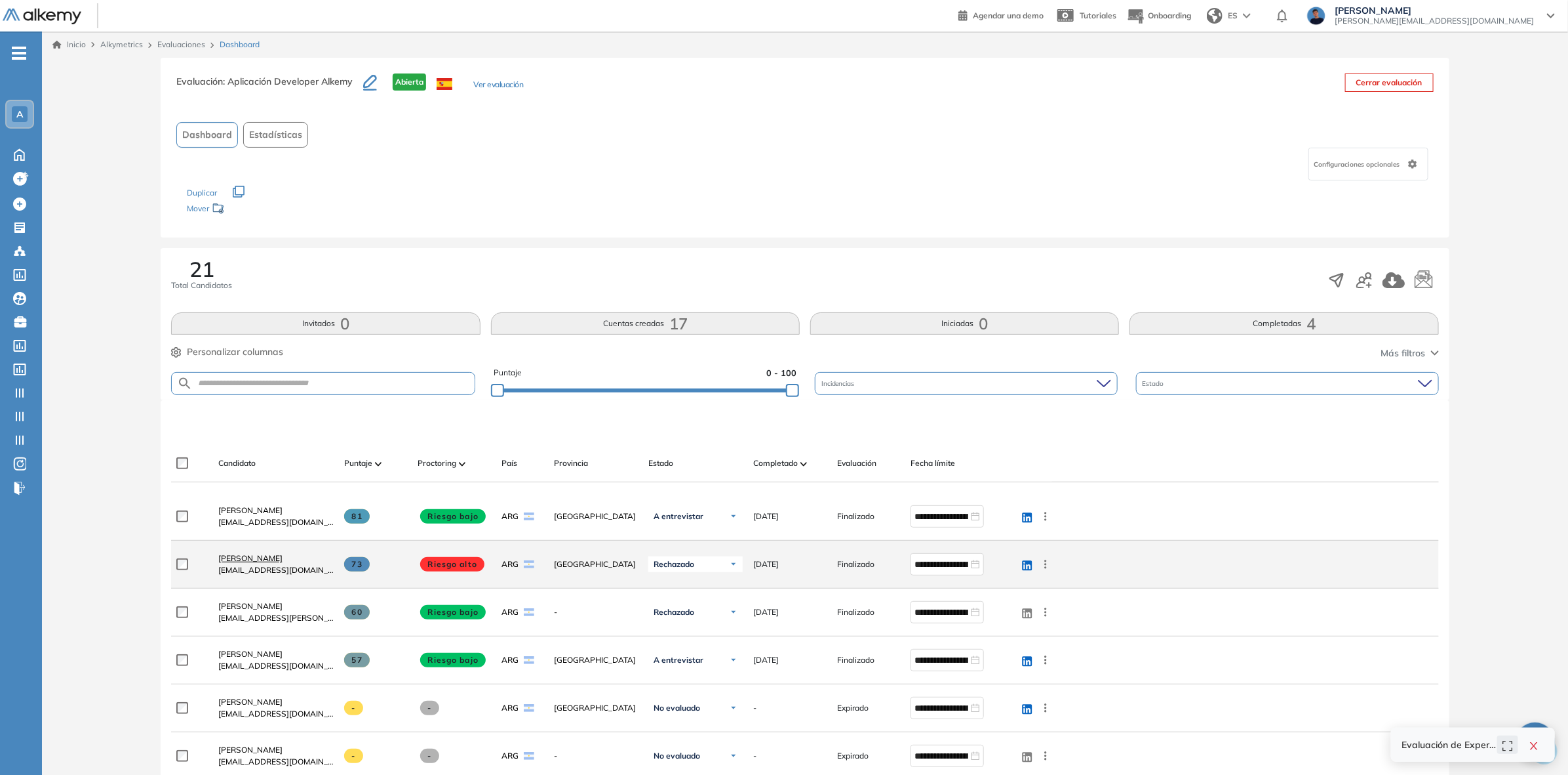
click at [251, 558] on span "Leandro Leandro López" at bounding box center [250, 558] width 64 height 10
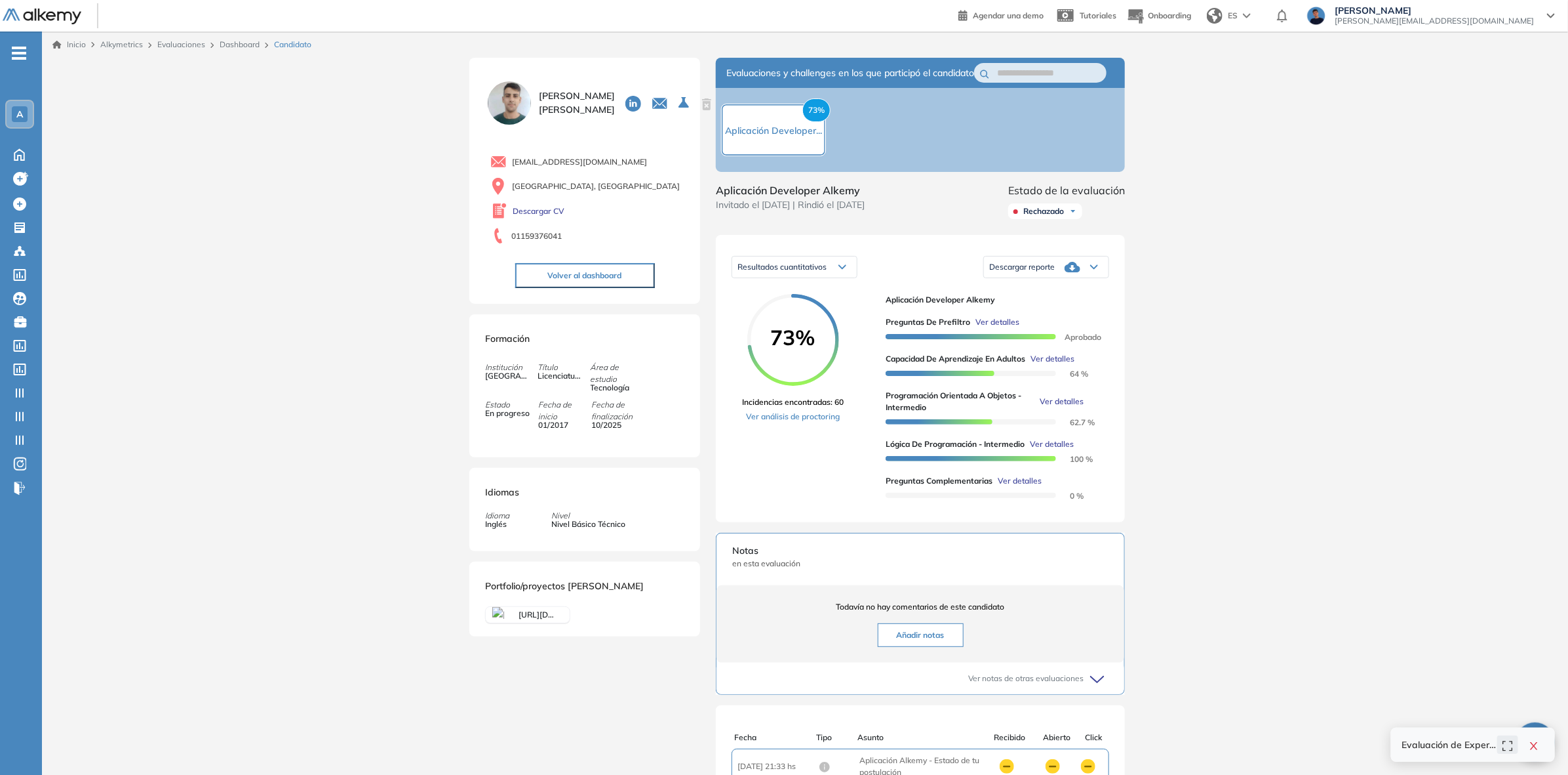
click at [1005, 328] on span "Ver detalles" at bounding box center [997, 322] width 43 height 12
drag, startPoint x: 196, startPoint y: 380, endPoint x: 300, endPoint y: 389, distance: 104.4
click at [299, 389] on div "Inicio Alkymetrics Evaluaciones Dashboard Candidato Aplicación Developer Alkemy…" at bounding box center [804, 502] width 1527 height 942
click at [554, 266] on button "Volver al dashboard" at bounding box center [585, 275] width 139 height 25
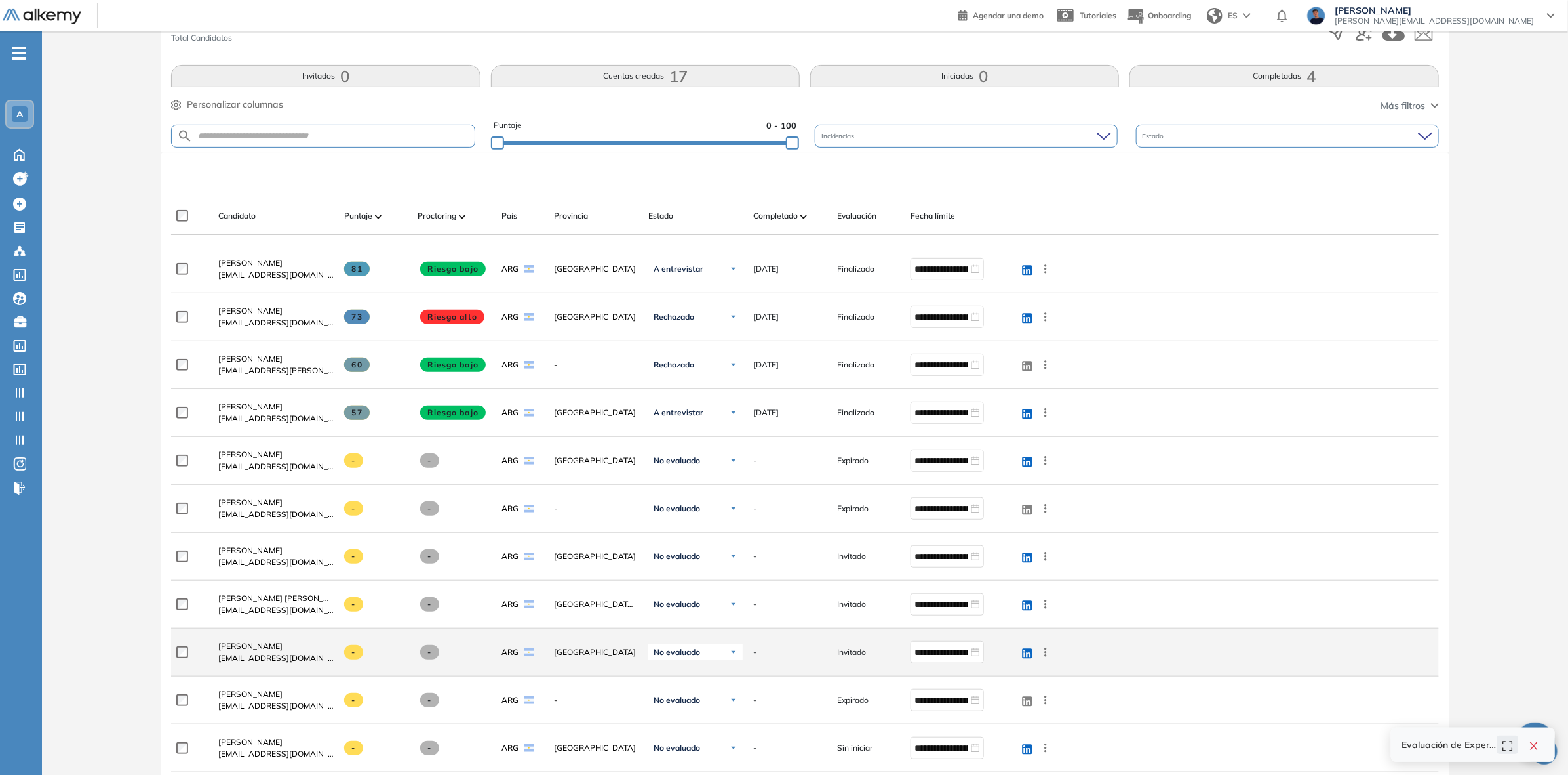
scroll to position [246, 0]
